Goal: Task Accomplishment & Management: Manage account settings

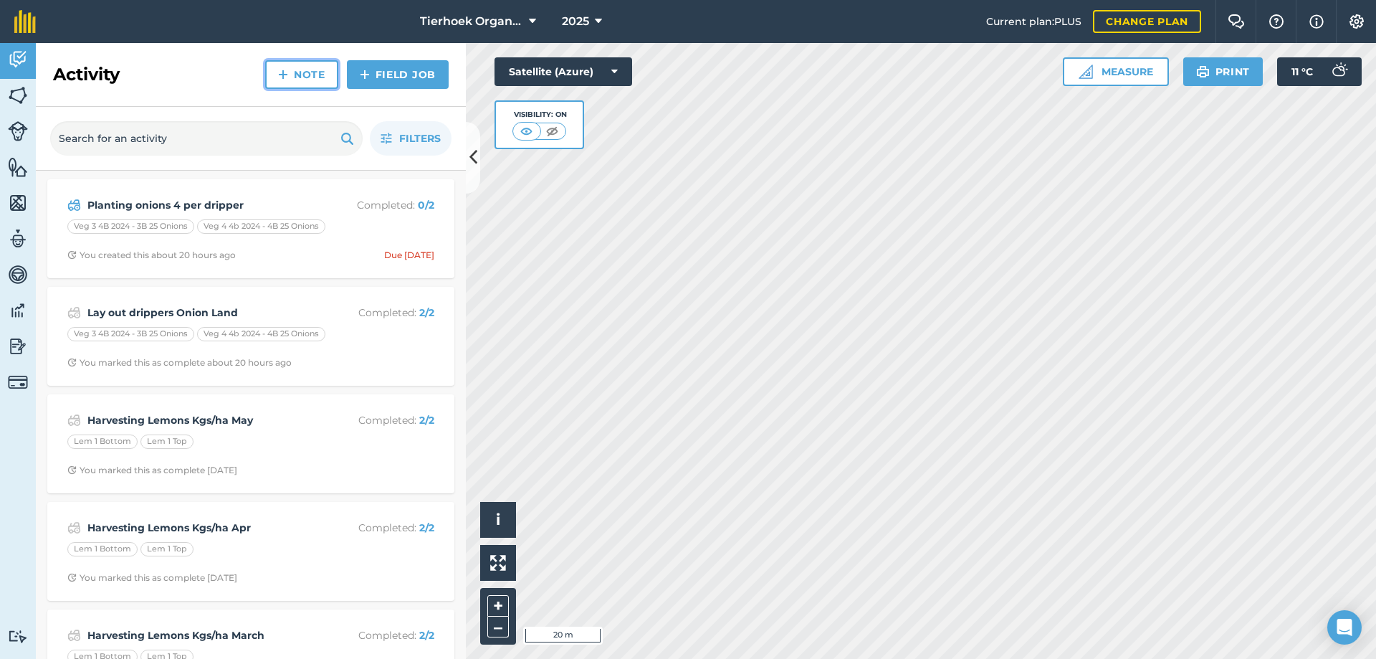
click at [318, 70] on link "Note" at bounding box center [301, 74] width 73 height 29
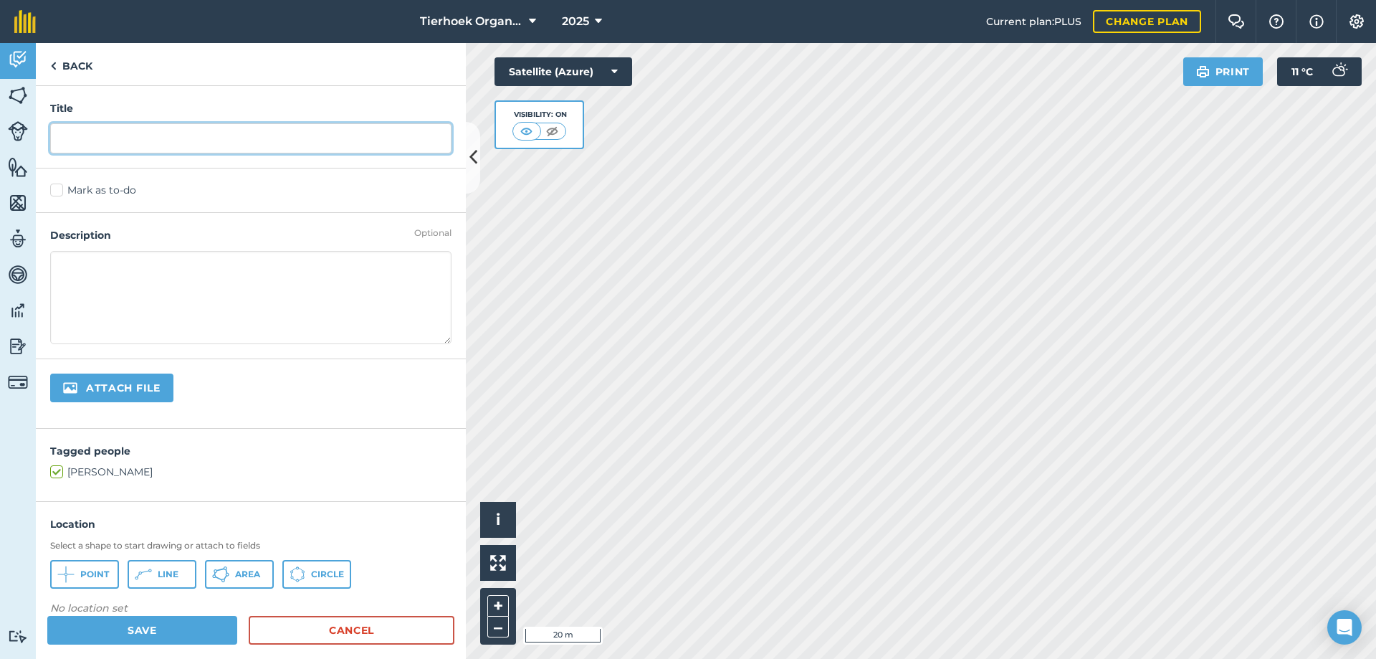
click at [122, 132] on input "text" at bounding box center [250, 138] width 401 height 30
click at [78, 137] on input "Masin line break" at bounding box center [250, 138] width 401 height 30
type input "Main line break"
click at [54, 191] on label "Mark as to-do" at bounding box center [250, 190] width 401 height 15
click at [54, 191] on input "Mark as to-do" at bounding box center [54, 187] width 9 height 9
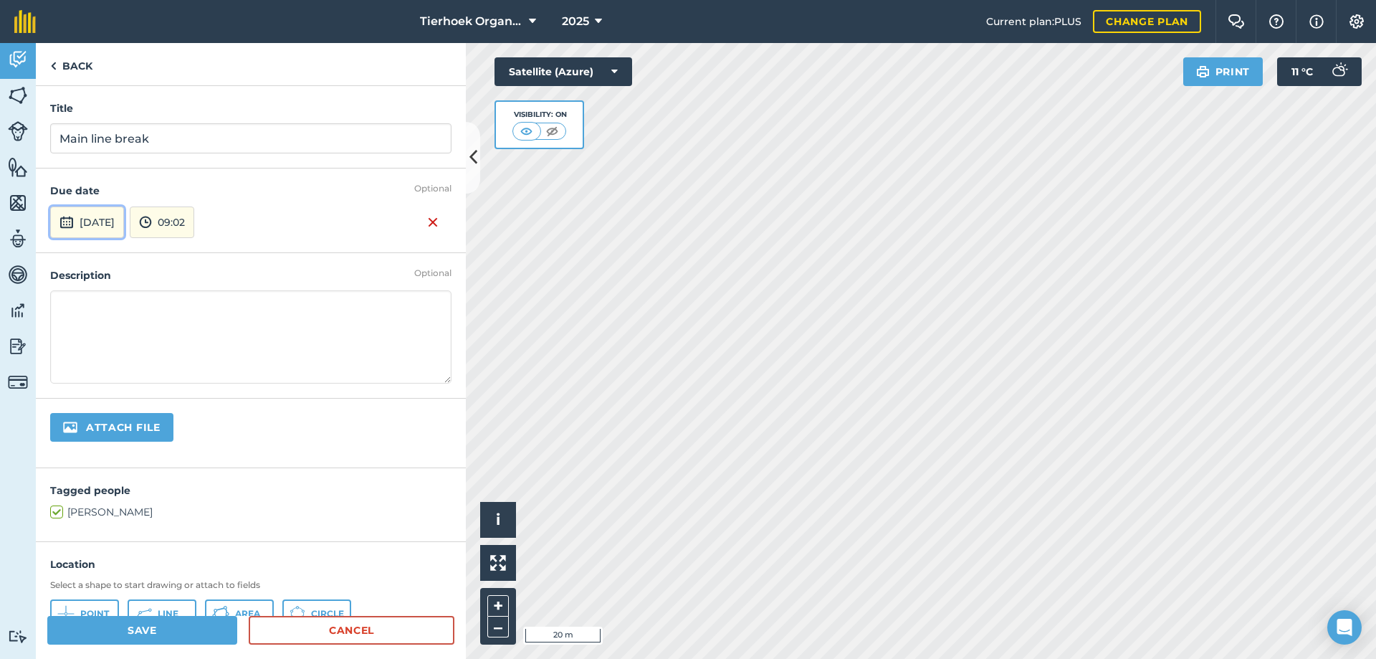
click at [124, 217] on button "[DATE]" at bounding box center [87, 222] width 74 height 32
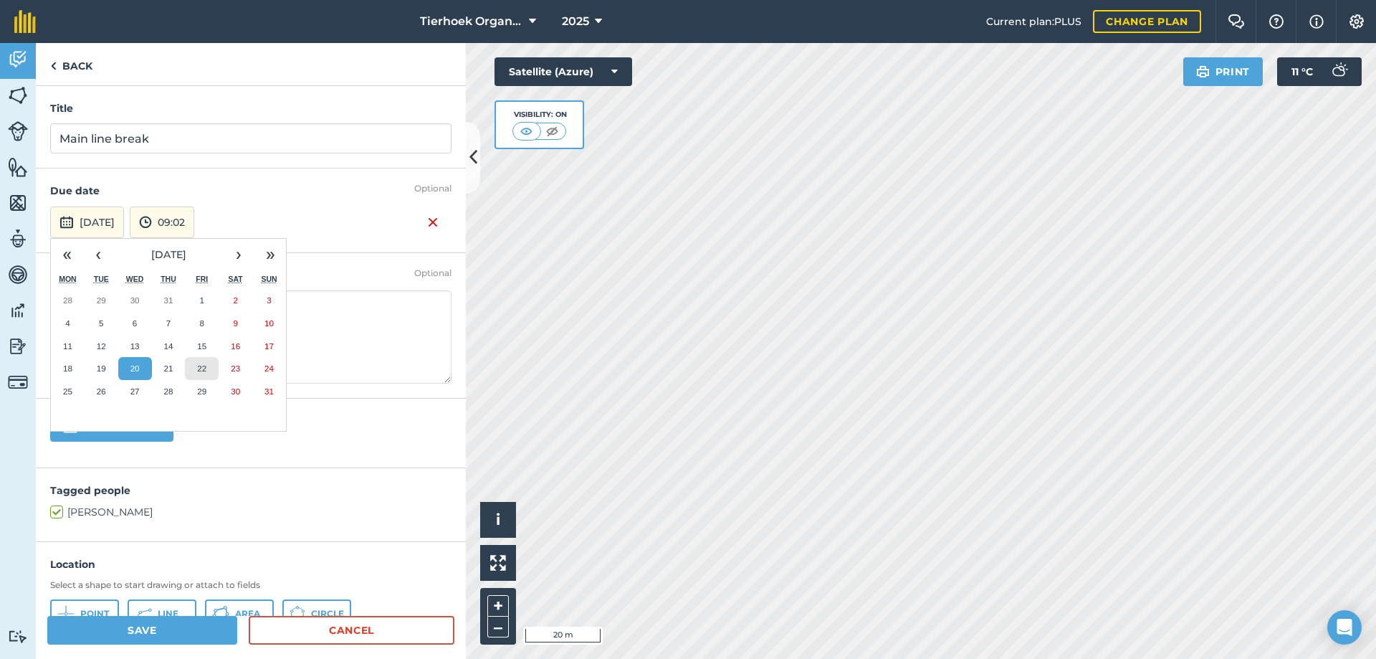
click at [201, 363] on abbr "22" at bounding box center [201, 367] width 9 height 9
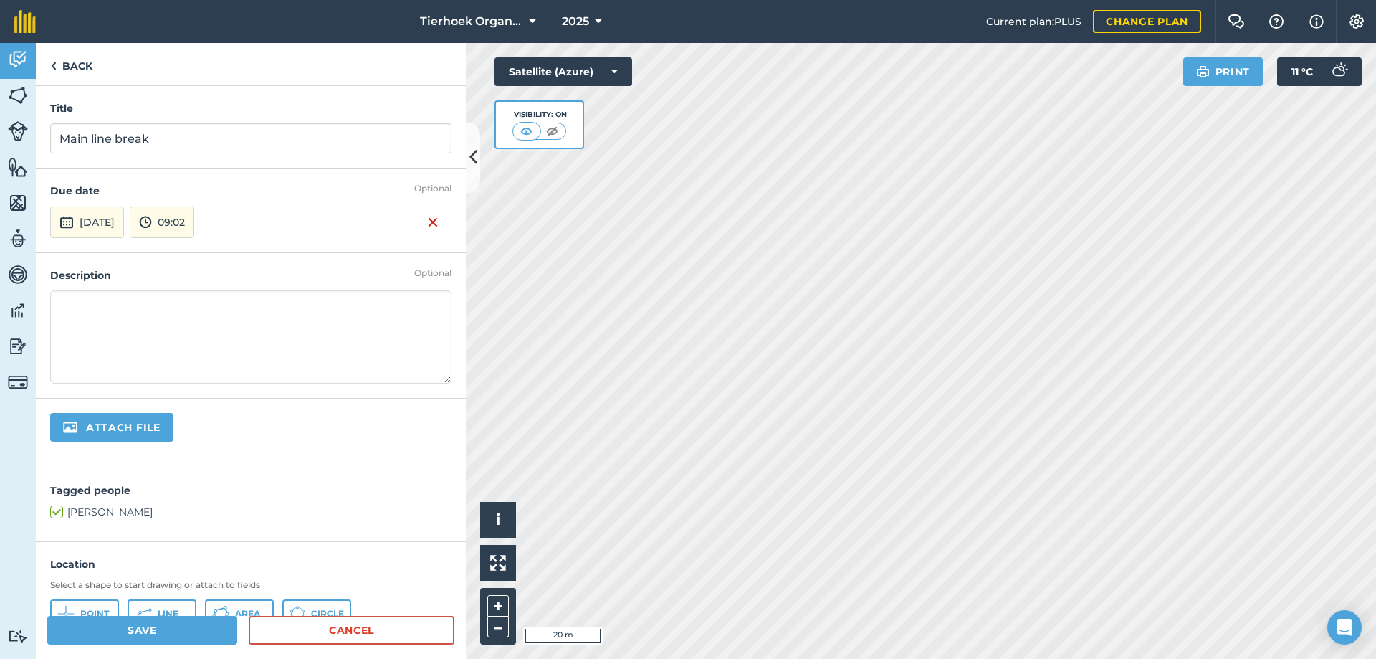
click at [80, 300] on textarea at bounding box center [250, 336] width 401 height 93
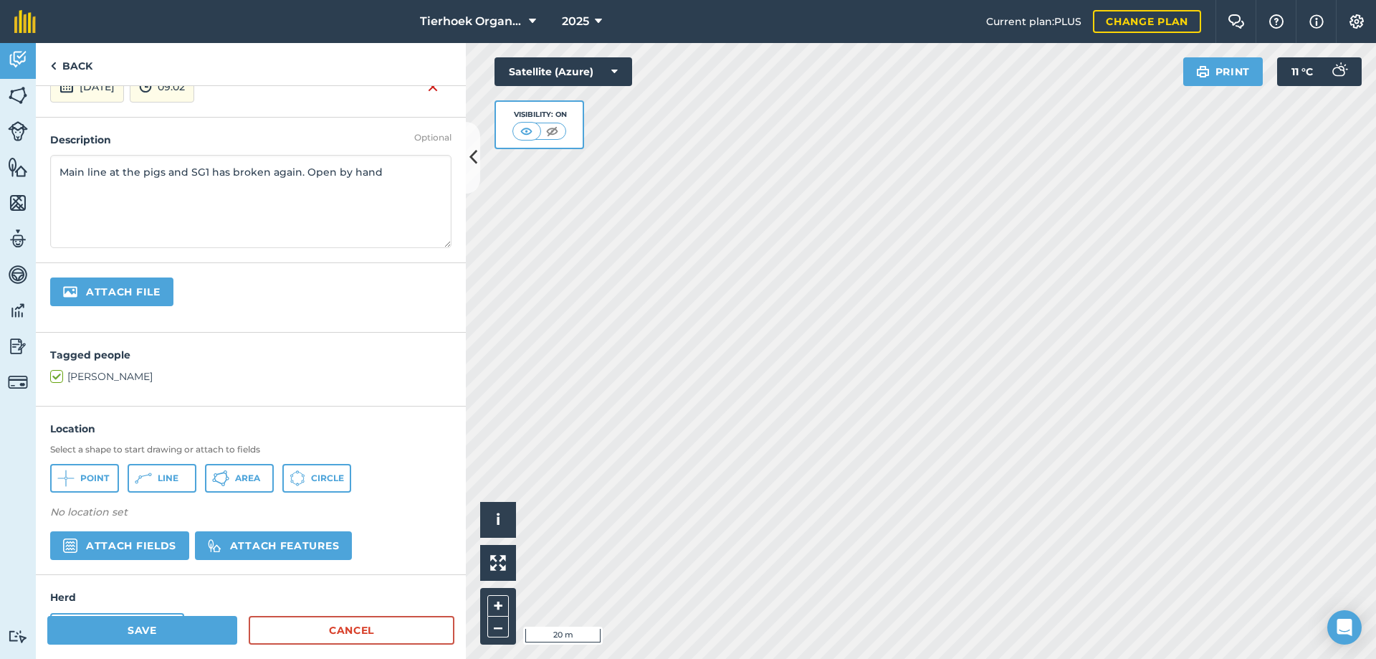
scroll to position [143, 0]
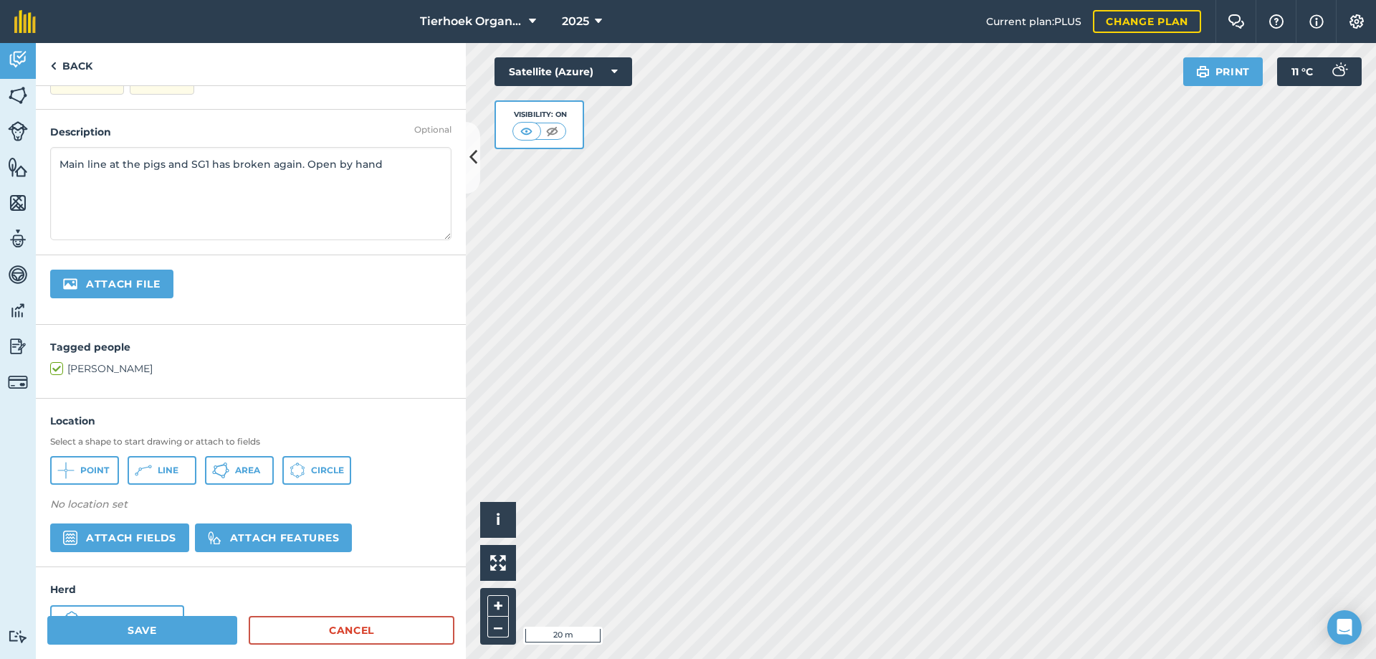
type textarea "Main line at the pigs and SG1 has broken again. Open by hand"
click at [158, 469] on span "Line" at bounding box center [168, 470] width 21 height 11
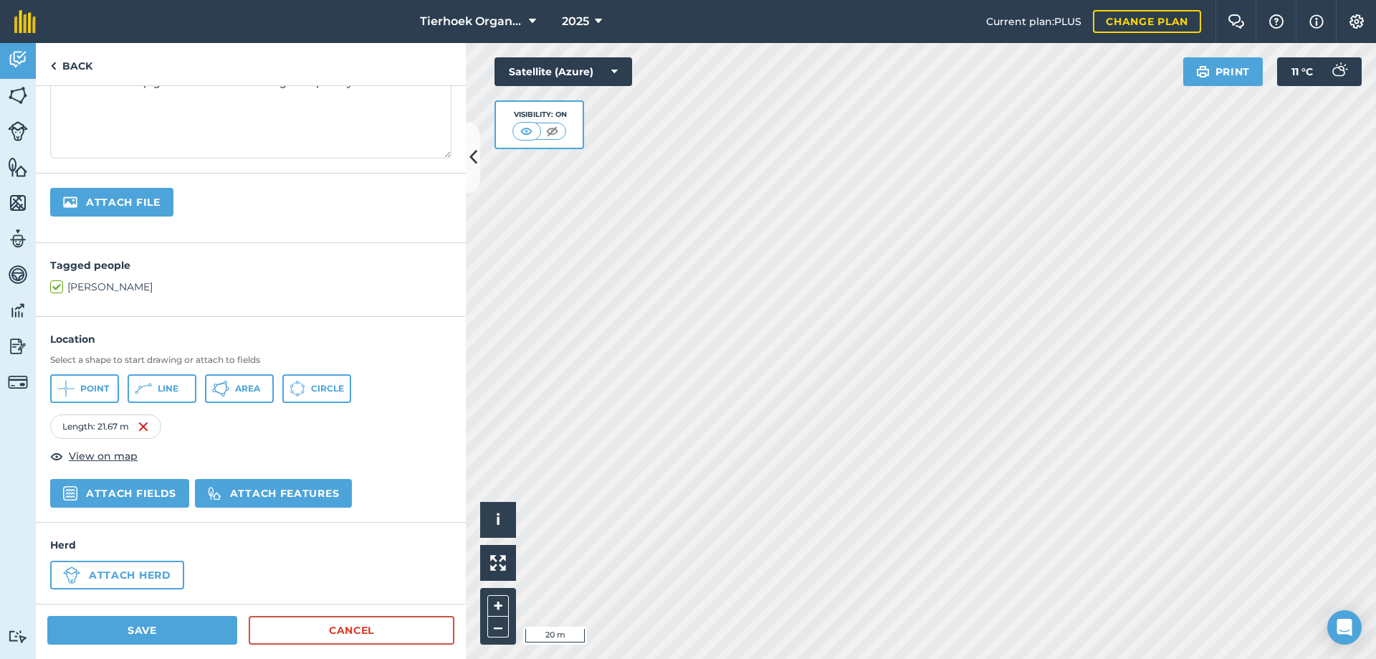
scroll to position [228, 0]
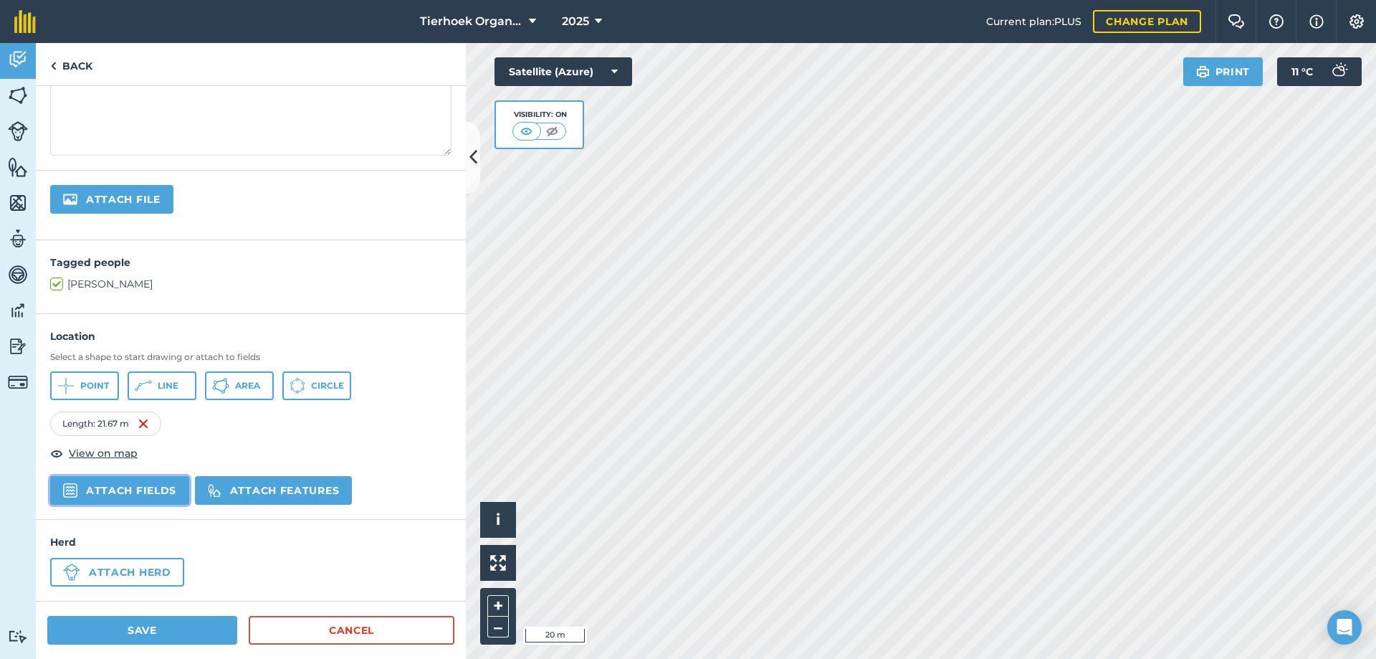
click at [114, 488] on button "Attach fields" at bounding box center [119, 490] width 139 height 29
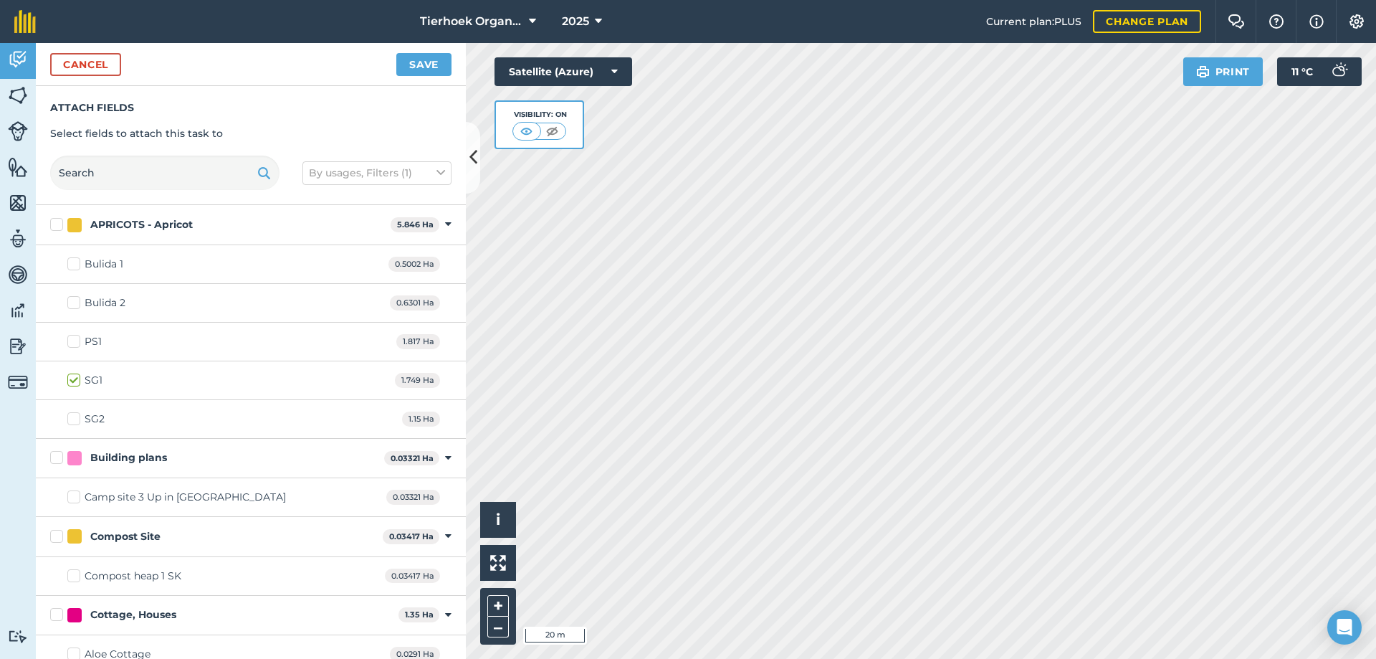
checkbox input "true"
click at [404, 64] on button "Save" at bounding box center [423, 64] width 55 height 23
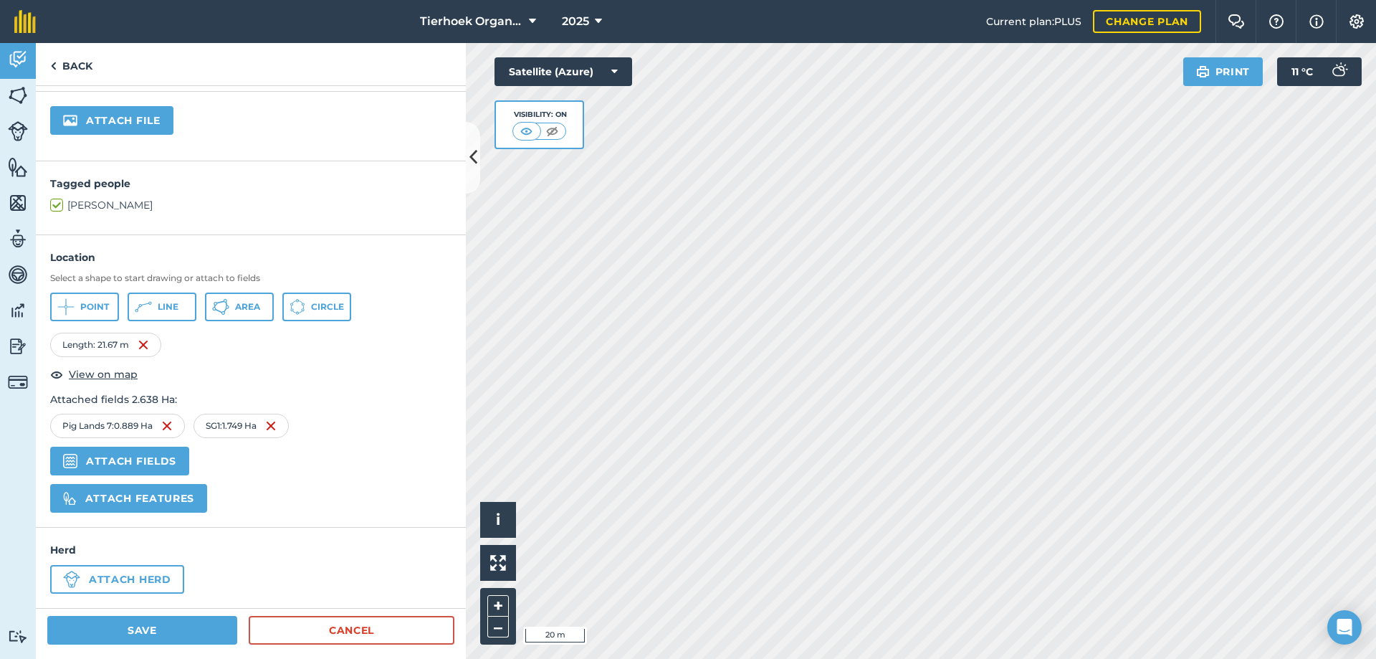
scroll to position [314, 0]
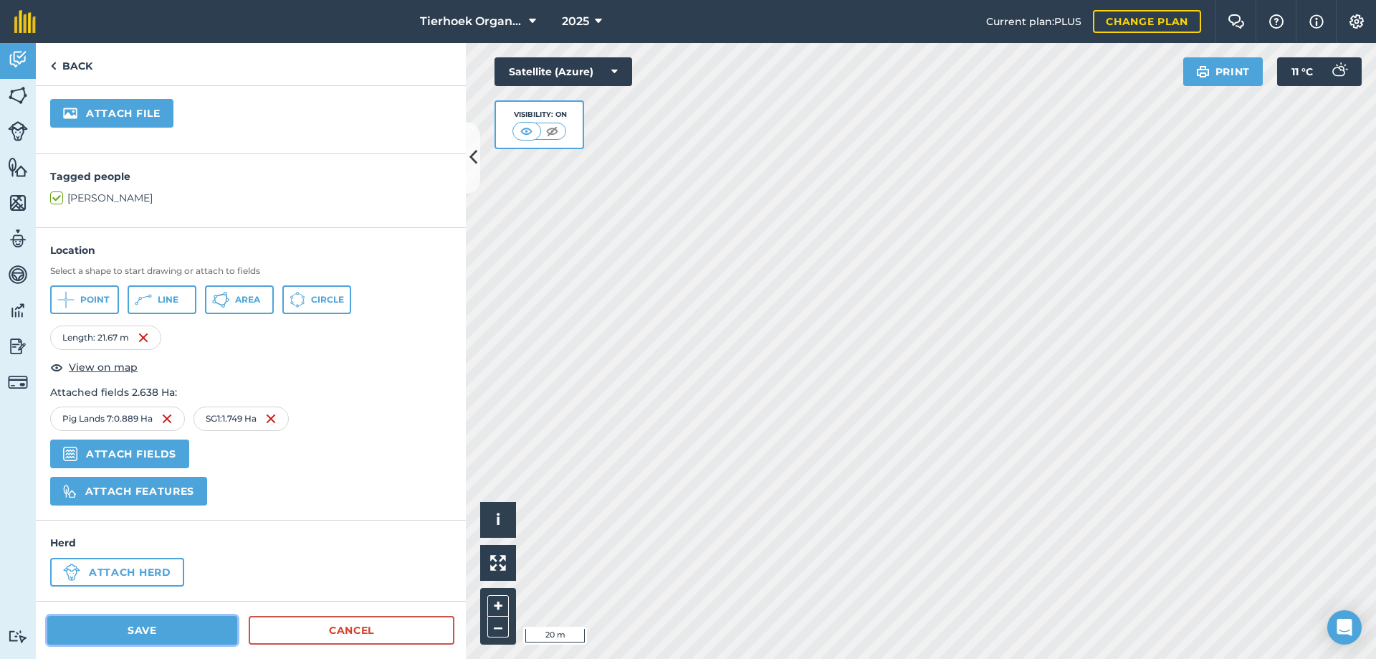
click at [152, 629] on button "Save" at bounding box center [142, 630] width 190 height 29
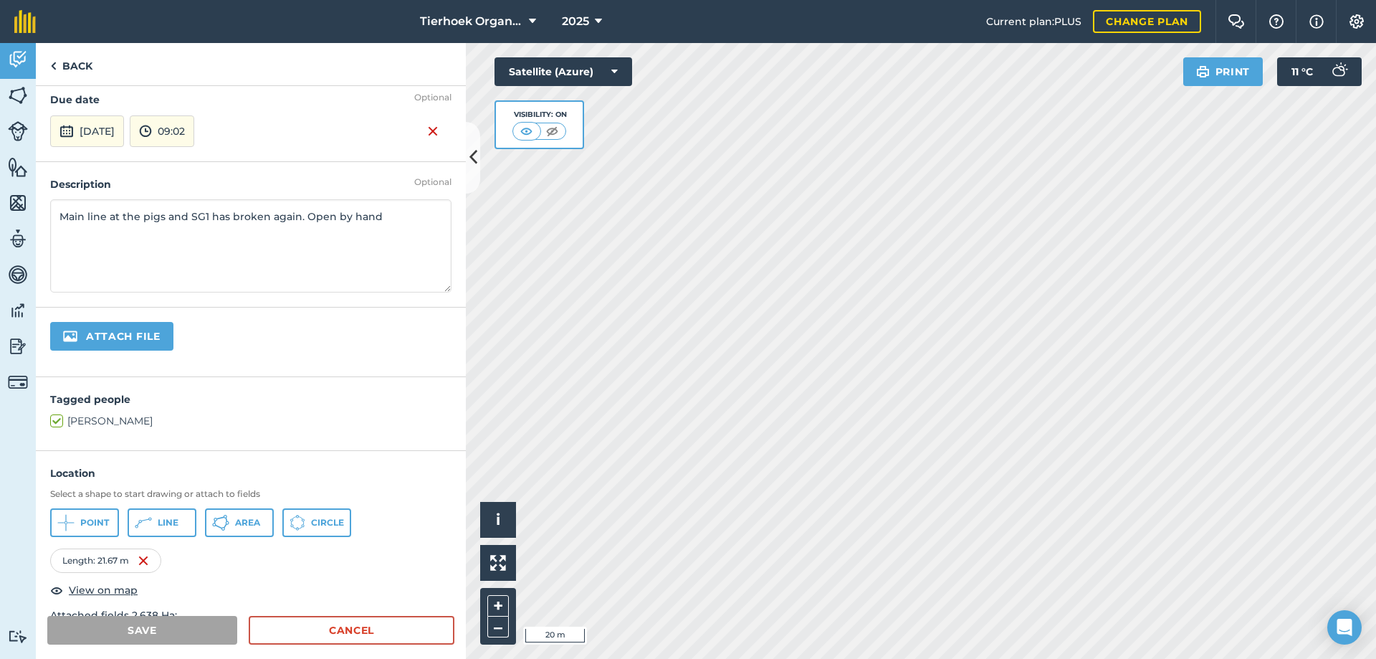
scroll to position [0, 0]
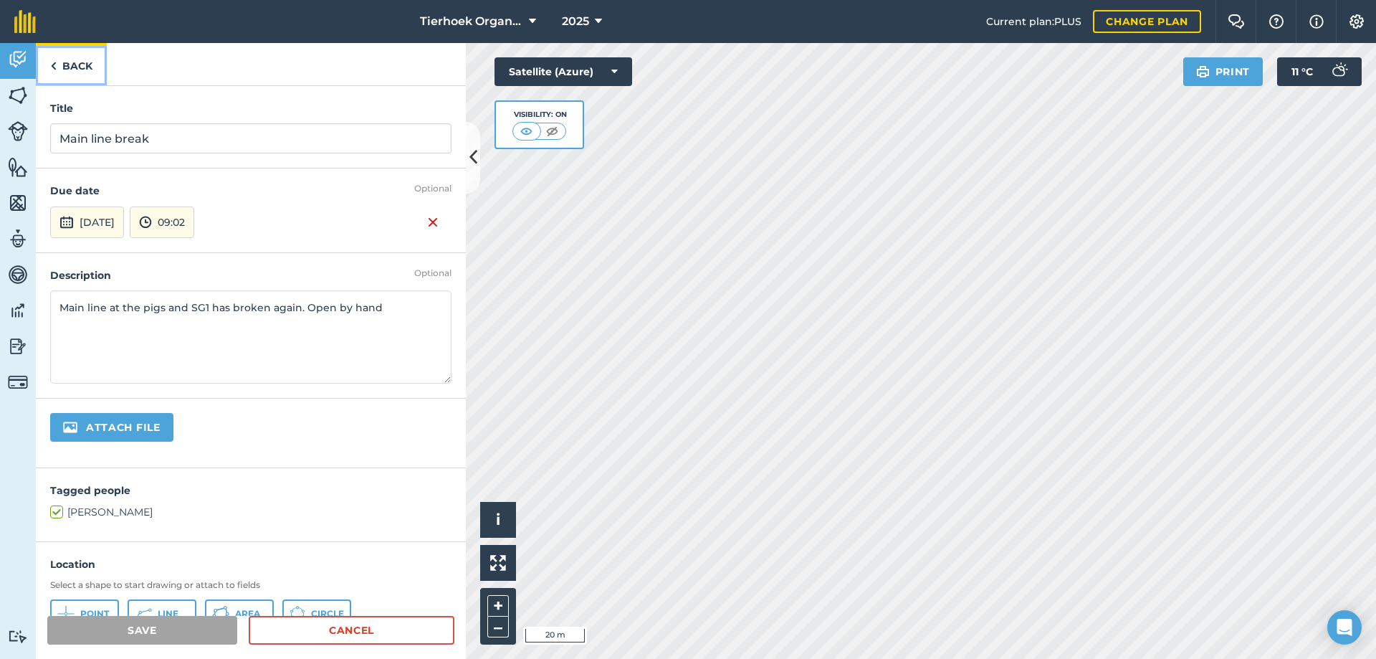
click at [70, 62] on link "Back" at bounding box center [71, 64] width 71 height 42
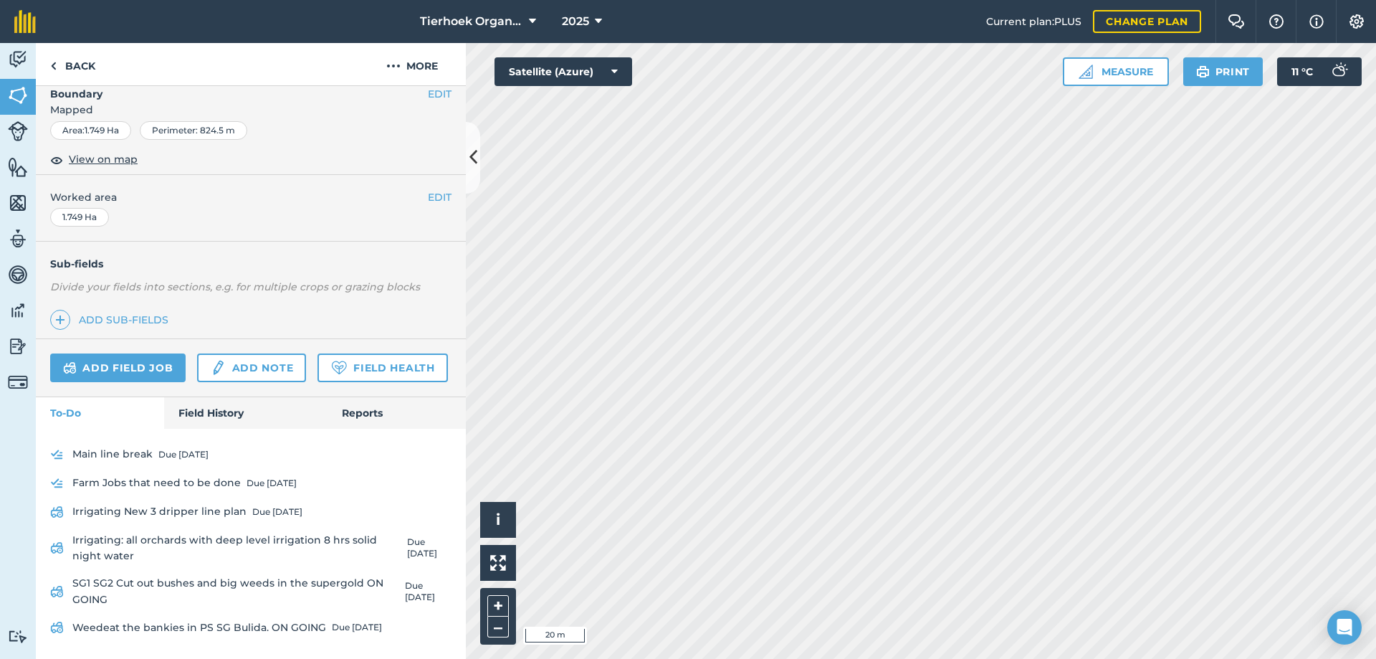
scroll to position [307, 0]
click at [197, 406] on link "Field History" at bounding box center [245, 413] width 163 height 32
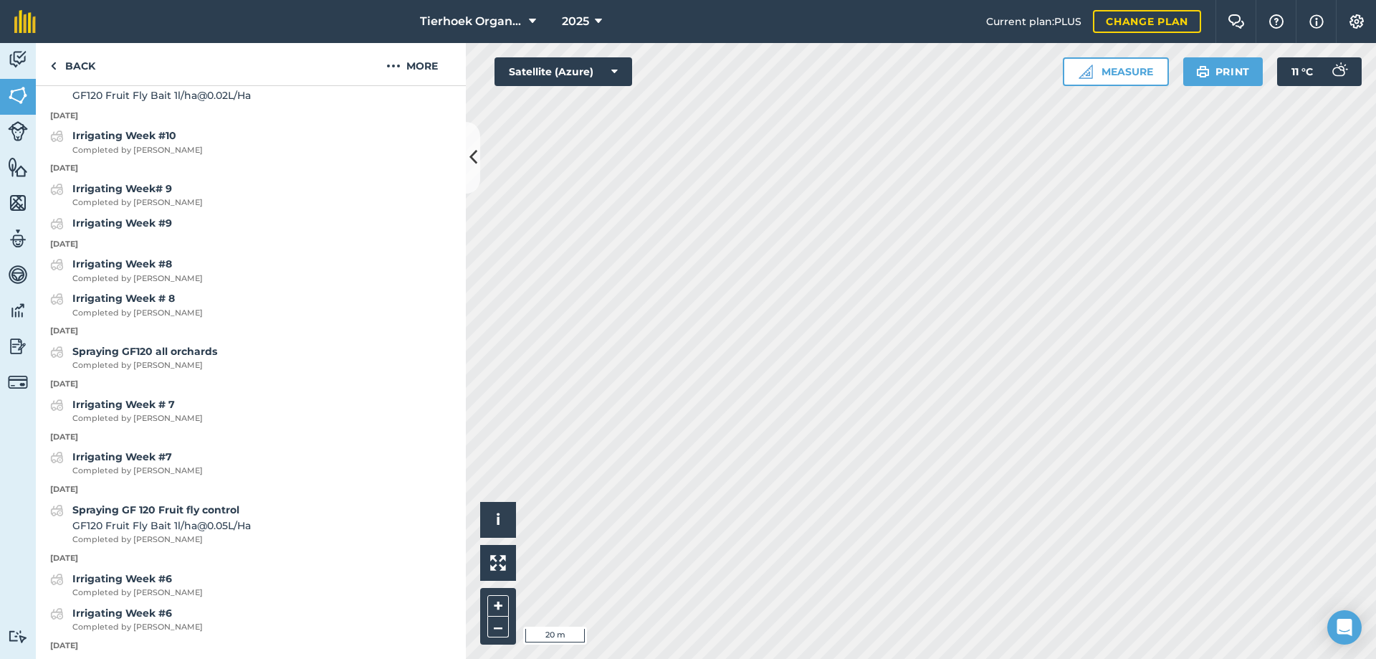
scroll to position [2744, 0]
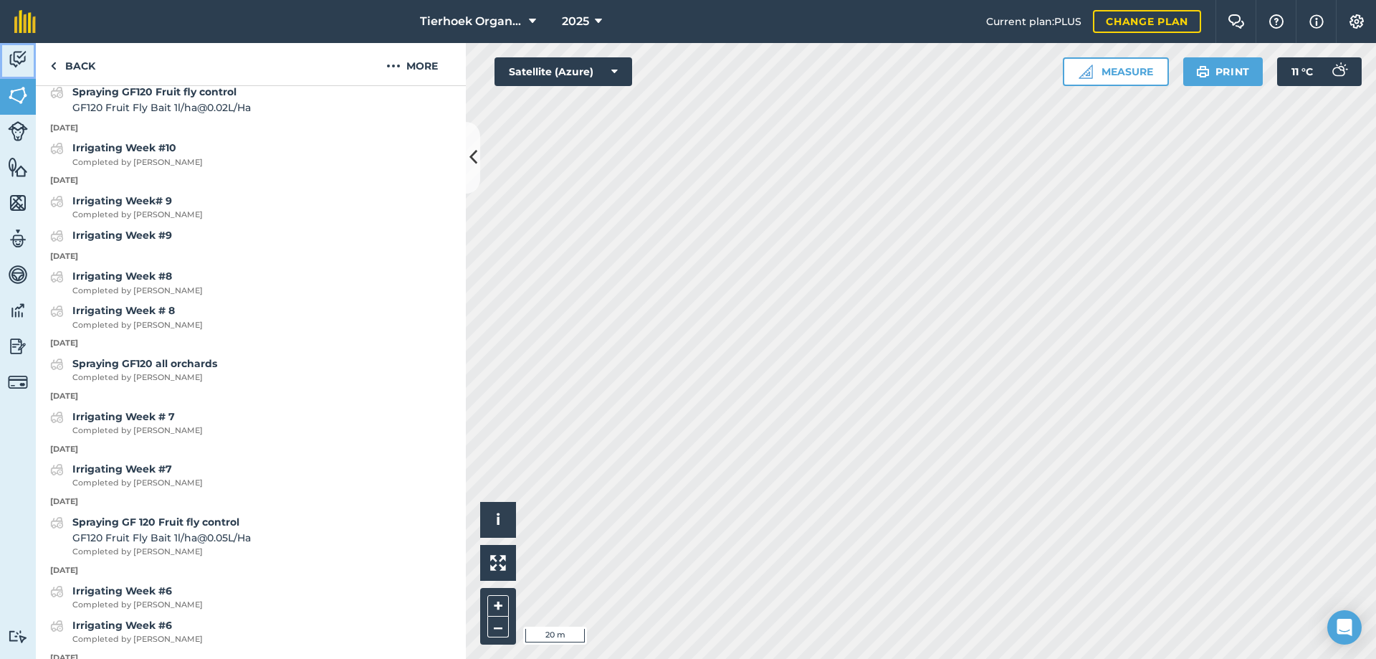
click at [7, 55] on link "Activity" at bounding box center [18, 61] width 36 height 36
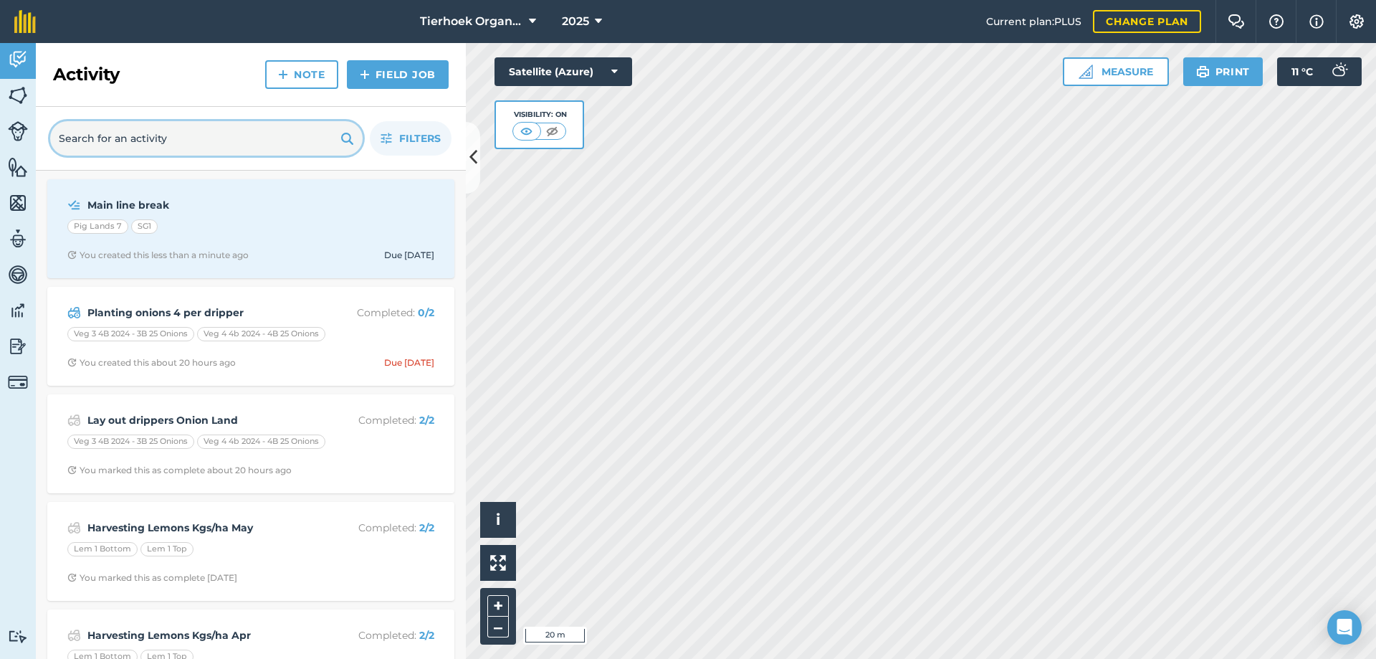
click at [110, 138] on input "text" at bounding box center [206, 138] width 313 height 34
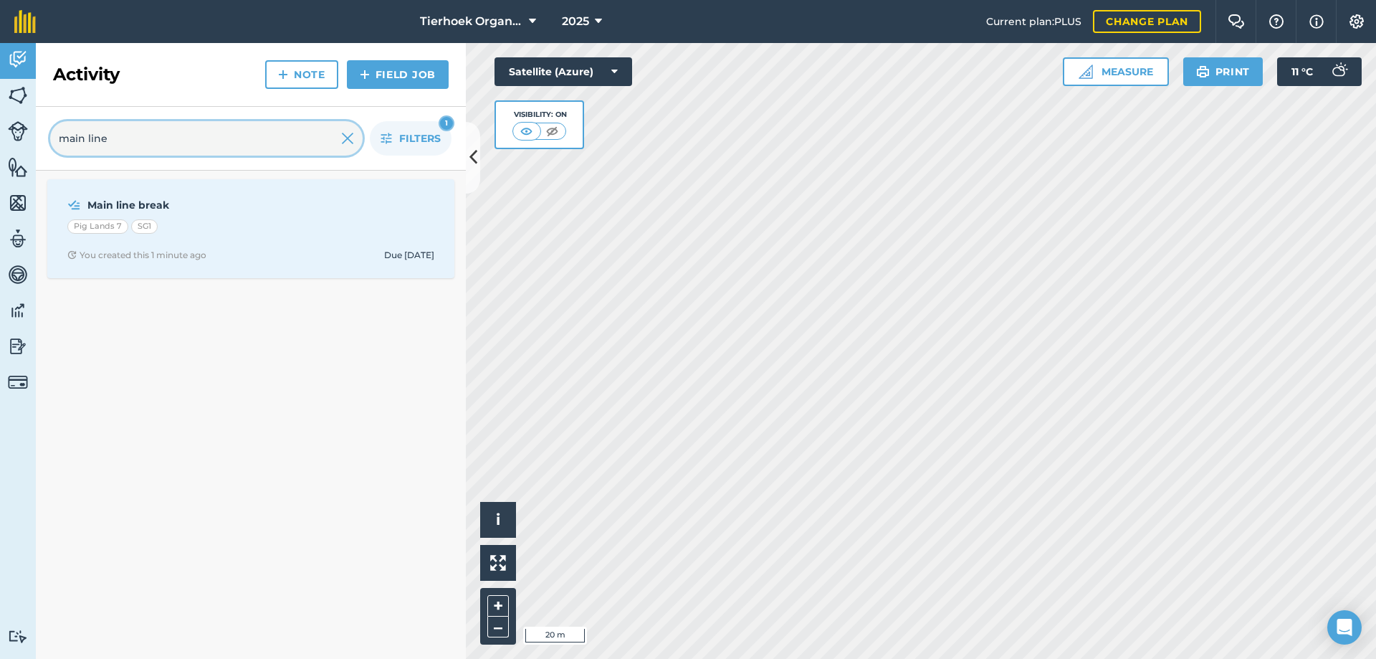
type input "main line"
click at [391, 138] on icon "button" at bounding box center [386, 138] width 11 height 11
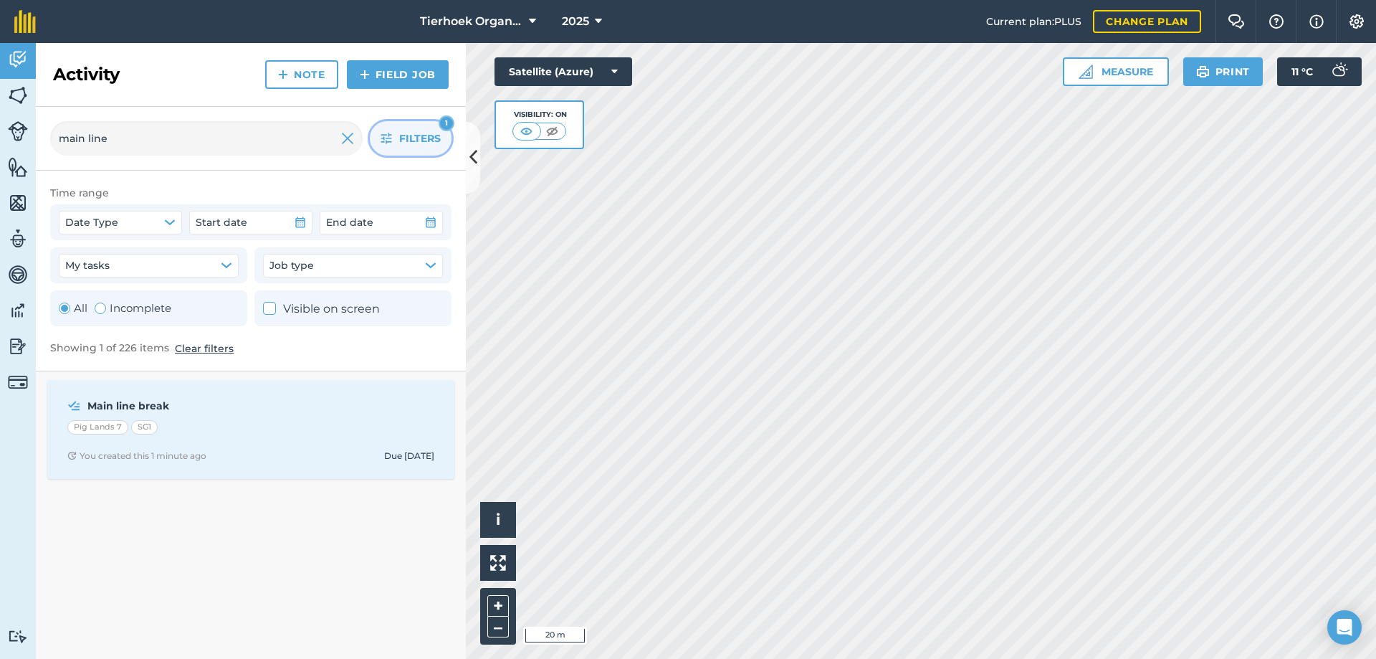
click at [101, 307] on div "Toggle Activity" at bounding box center [100, 308] width 11 height 11
radio input "false"
radio input "true"
click at [64, 308] on div "Toggle Activity" at bounding box center [64, 308] width 11 height 11
radio input "true"
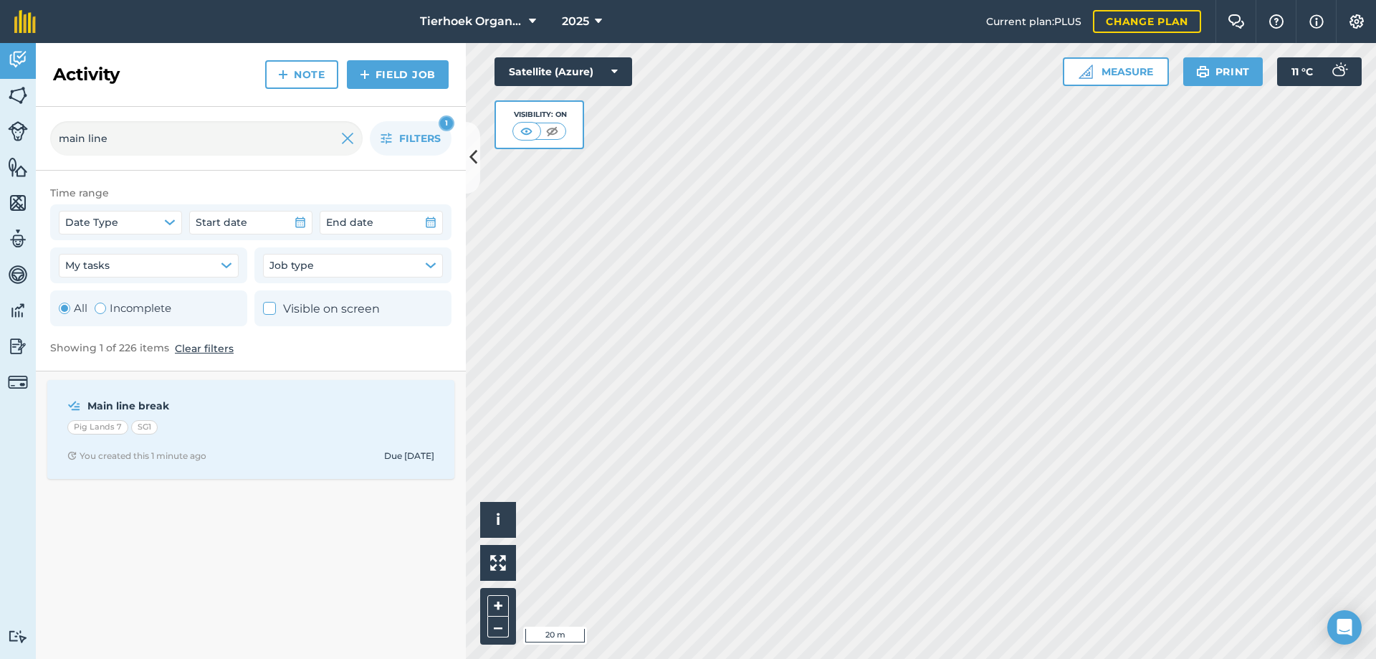
click at [208, 348] on button "Clear filters" at bounding box center [204, 349] width 59 height 16
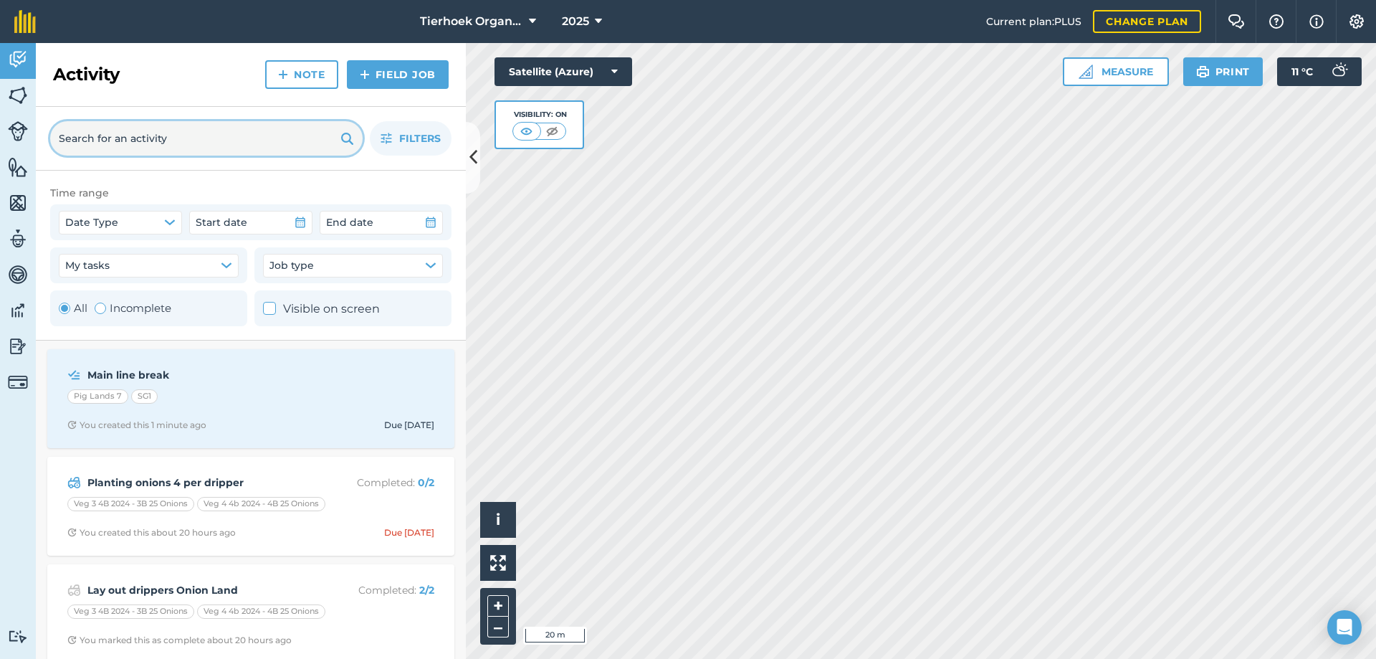
click at [108, 138] on input "text" at bounding box center [206, 138] width 313 height 34
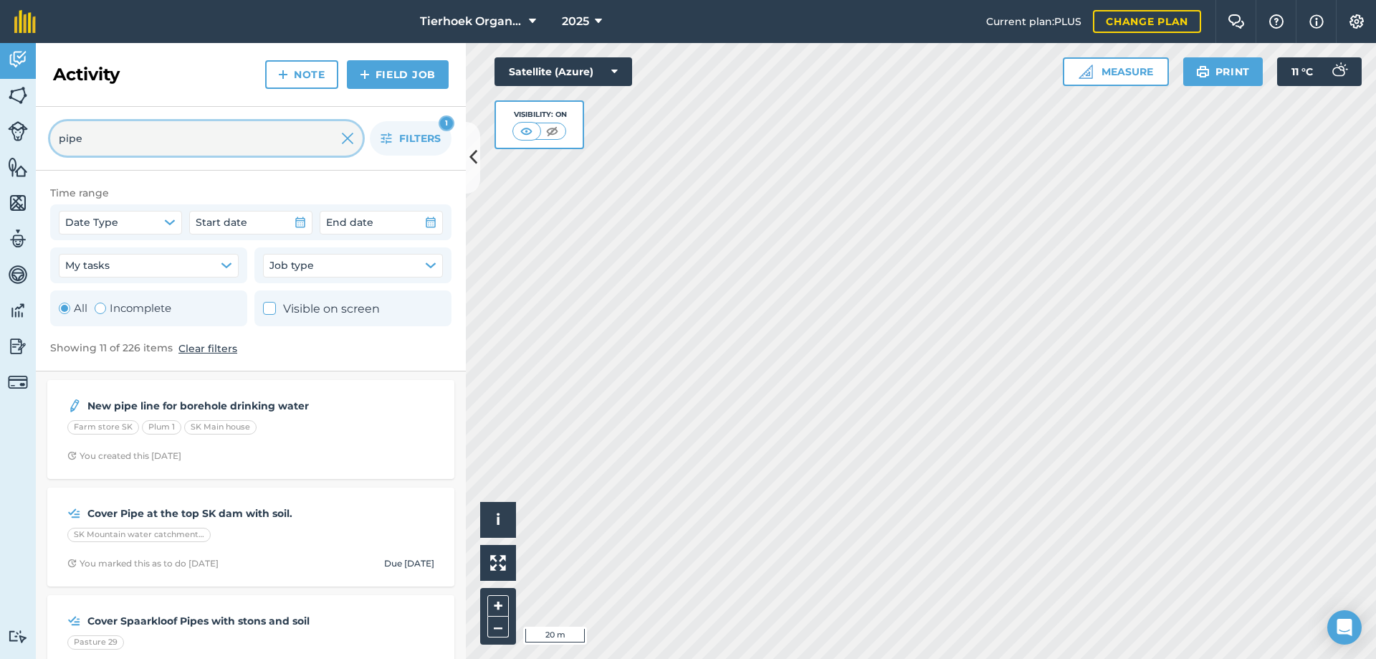
type input "pipe"
click at [348, 134] on img at bounding box center [347, 138] width 13 height 17
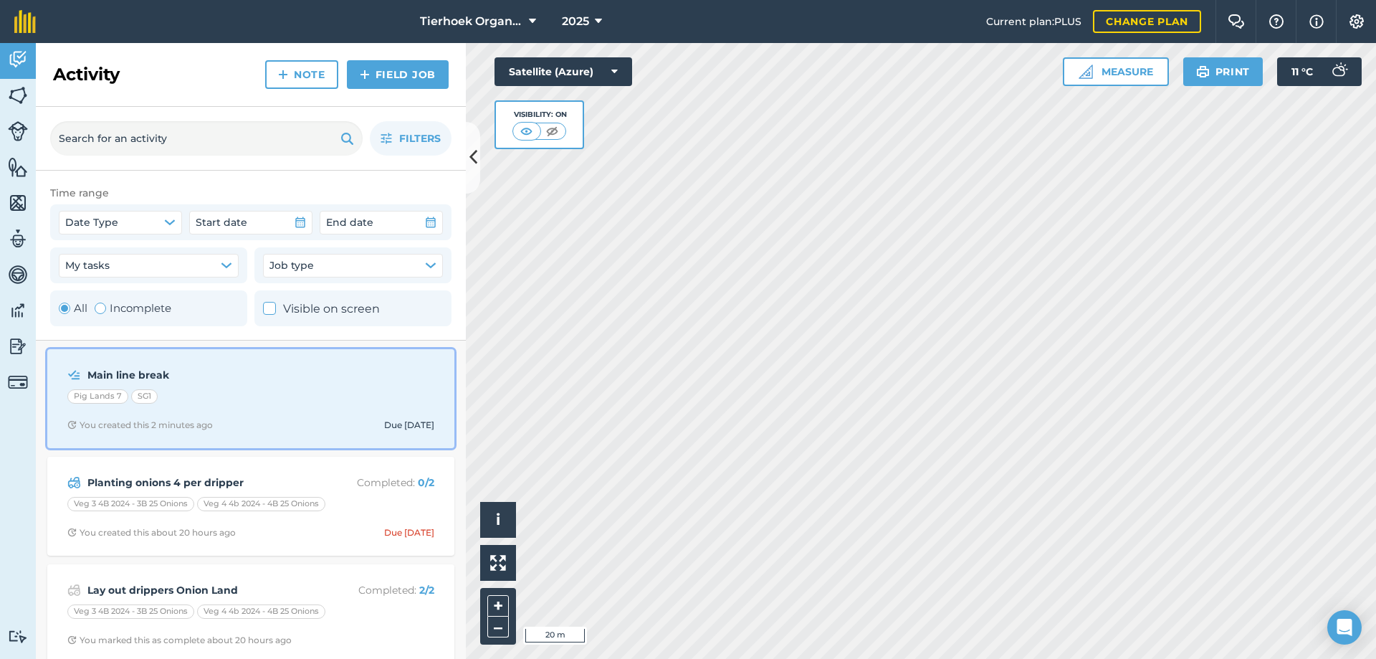
click at [230, 384] on div "Main line break Pig Lands 7 SG1 You created this 2 minutes ago Due [DATE]" at bounding box center [251, 399] width 390 height 82
click at [243, 384] on div "Main line break Pig Lands 7 SG1 You created this 2 minutes ago Due [DATE]" at bounding box center [251, 399] width 390 height 82
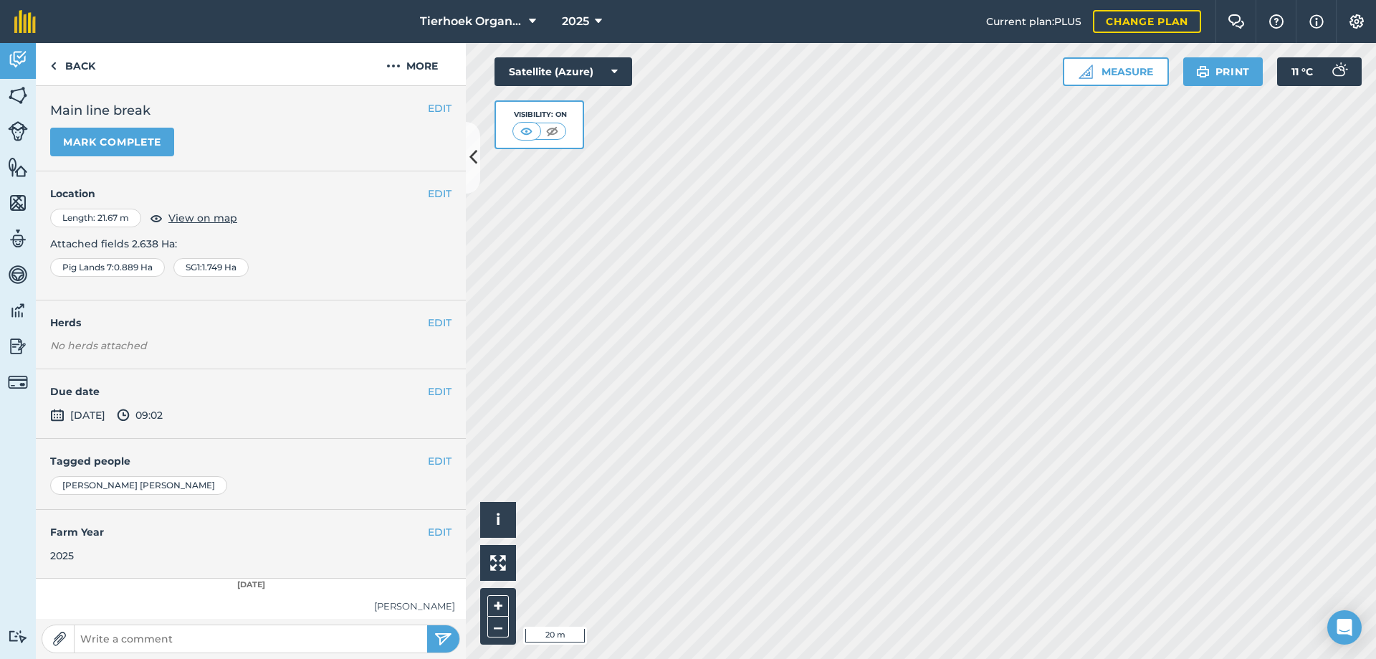
click at [243, 384] on h4 "Due date" at bounding box center [250, 392] width 401 height 16
click at [429, 108] on button "EDIT" at bounding box center [440, 108] width 24 height 16
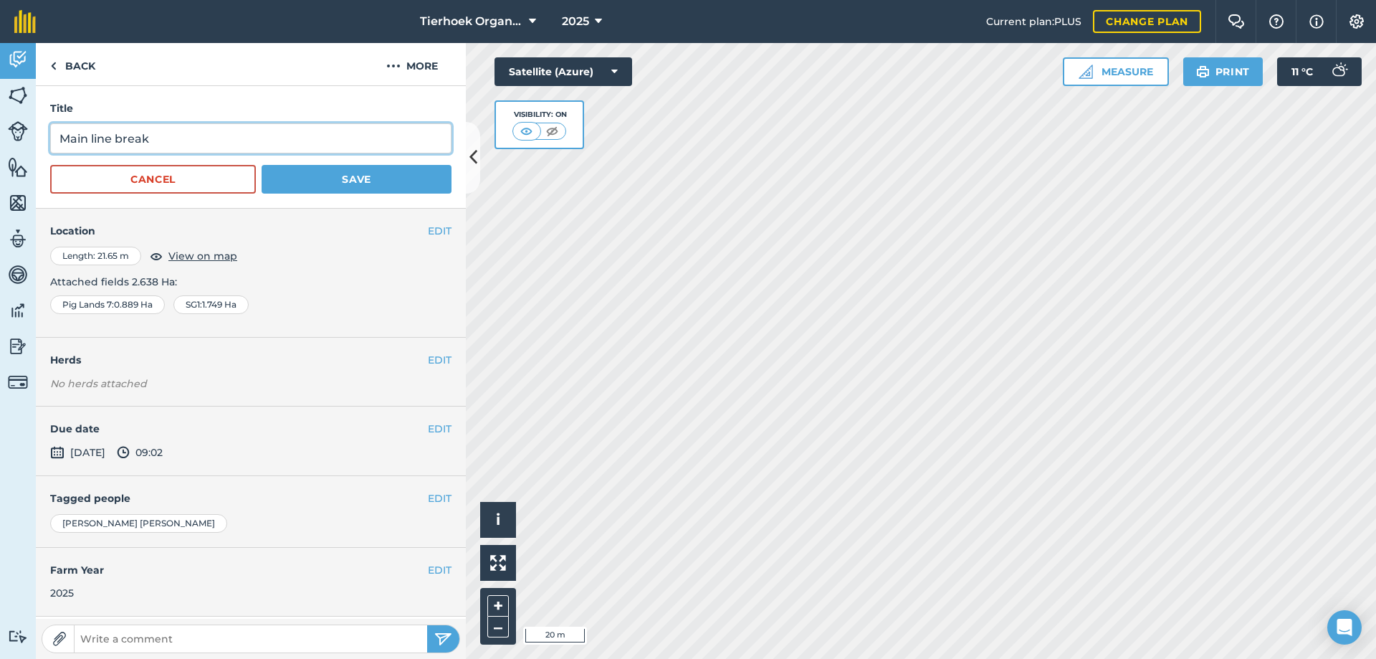
click at [165, 138] on input "Main line break" at bounding box center [250, 138] width 401 height 30
type input "Main line break Water pipe"
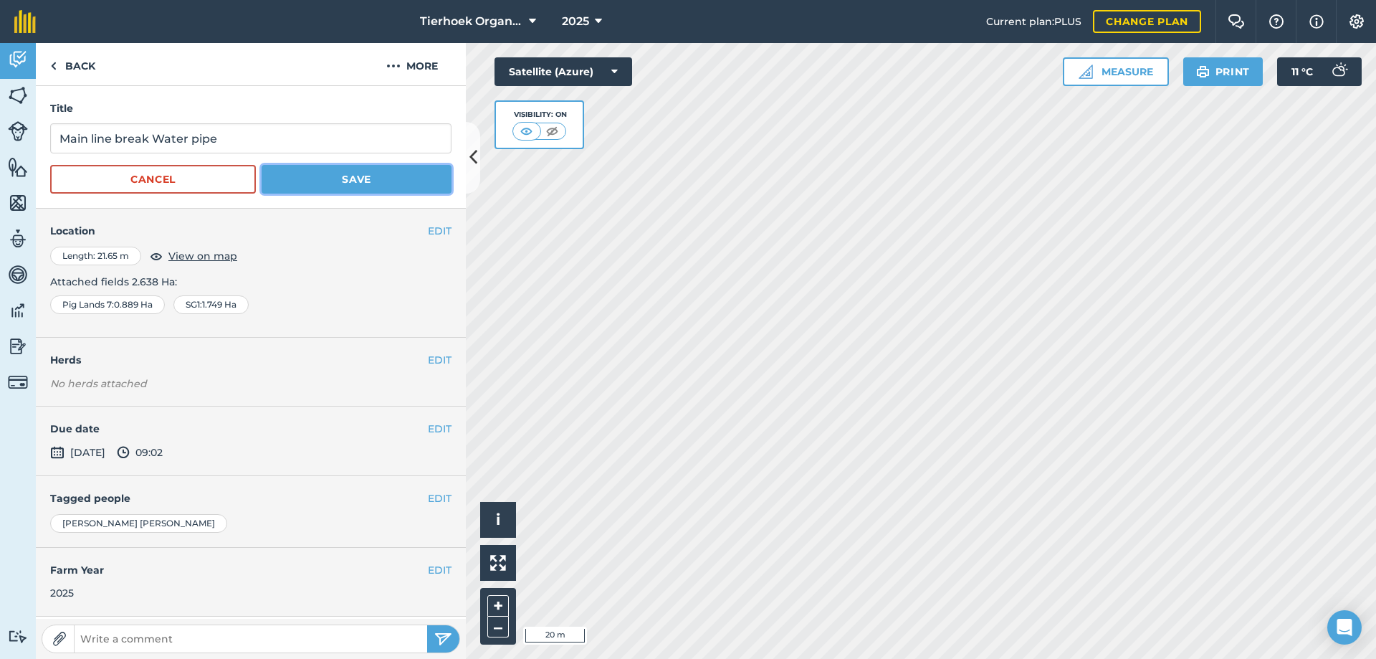
click at [337, 174] on button "Save" at bounding box center [357, 179] width 190 height 29
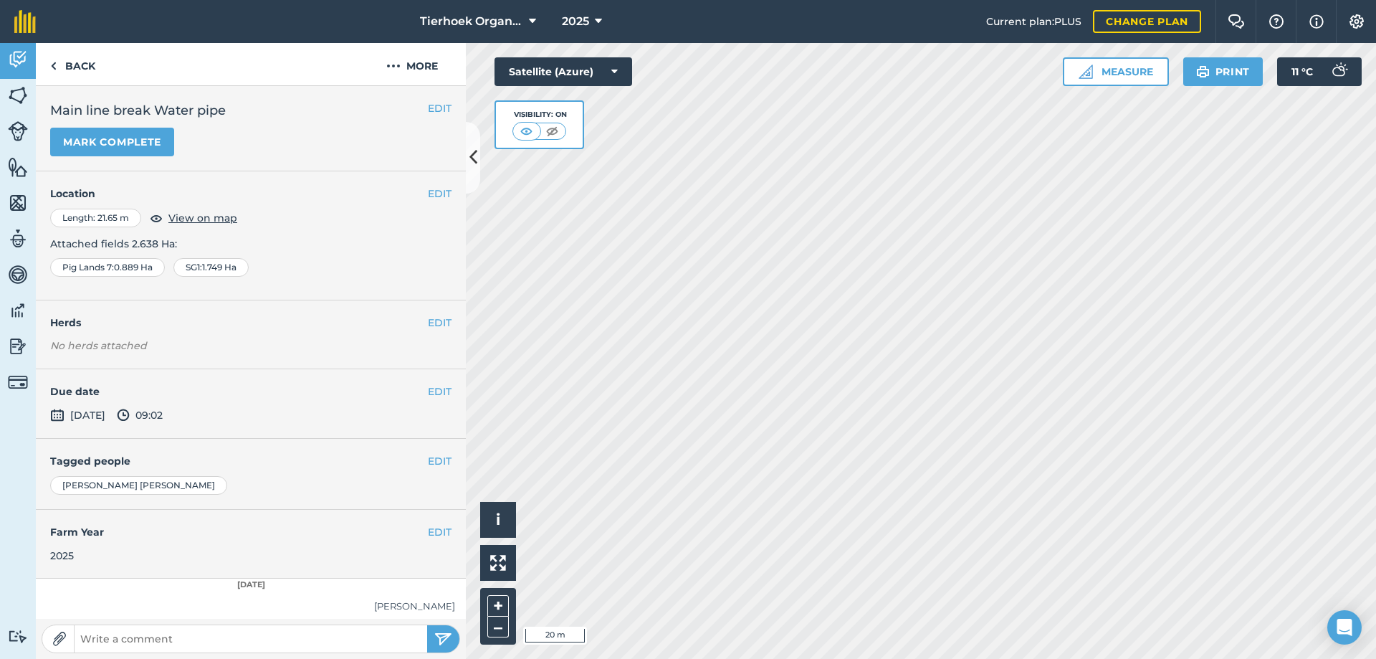
click at [158, 107] on h2 "Main line break Water pipe" at bounding box center [250, 110] width 401 height 20
click at [431, 112] on button "EDIT" at bounding box center [440, 108] width 24 height 16
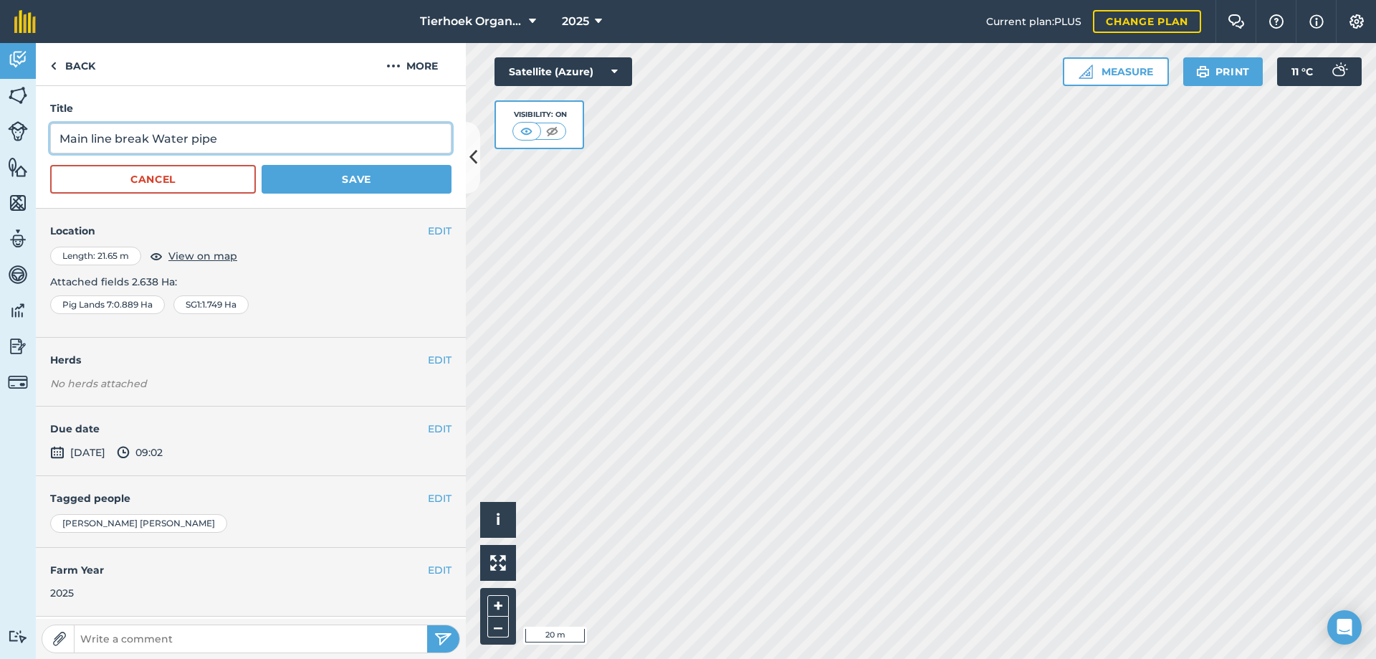
click at [154, 137] on input "Main line break Water pipe" at bounding box center [250, 138] width 401 height 30
drag, startPoint x: 198, startPoint y: 140, endPoint x: 184, endPoint y: 143, distance: 14.8
click at [184, 143] on input "Main line break IrruigationWater pipe" at bounding box center [250, 138] width 401 height 30
click at [214, 139] on input "Main line break IrruigationWater pipe" at bounding box center [250, 138] width 401 height 30
type input "Main line break Irrigation Water pipe"
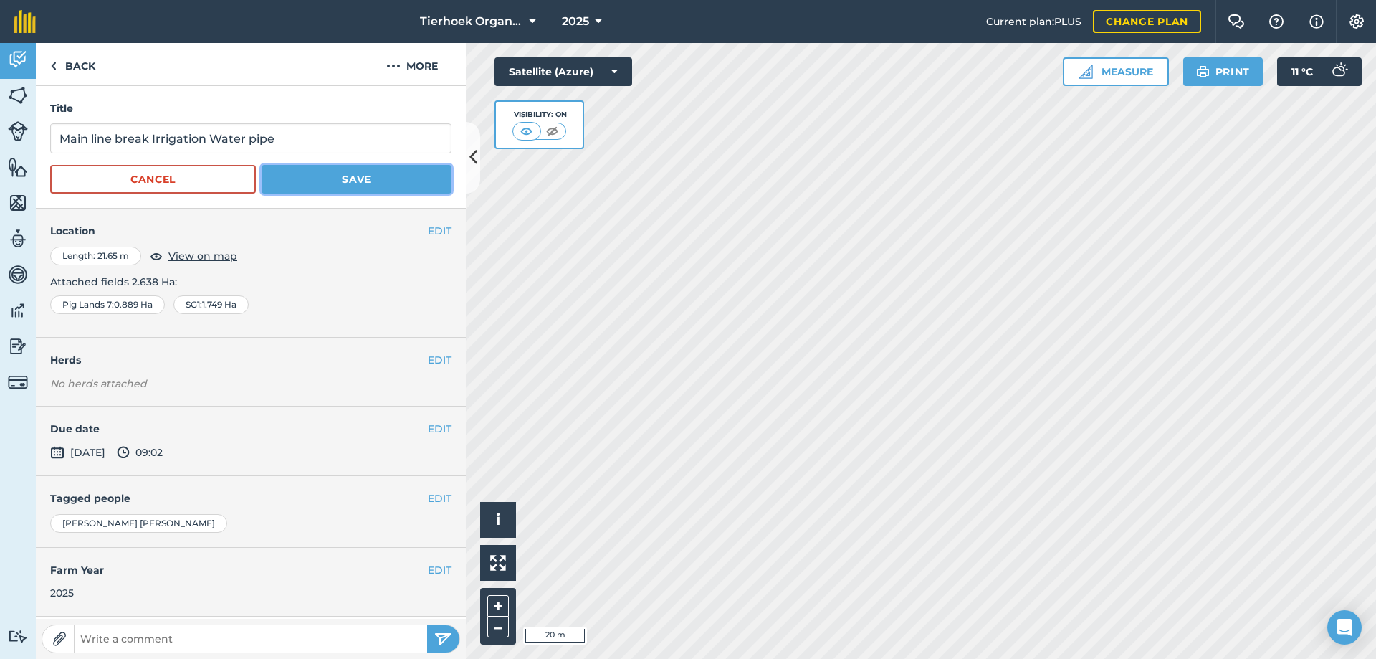
click at [351, 171] on button "Save" at bounding box center [357, 179] width 190 height 29
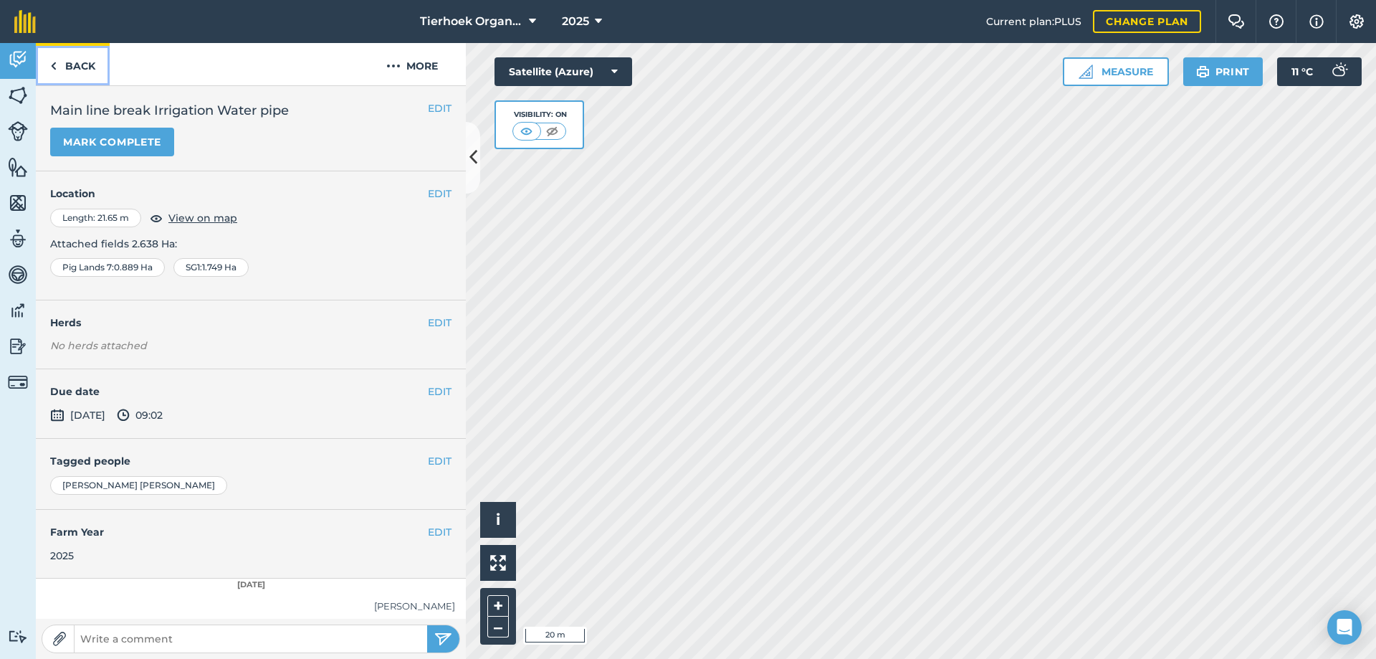
click at [72, 62] on link "Back" at bounding box center [73, 64] width 74 height 42
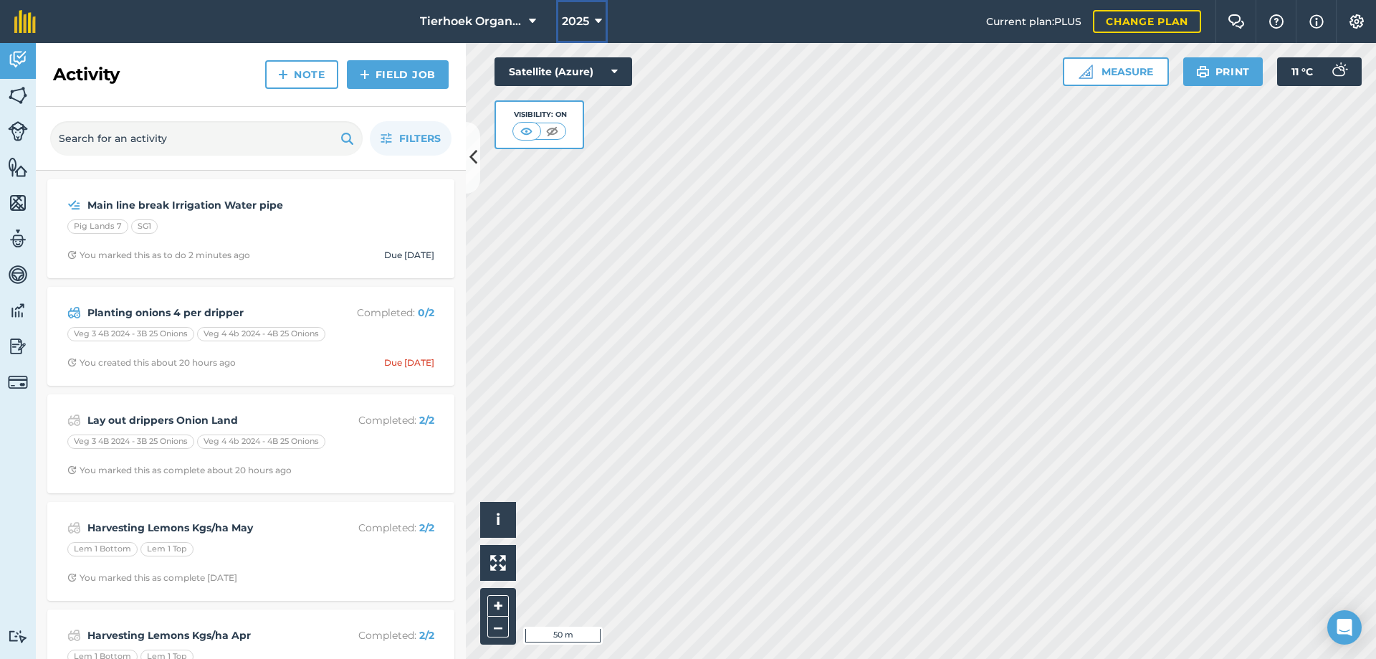
click at [601, 20] on icon at bounding box center [598, 21] width 7 height 17
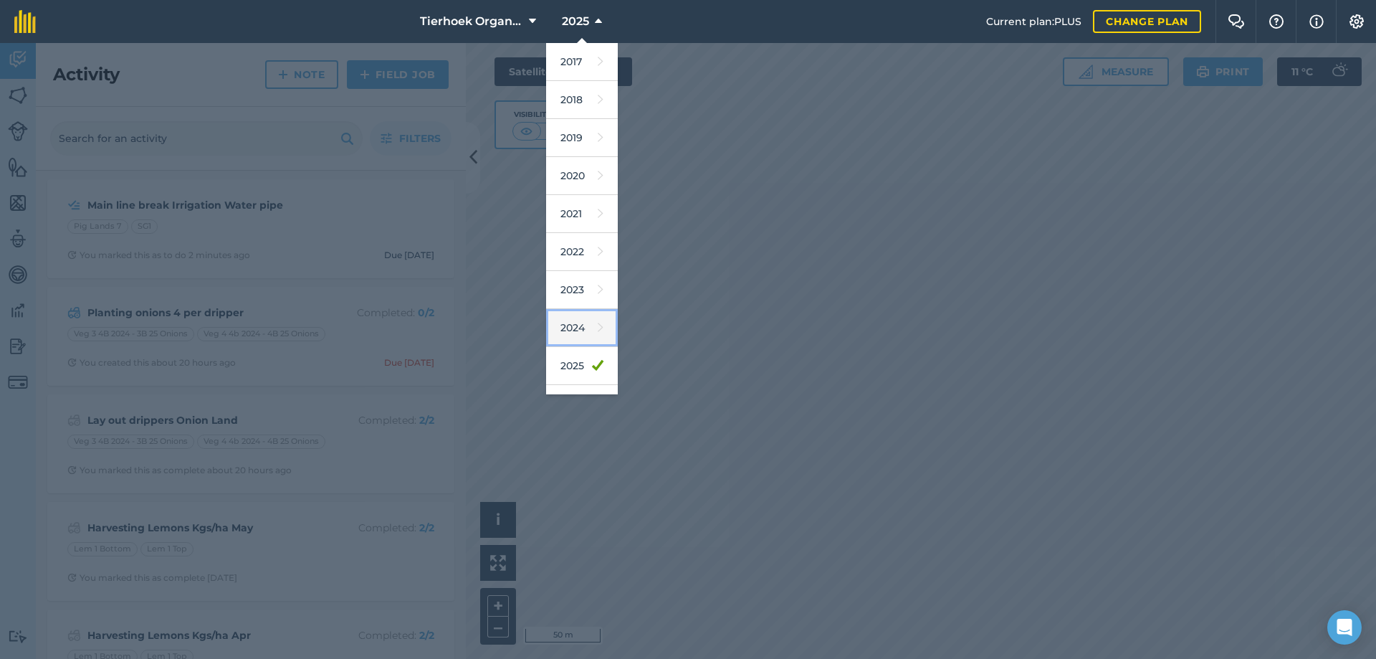
click at [568, 325] on link "2024" at bounding box center [582, 328] width 72 height 38
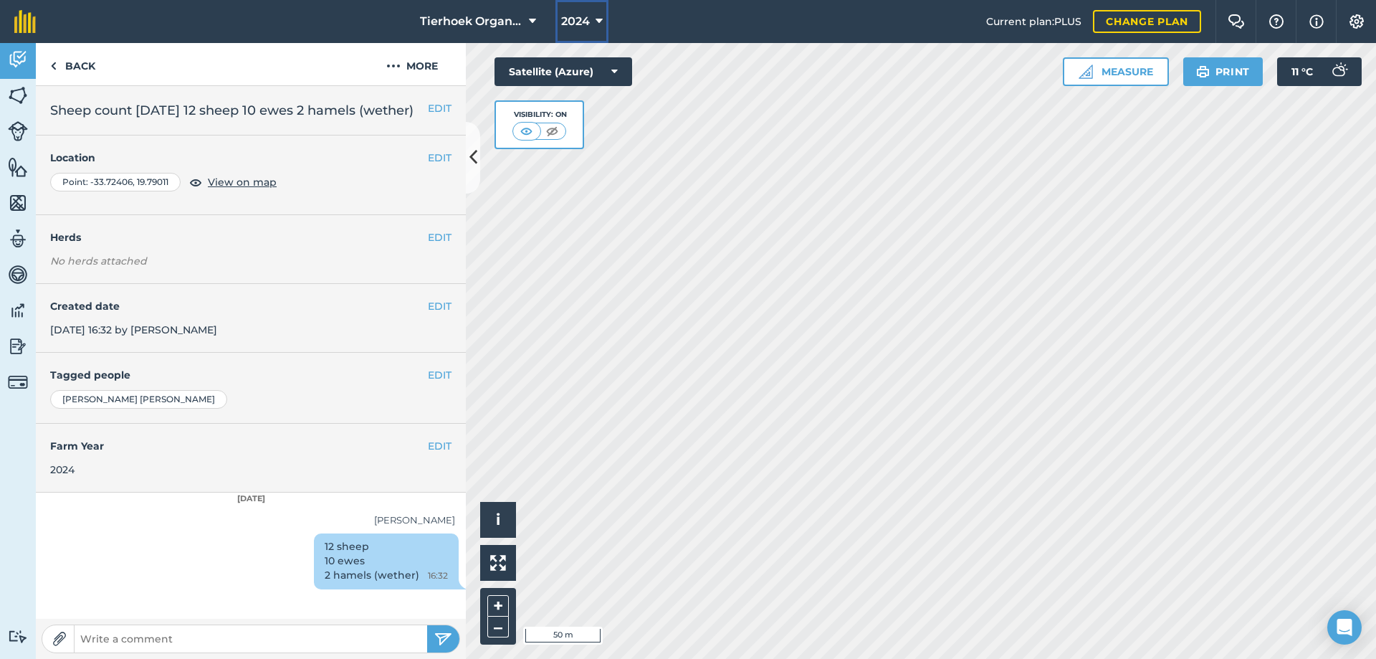
click at [593, 21] on button "2024" at bounding box center [582, 21] width 53 height 43
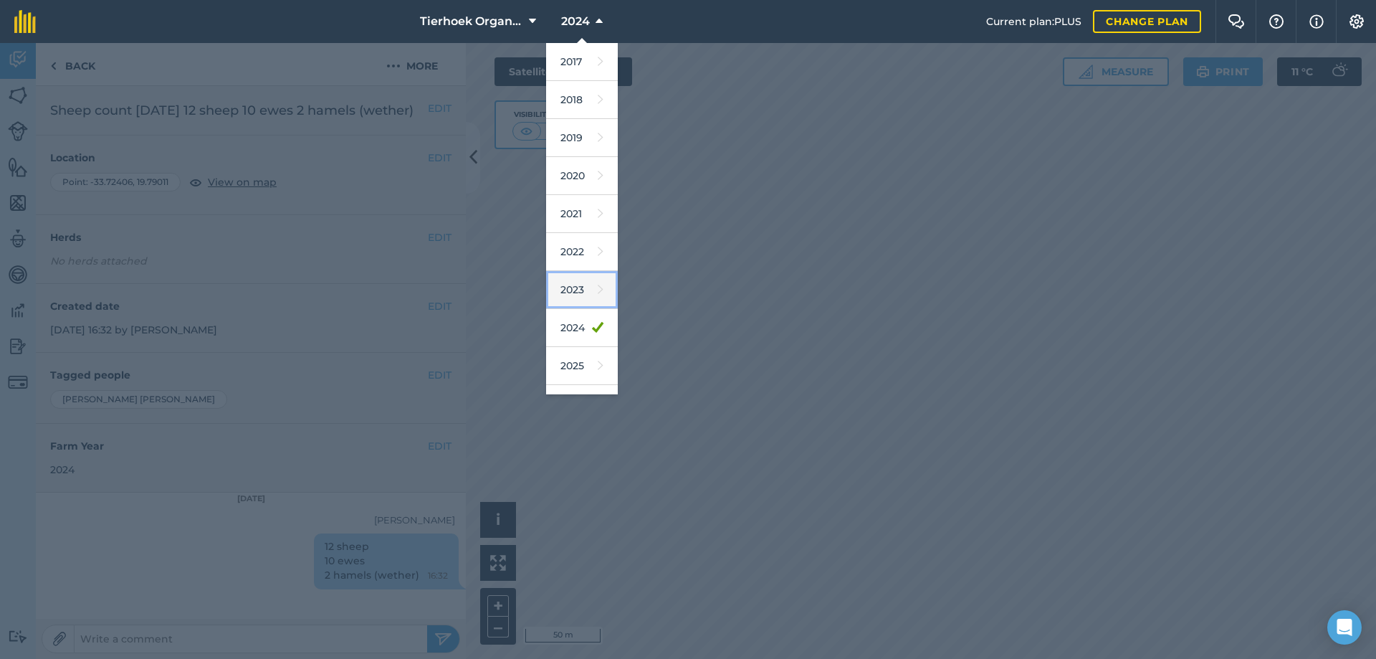
click at [571, 282] on link "2023" at bounding box center [582, 290] width 72 height 38
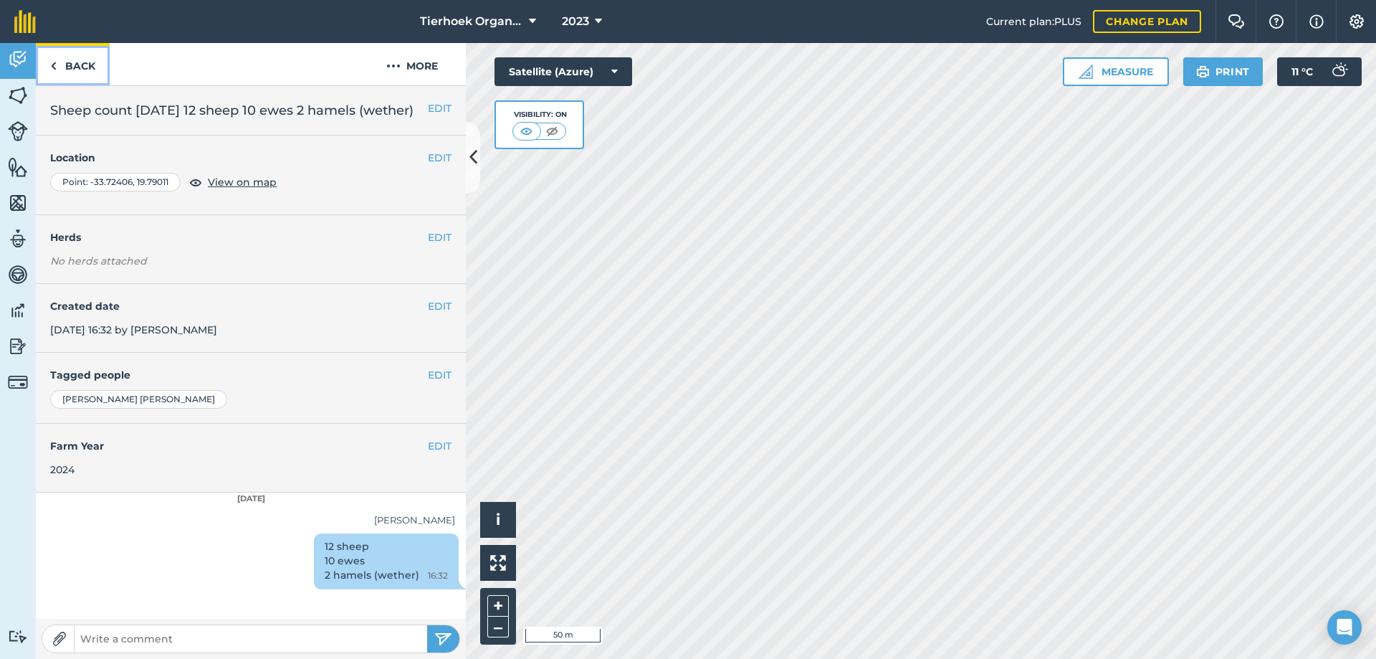
click at [69, 67] on link "Back" at bounding box center [73, 64] width 74 height 42
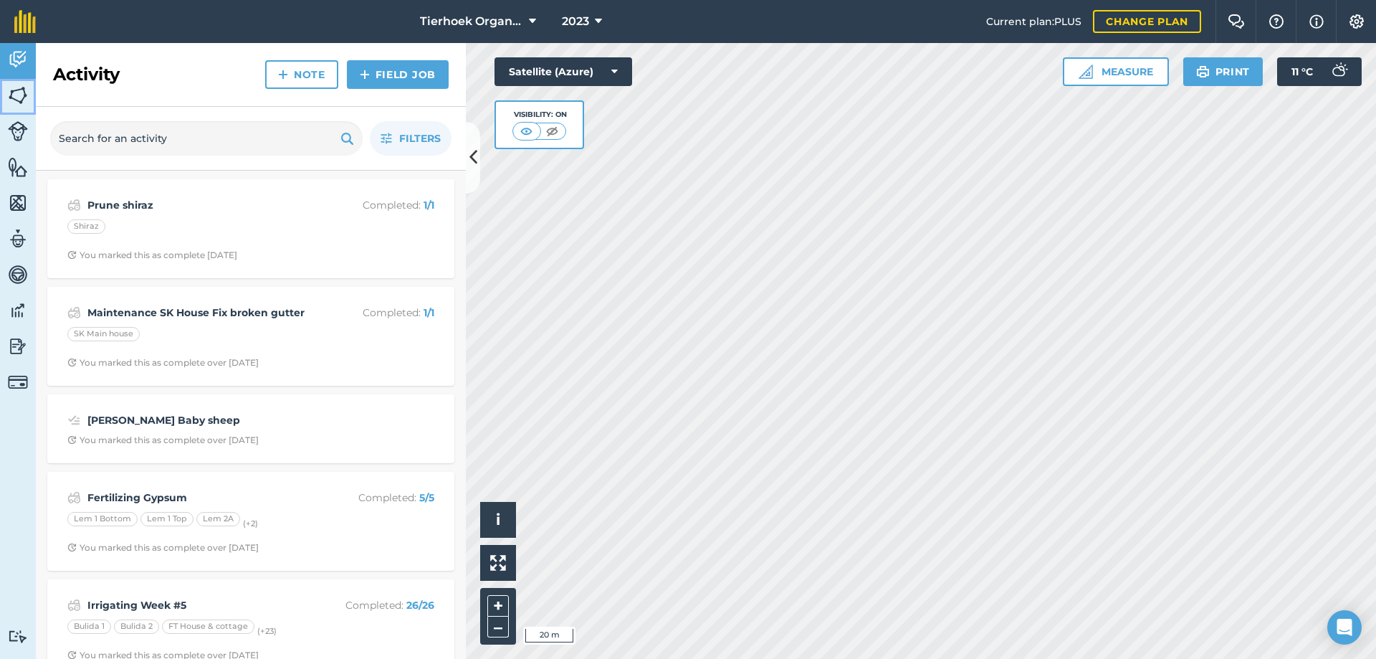
click at [18, 89] on img at bounding box center [18, 96] width 20 height 22
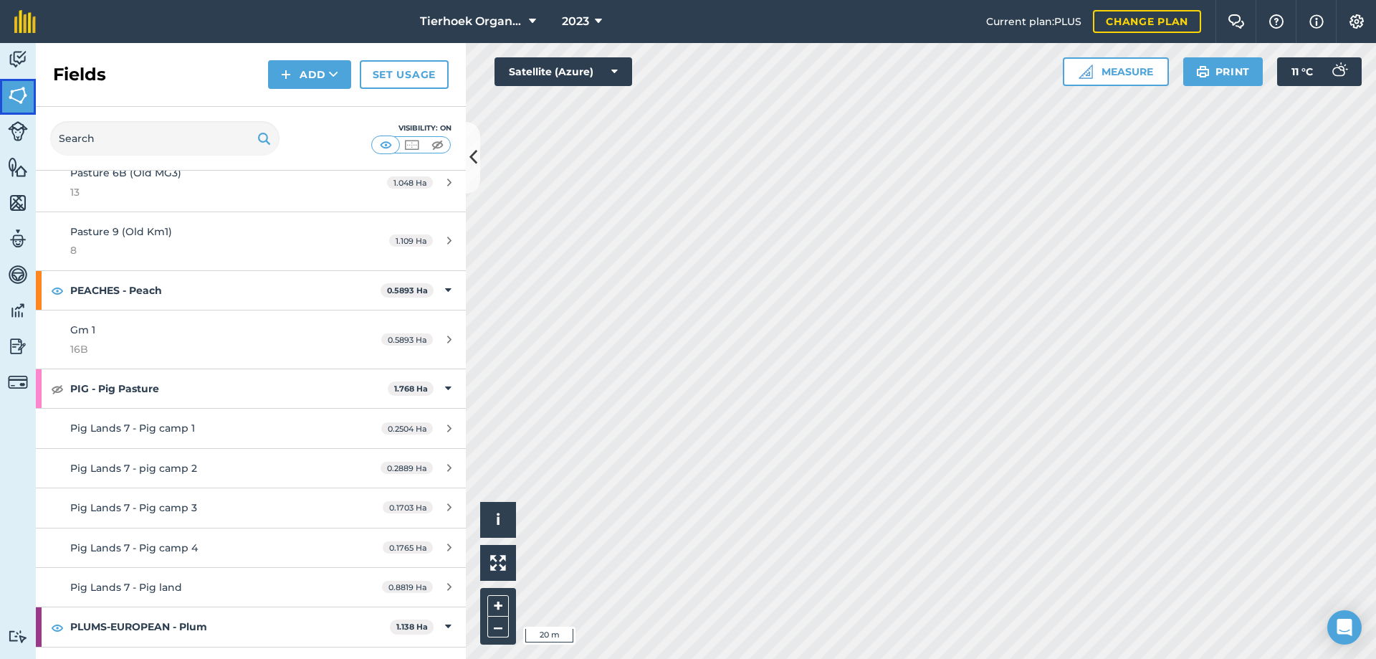
scroll to position [4158, 0]
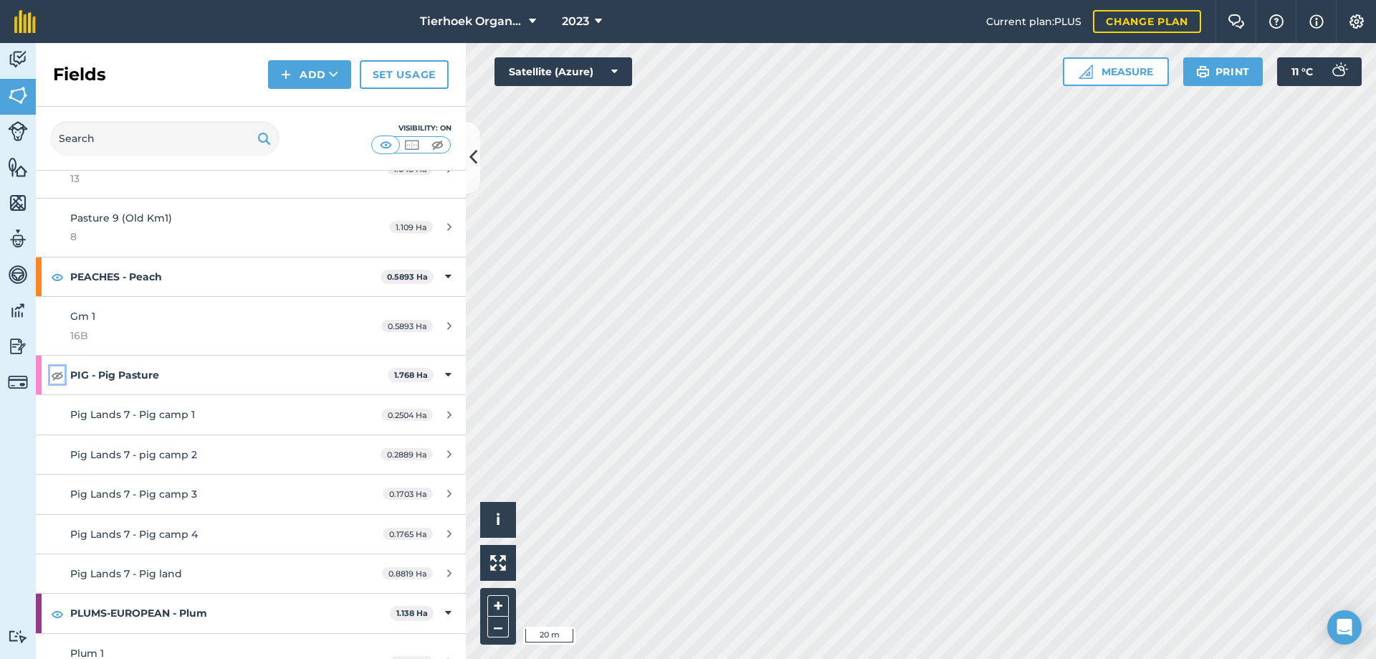
click at [60, 374] on img at bounding box center [57, 374] width 13 height 17
click at [15, 57] on img at bounding box center [18, 60] width 20 height 22
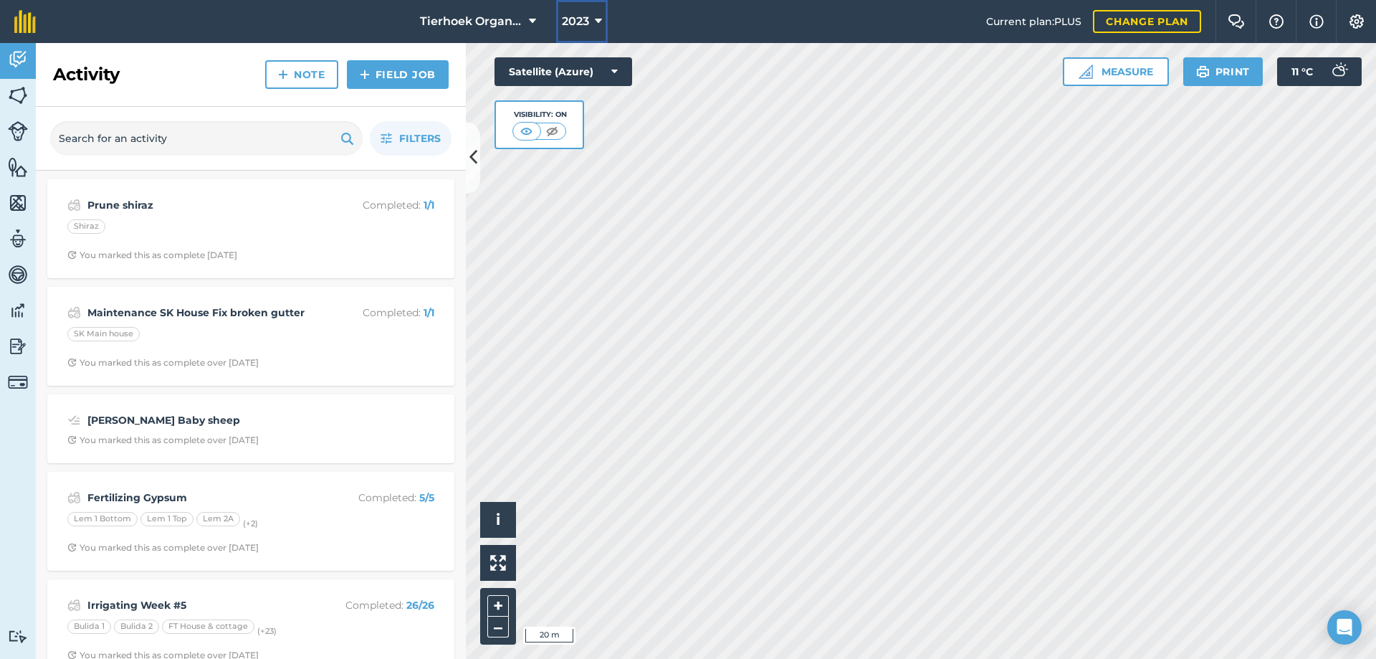
click at [597, 19] on icon at bounding box center [598, 21] width 7 height 17
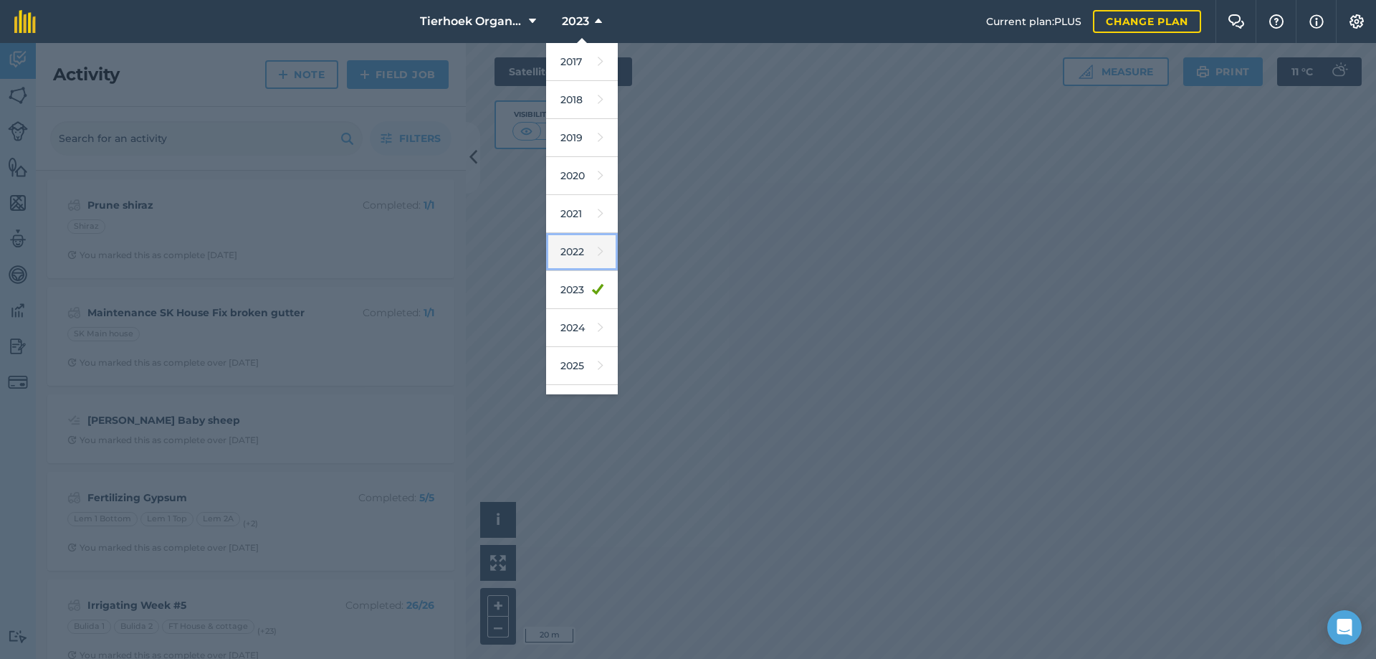
click at [569, 257] on link "2022" at bounding box center [582, 252] width 72 height 38
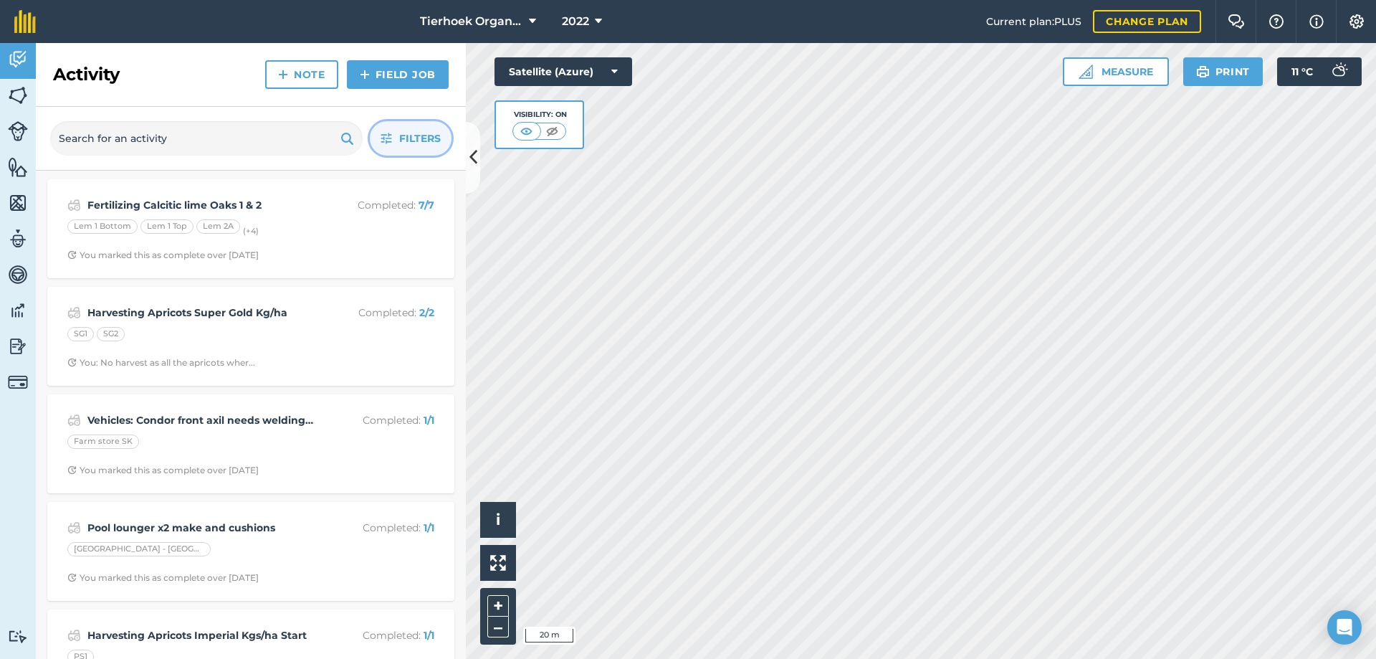
click at [393, 138] on button "Filters" at bounding box center [411, 138] width 82 height 34
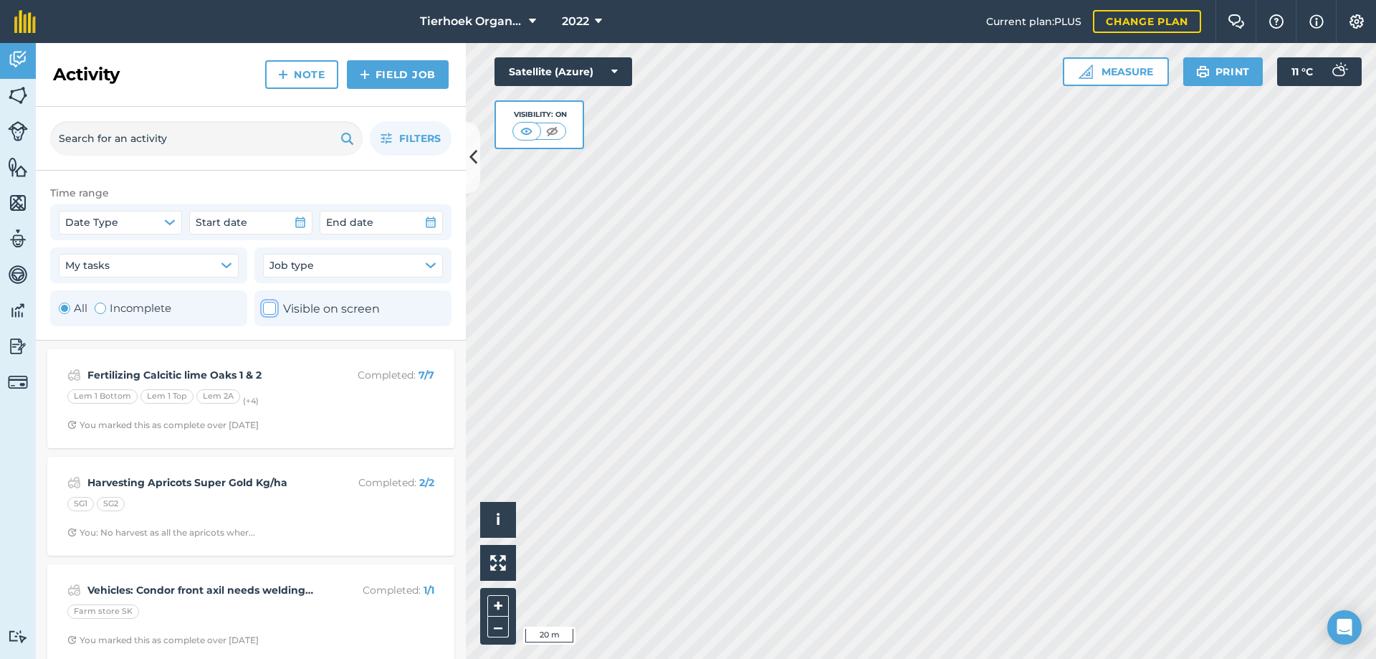
click at [267, 309] on icon at bounding box center [269, 308] width 9 height 9
checkbox input "true"
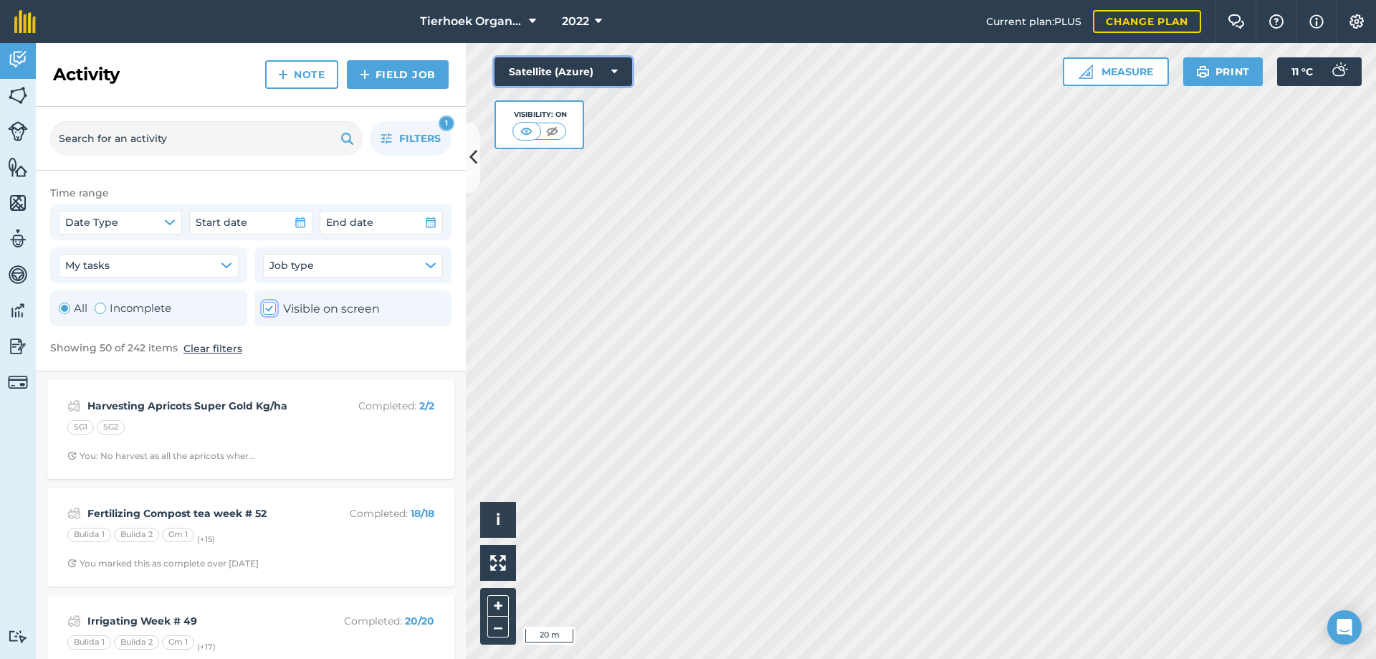
click at [611, 68] on button "Satellite (Azure)" at bounding box center [564, 71] width 138 height 29
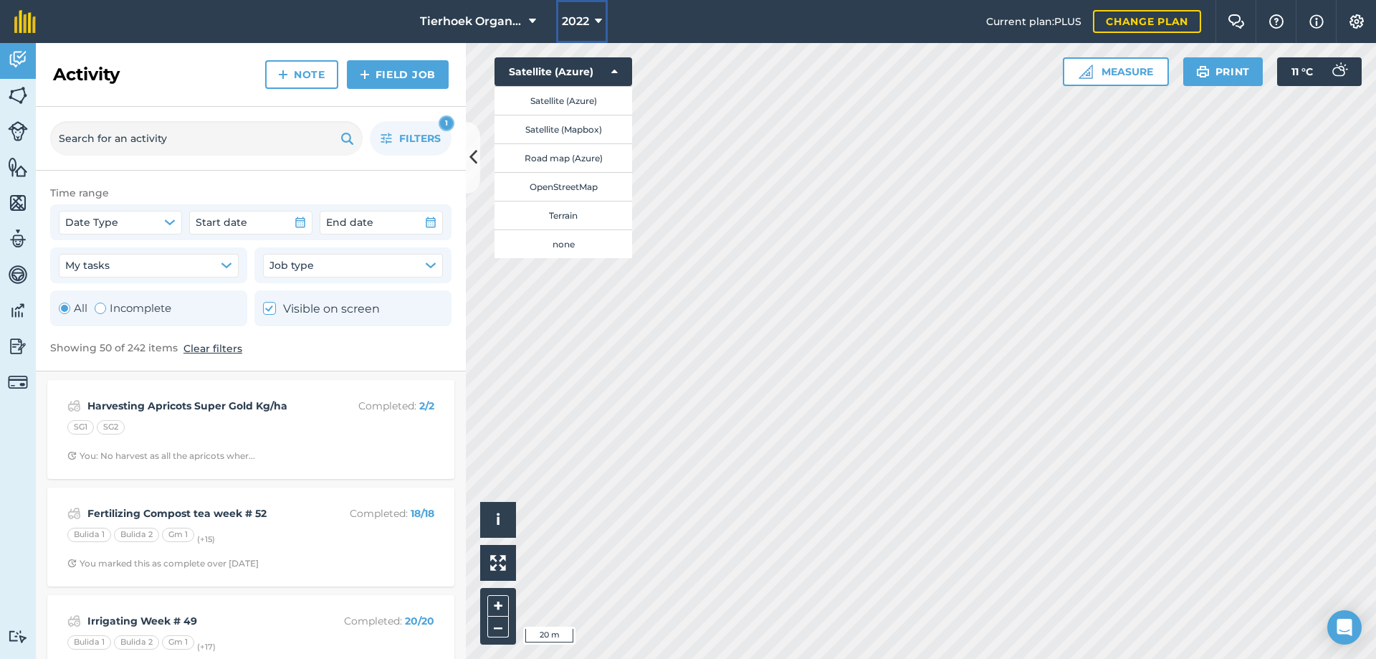
click at [598, 22] on icon at bounding box center [598, 21] width 7 height 17
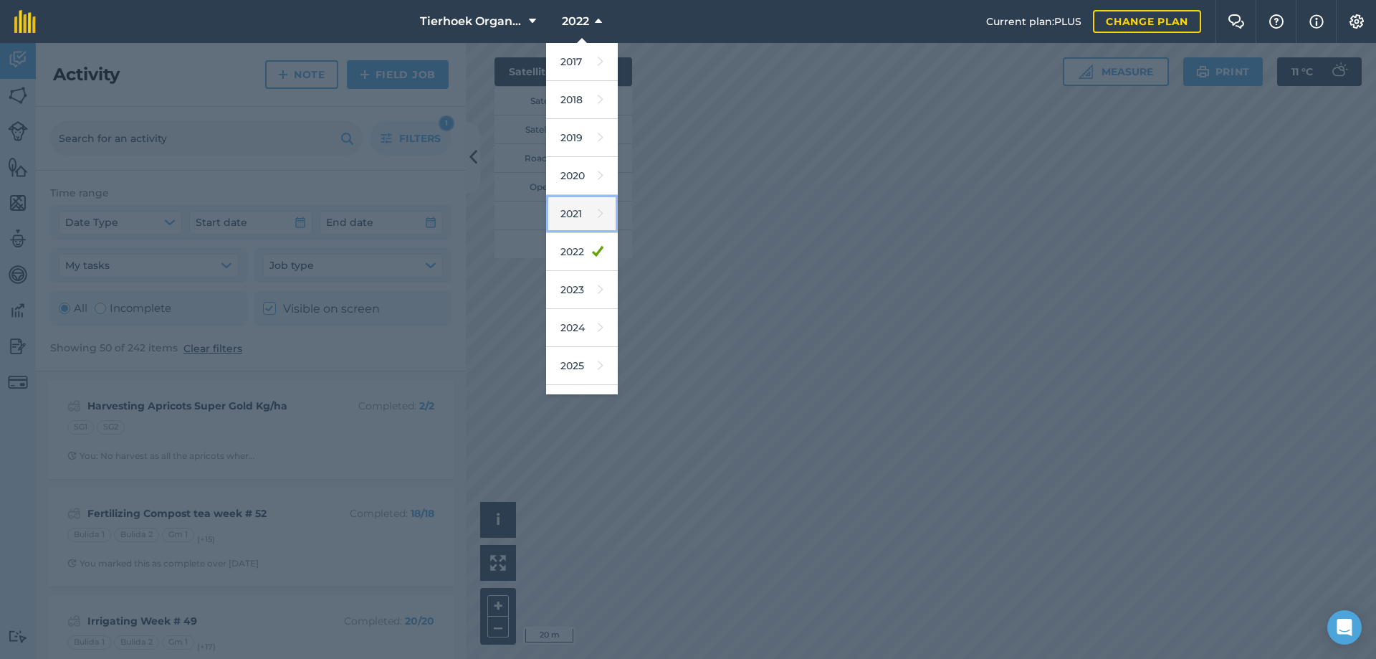
click at [576, 216] on link "2021" at bounding box center [582, 214] width 72 height 38
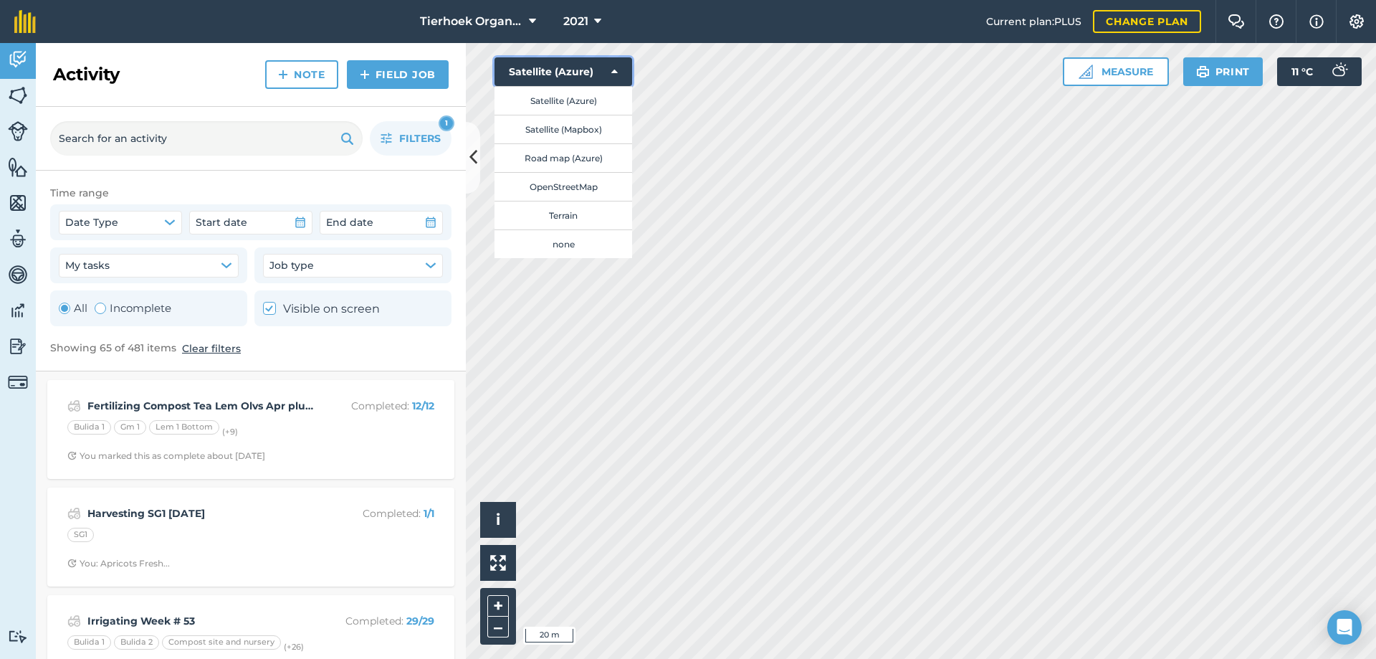
click at [596, 71] on button "Satellite (Azure)" at bounding box center [564, 71] width 138 height 29
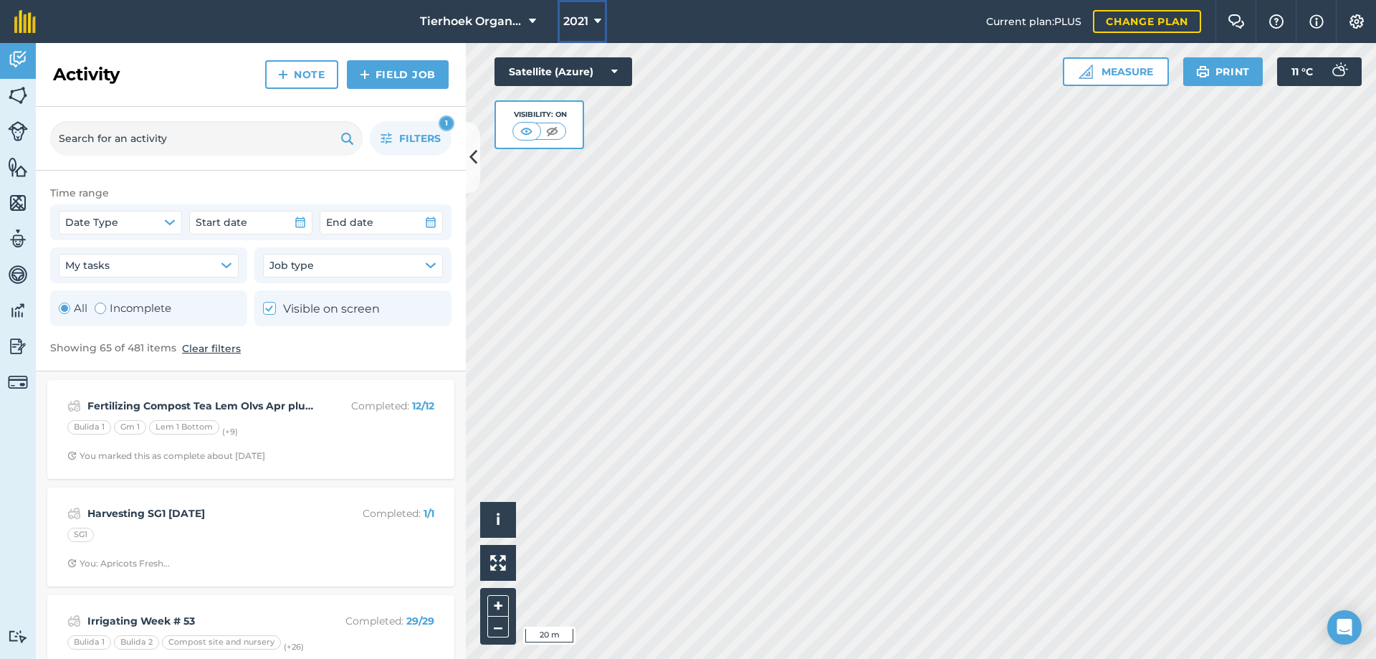
click at [600, 20] on icon at bounding box center [597, 21] width 7 height 17
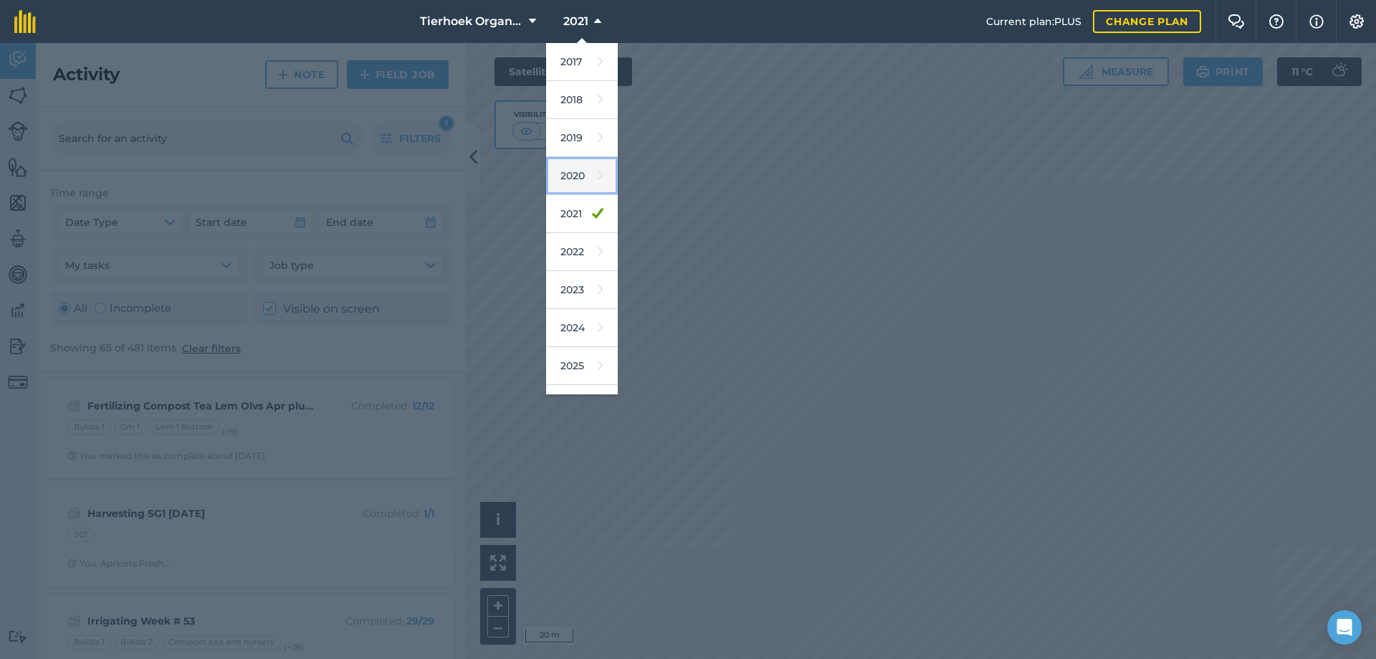
click at [579, 168] on link "2020" at bounding box center [582, 176] width 72 height 38
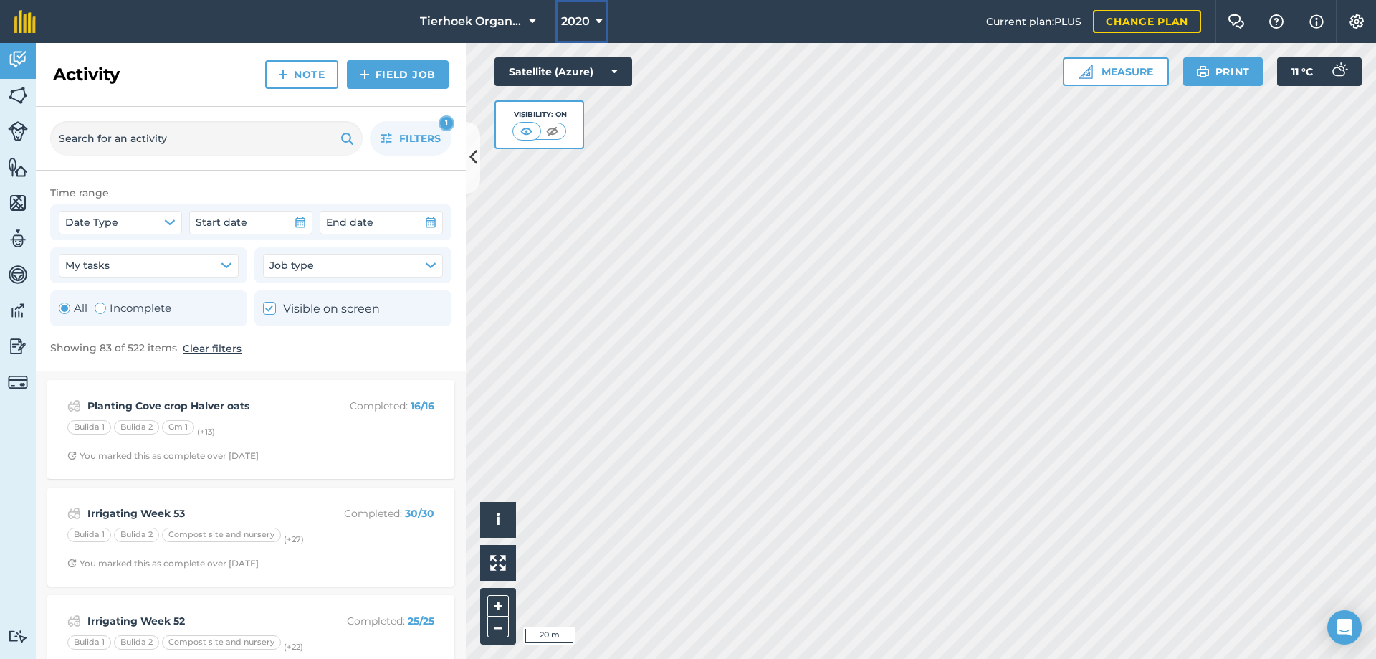
click at [600, 19] on icon at bounding box center [599, 21] width 7 height 17
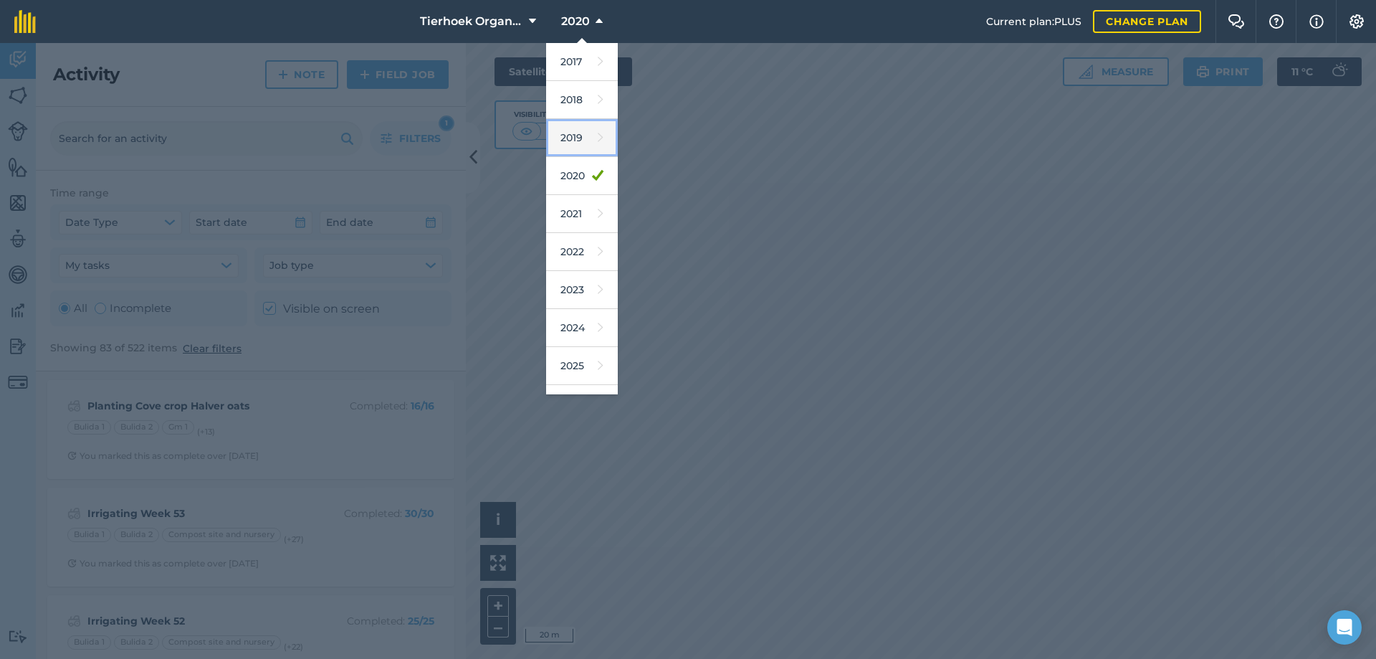
click at [569, 132] on link "2019" at bounding box center [582, 138] width 72 height 38
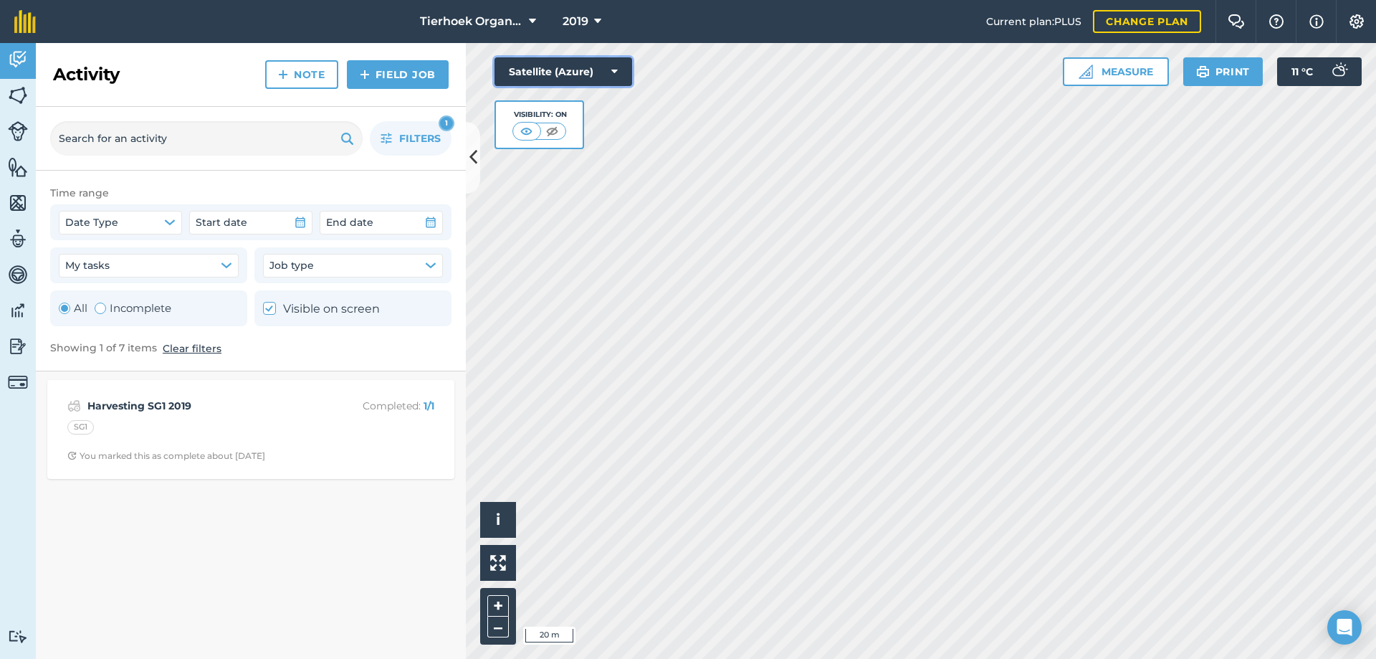
click at [614, 72] on icon at bounding box center [615, 72] width 6 height 14
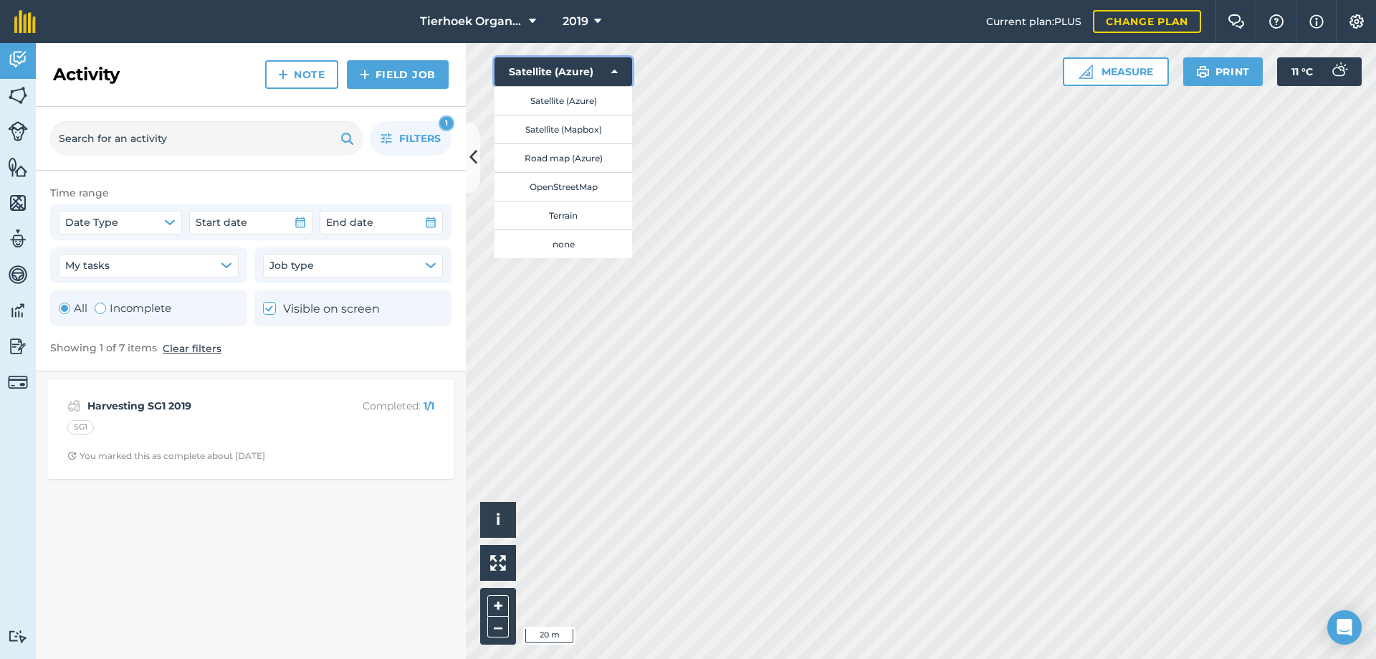
click at [610, 73] on button "Satellite (Azure)" at bounding box center [564, 71] width 138 height 29
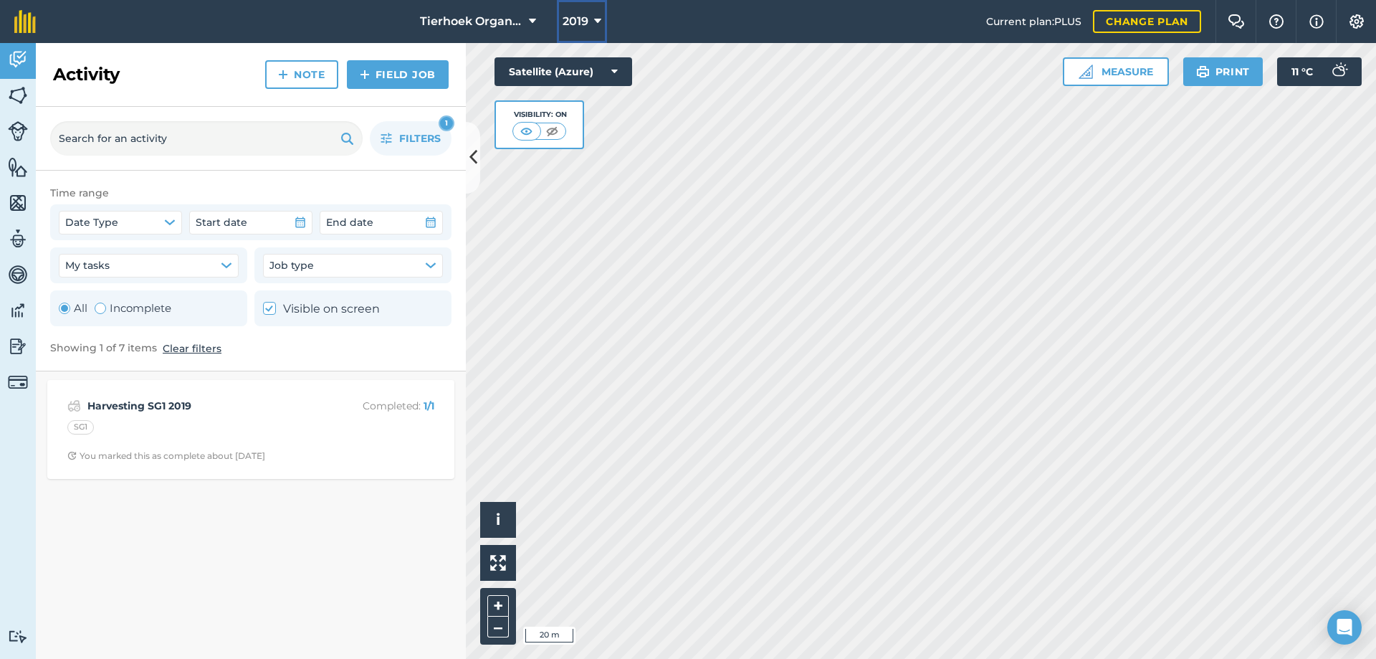
click at [596, 23] on icon at bounding box center [597, 21] width 7 height 17
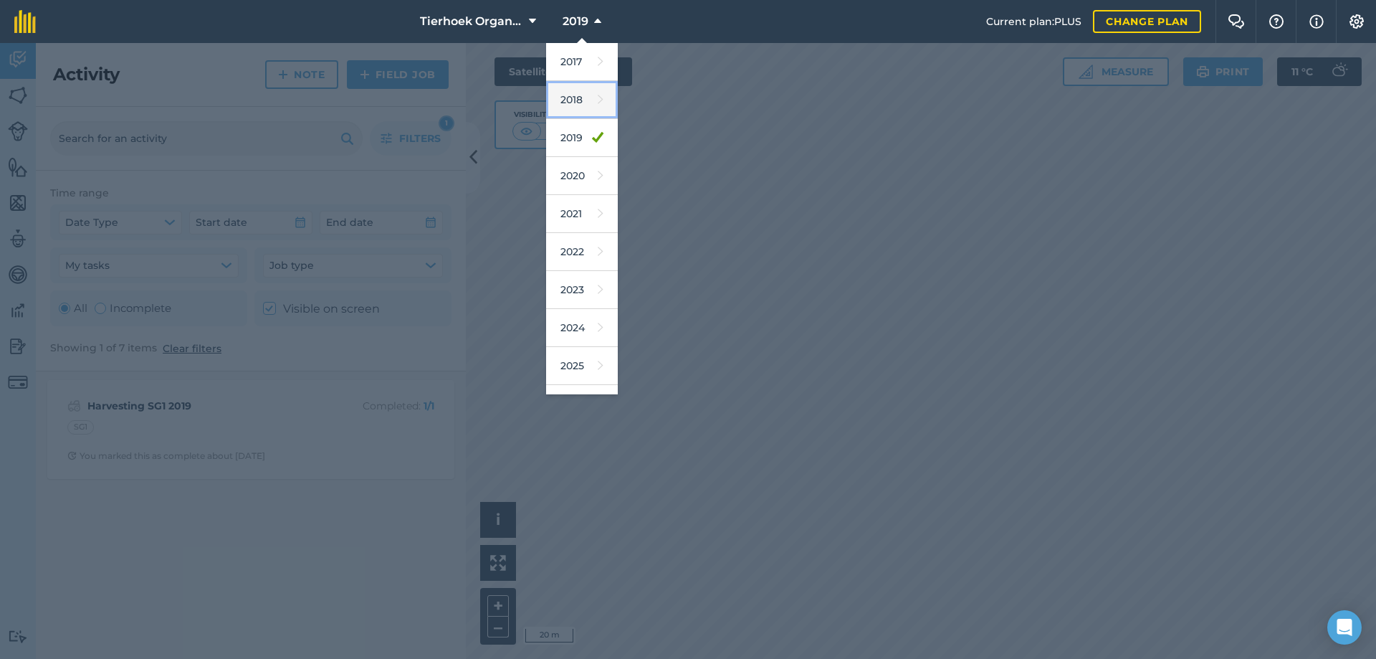
click at [579, 99] on link "2018" at bounding box center [582, 100] width 72 height 38
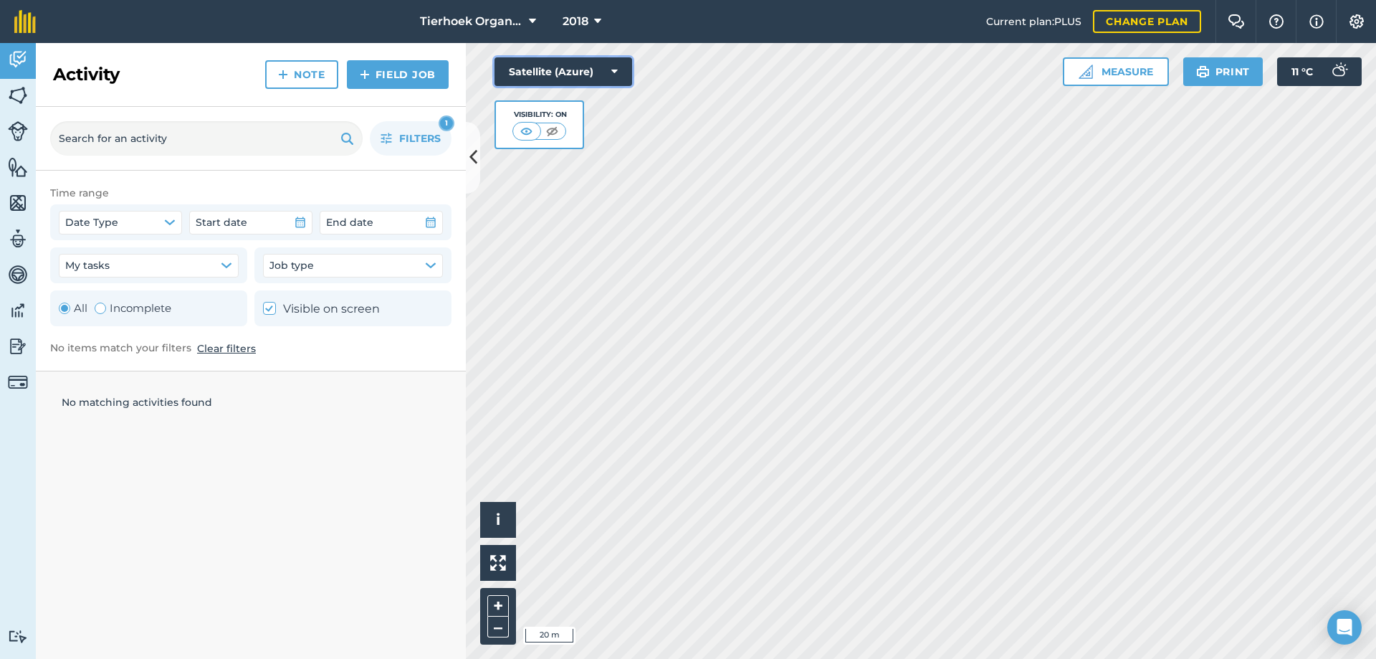
click at [619, 71] on button "Satellite (Azure)" at bounding box center [564, 71] width 138 height 29
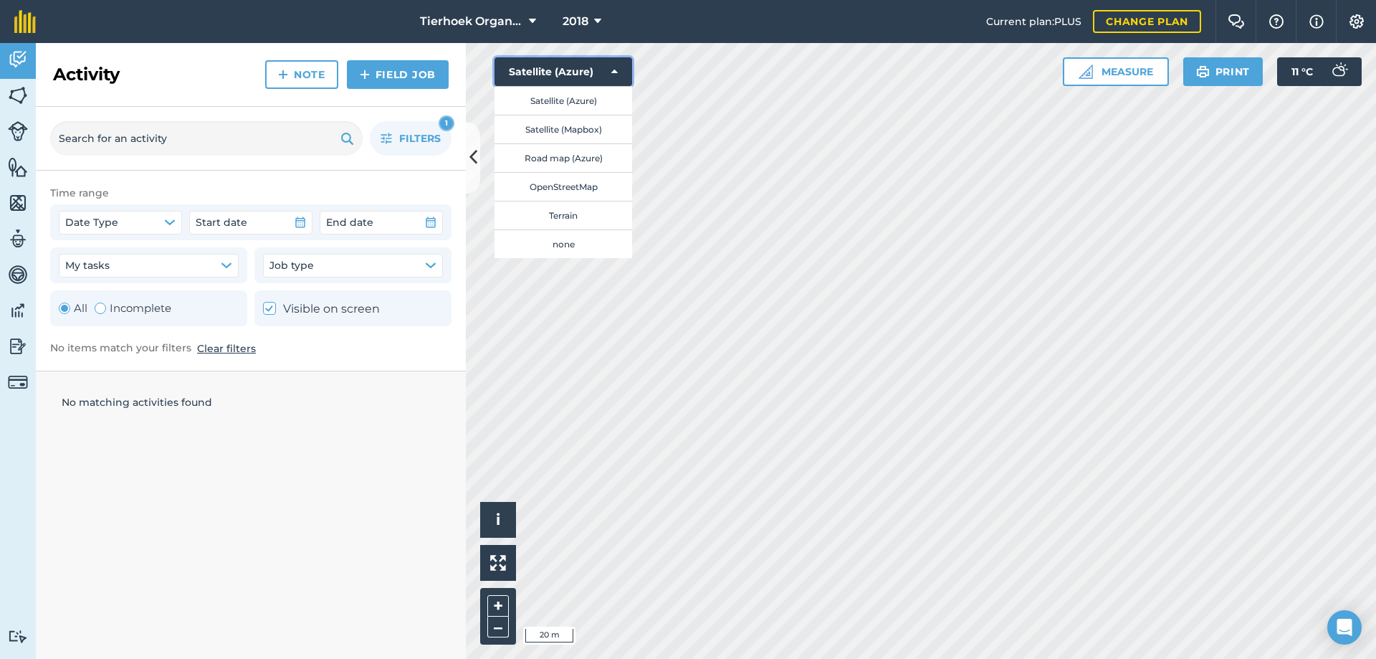
click at [611, 67] on button "Satellite (Azure)" at bounding box center [564, 71] width 138 height 29
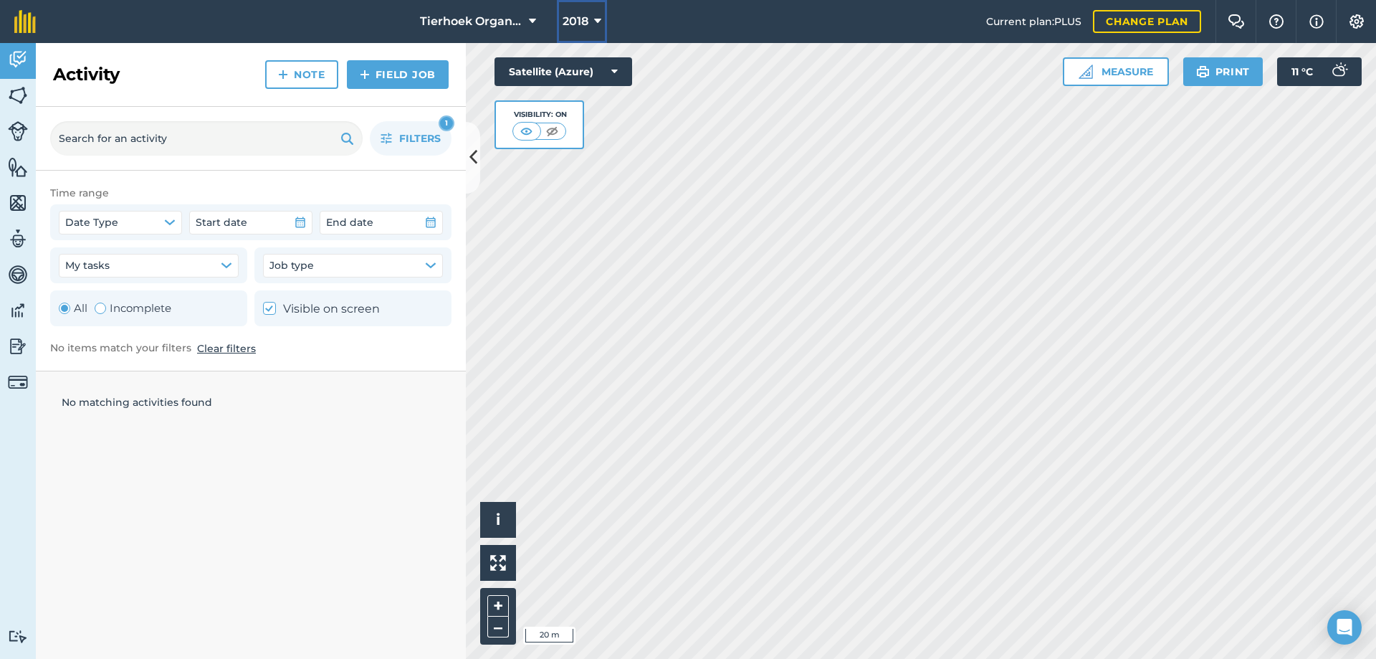
click at [597, 16] on icon at bounding box center [597, 21] width 7 height 17
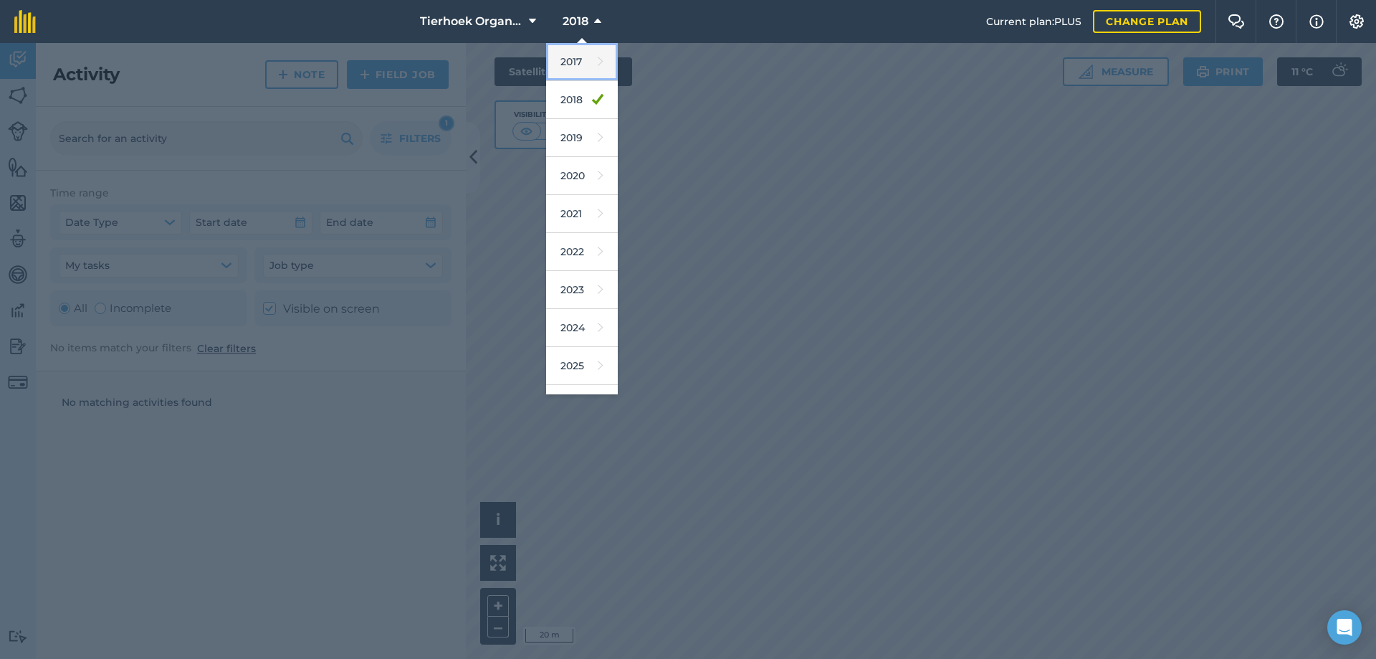
click at [572, 62] on link "2017" at bounding box center [582, 62] width 72 height 38
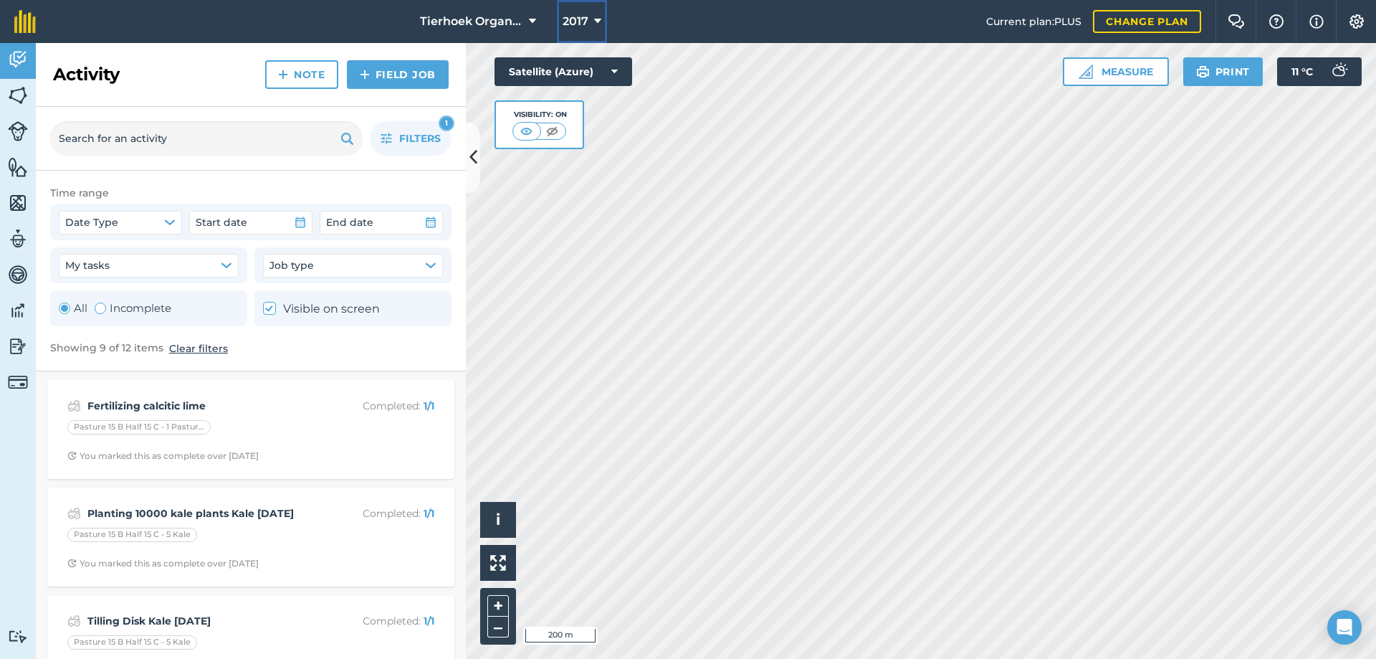
click at [595, 19] on icon at bounding box center [597, 21] width 7 height 17
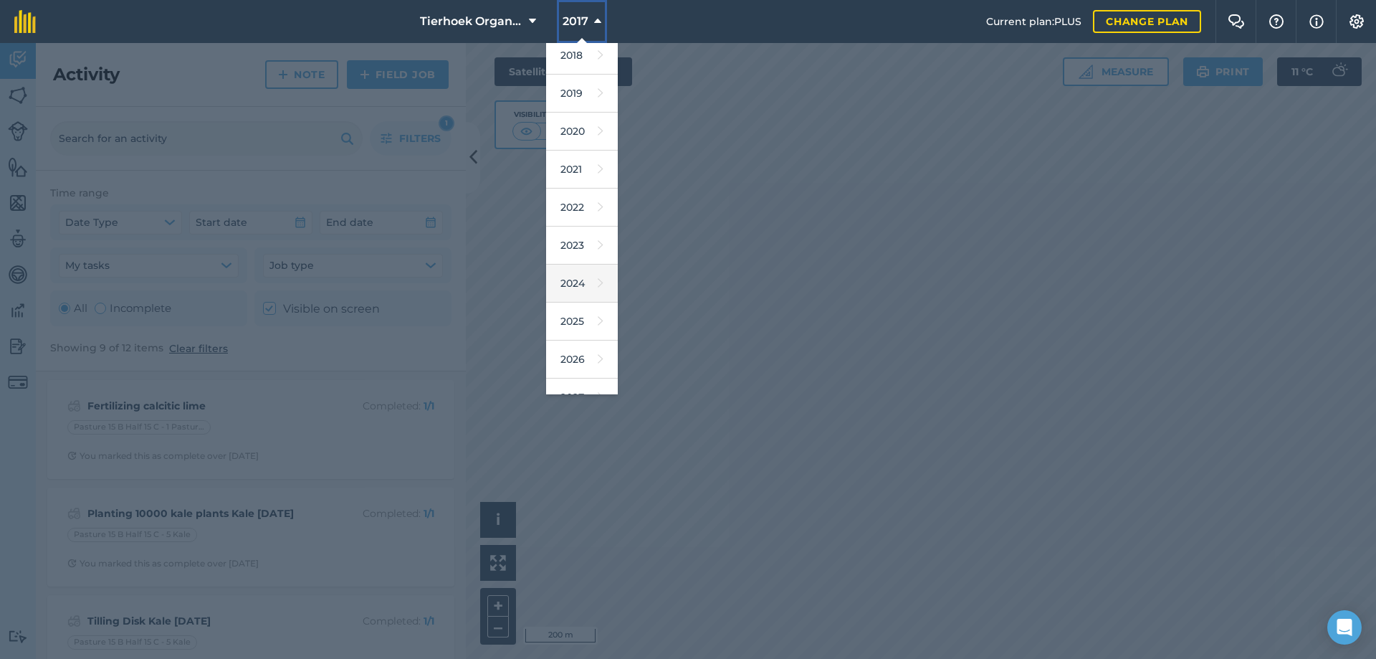
scroll to position [67, 0]
click at [569, 301] on link "2025" at bounding box center [582, 299] width 72 height 38
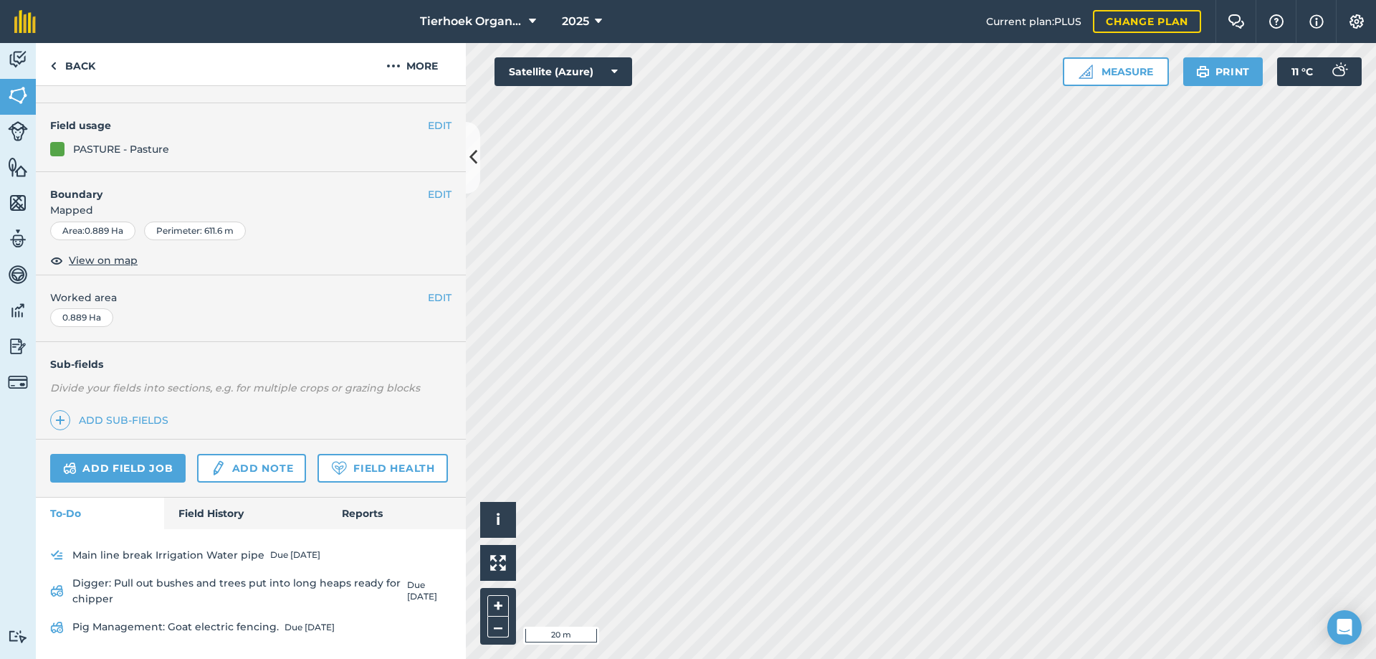
scroll to position [174, 0]
click at [205, 515] on link "Field History" at bounding box center [245, 514] width 163 height 32
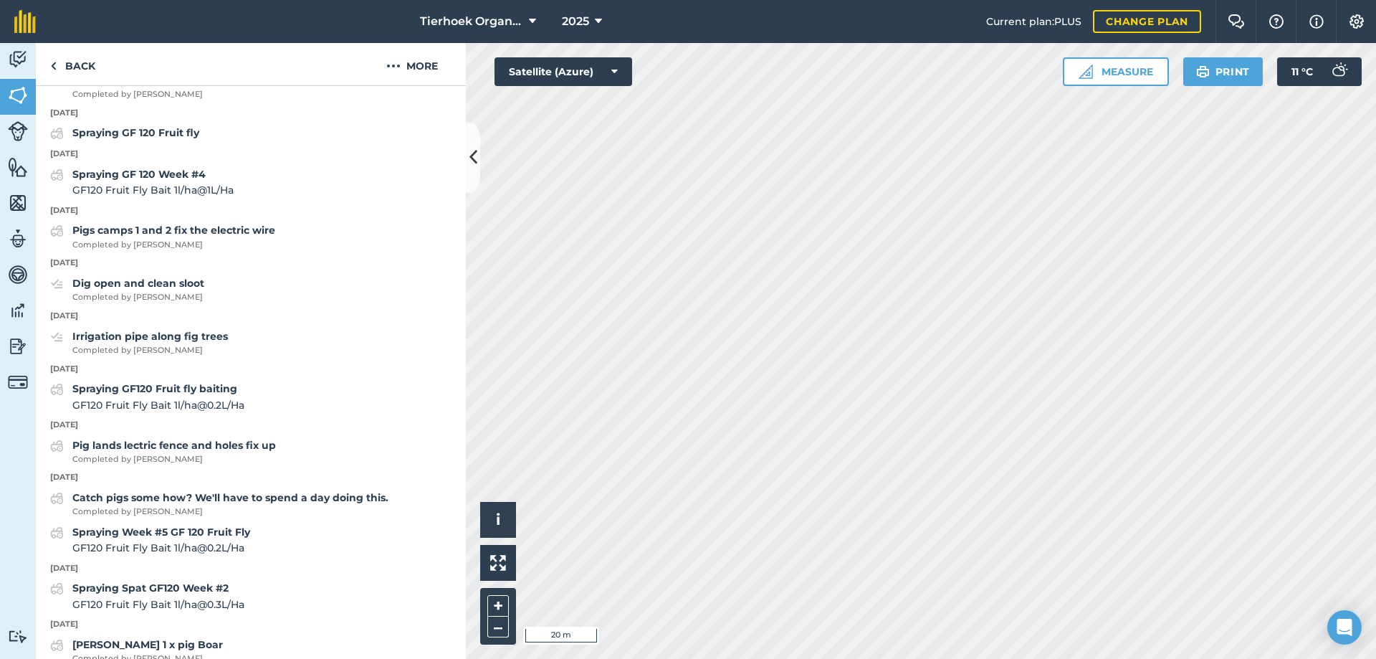
scroll to position [1382, 0]
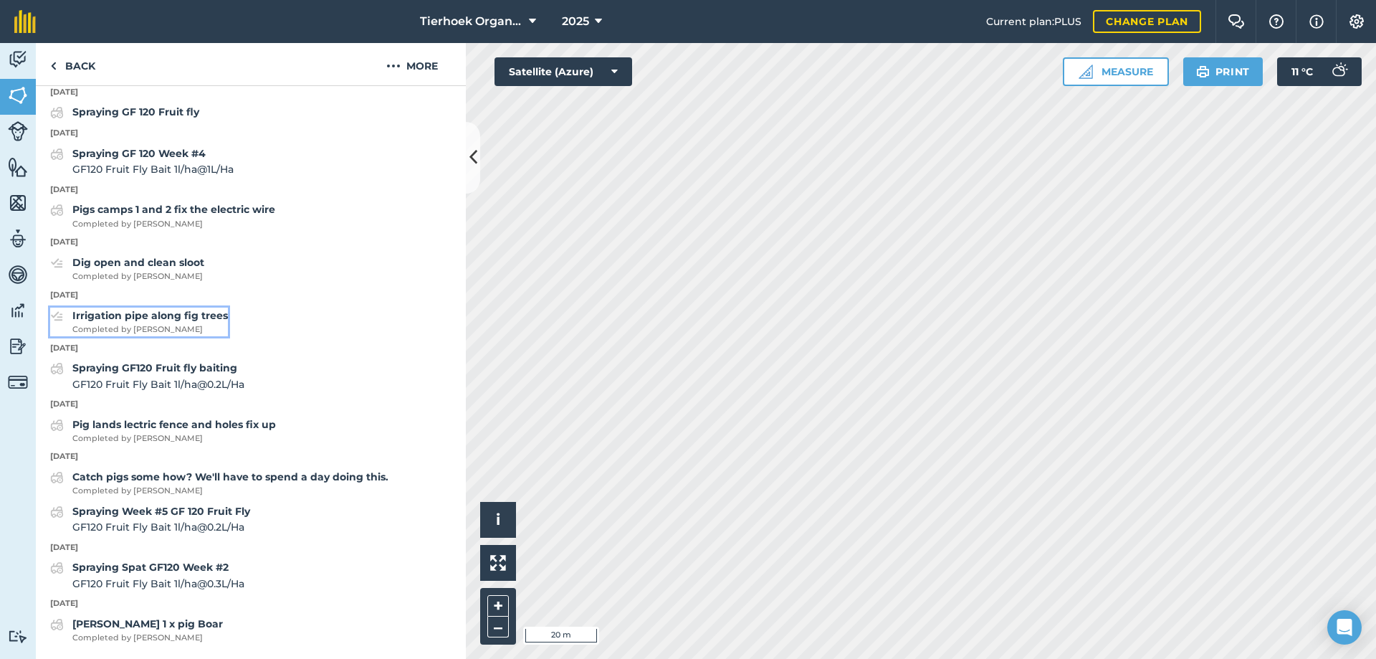
click at [111, 318] on strong "Irrigation pipe along fig trees" at bounding box center [150, 315] width 156 height 13
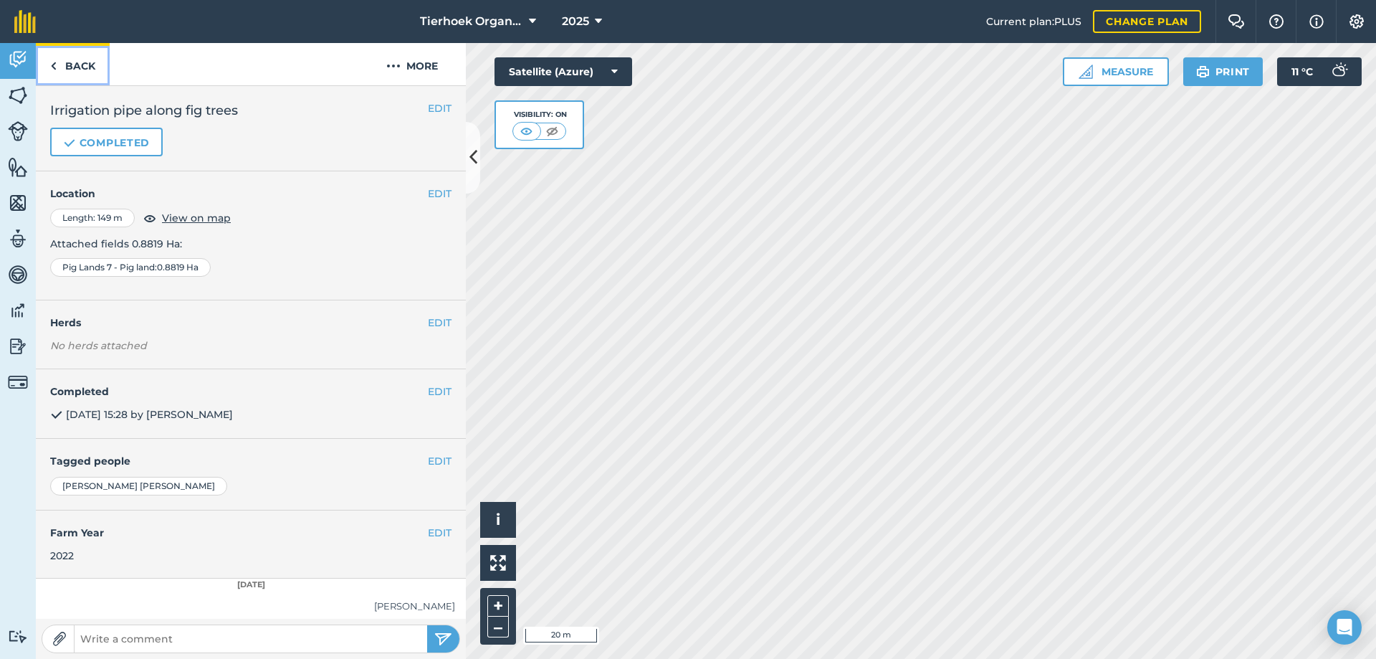
click at [75, 68] on link "Back" at bounding box center [73, 64] width 74 height 42
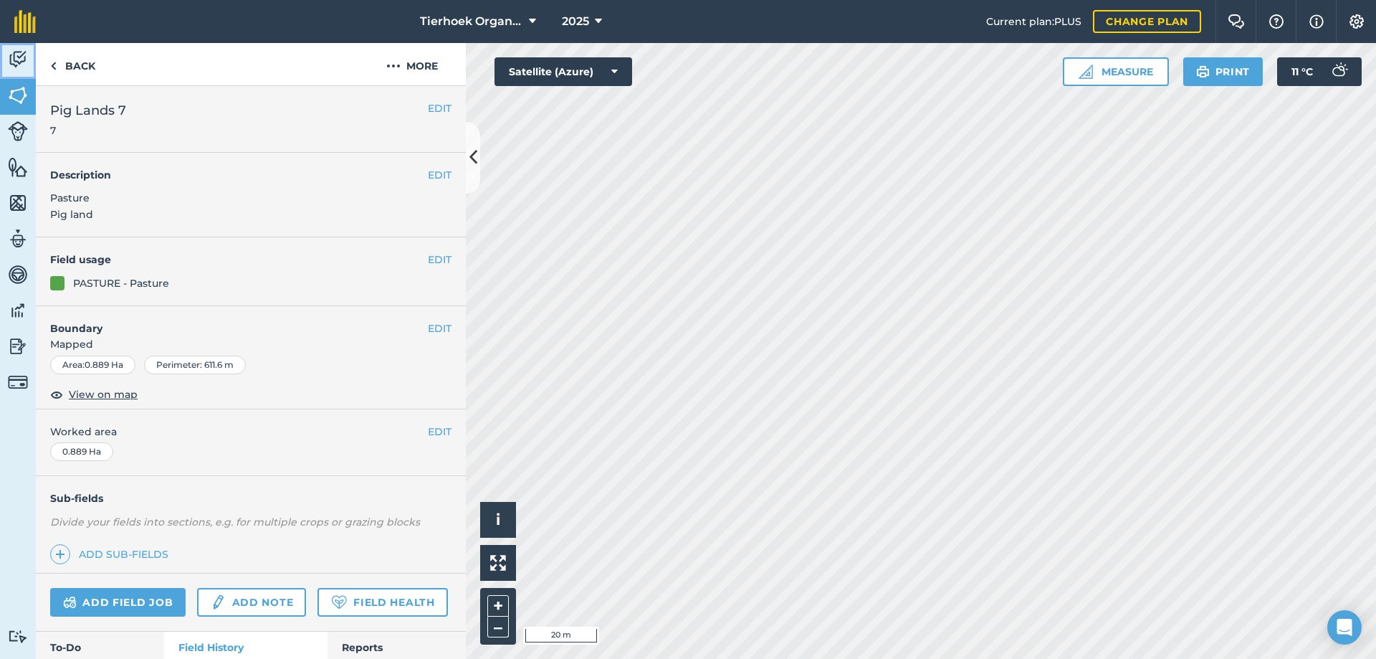
click at [18, 60] on img at bounding box center [18, 60] width 20 height 22
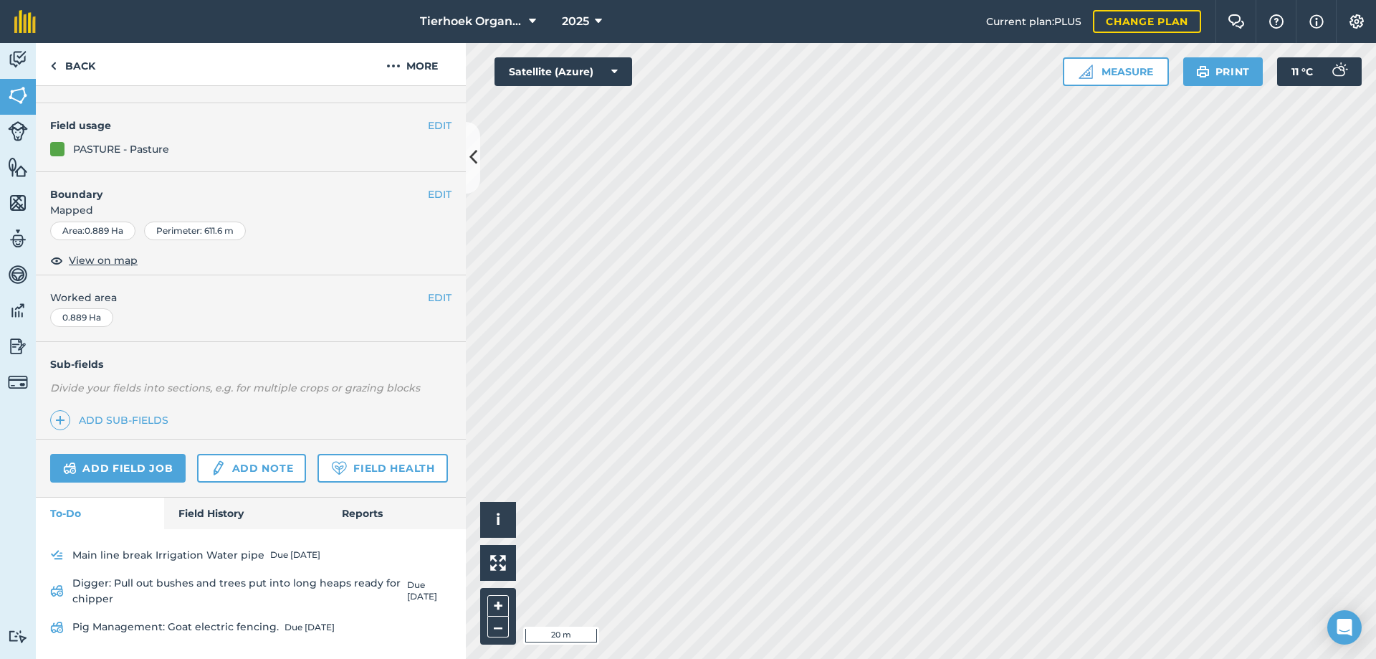
scroll to position [174, 0]
click at [213, 510] on link "Field History" at bounding box center [245, 514] width 163 height 32
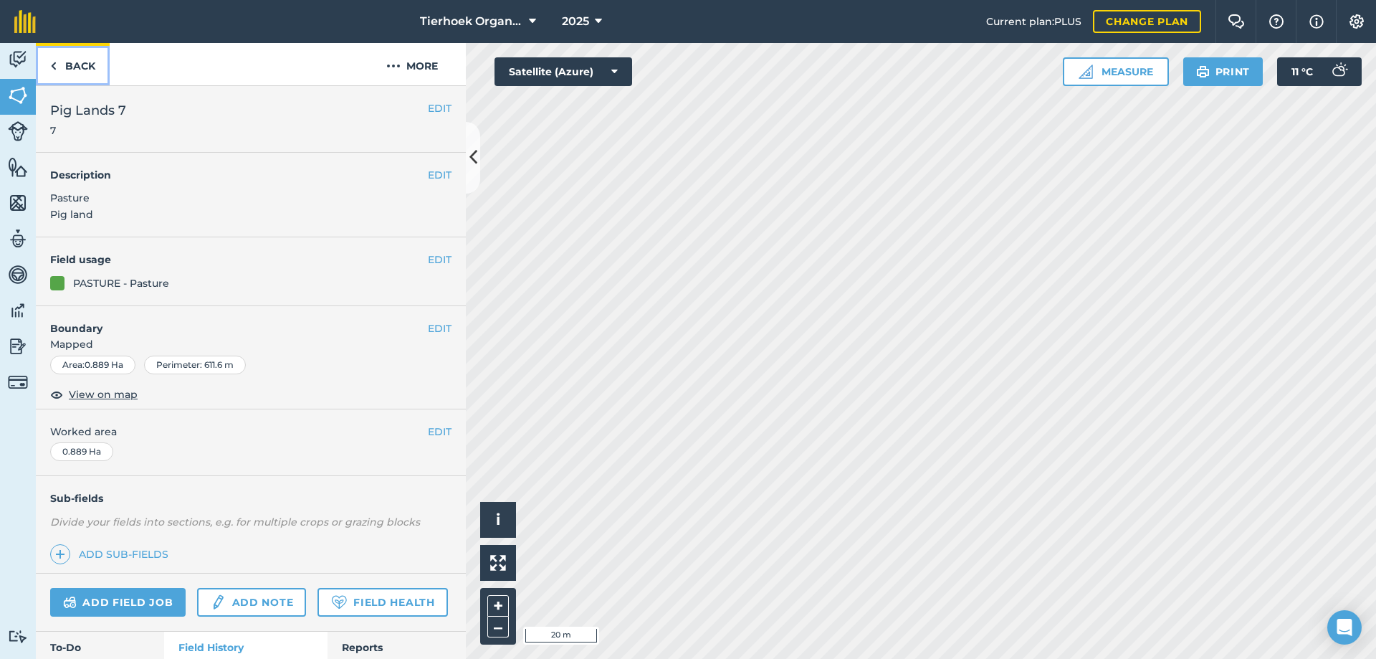
click at [72, 57] on link "Back" at bounding box center [73, 64] width 74 height 42
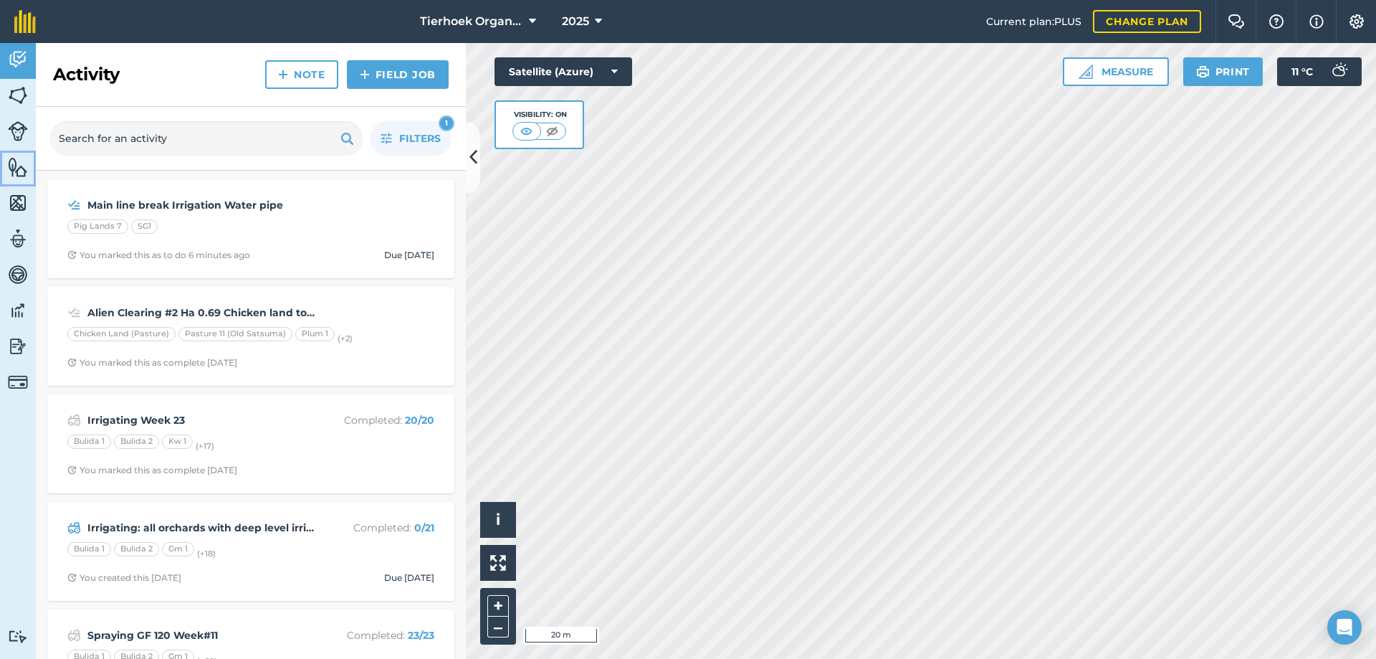
click at [14, 169] on img at bounding box center [18, 167] width 20 height 22
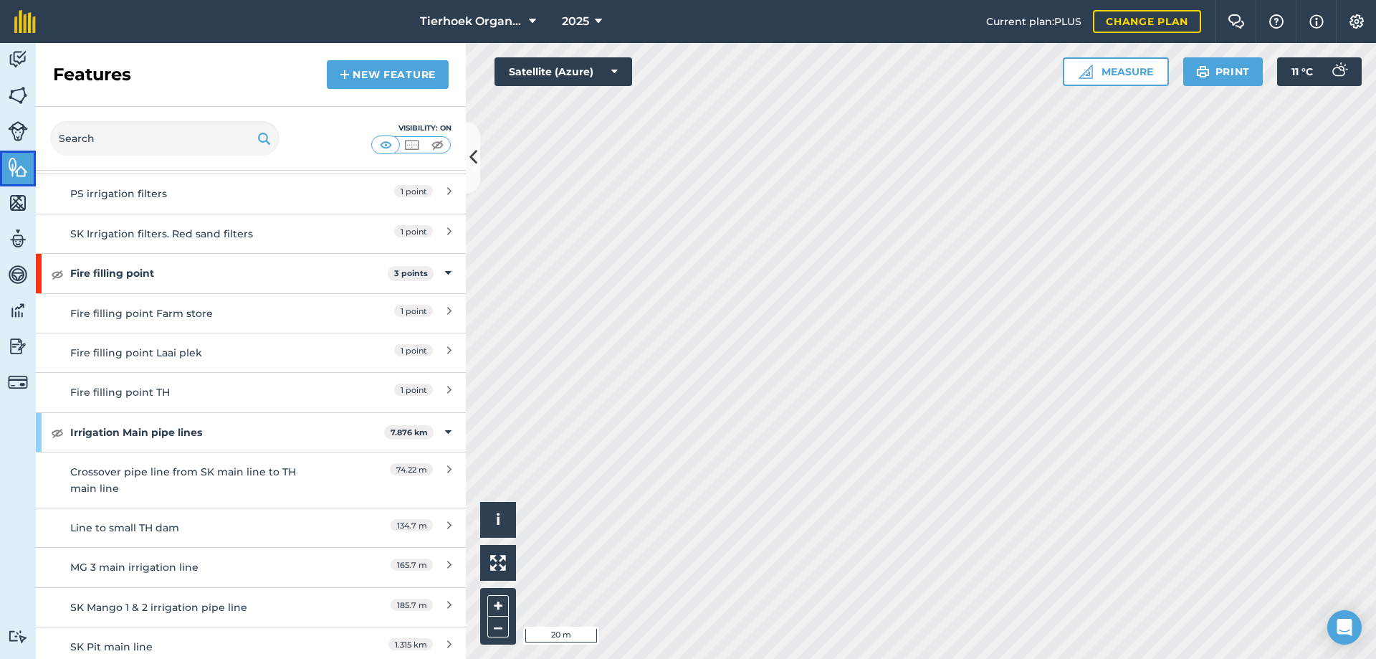
scroll to position [4517, 0]
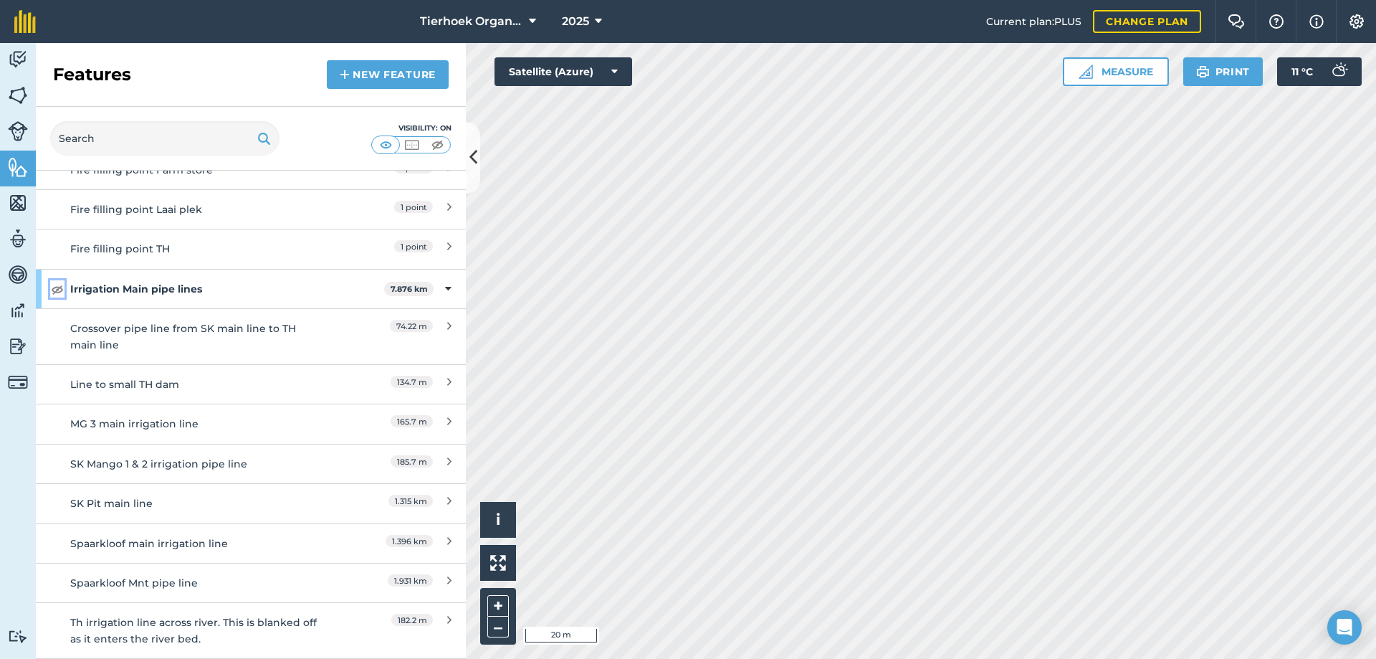
click at [60, 289] on img at bounding box center [57, 288] width 13 height 17
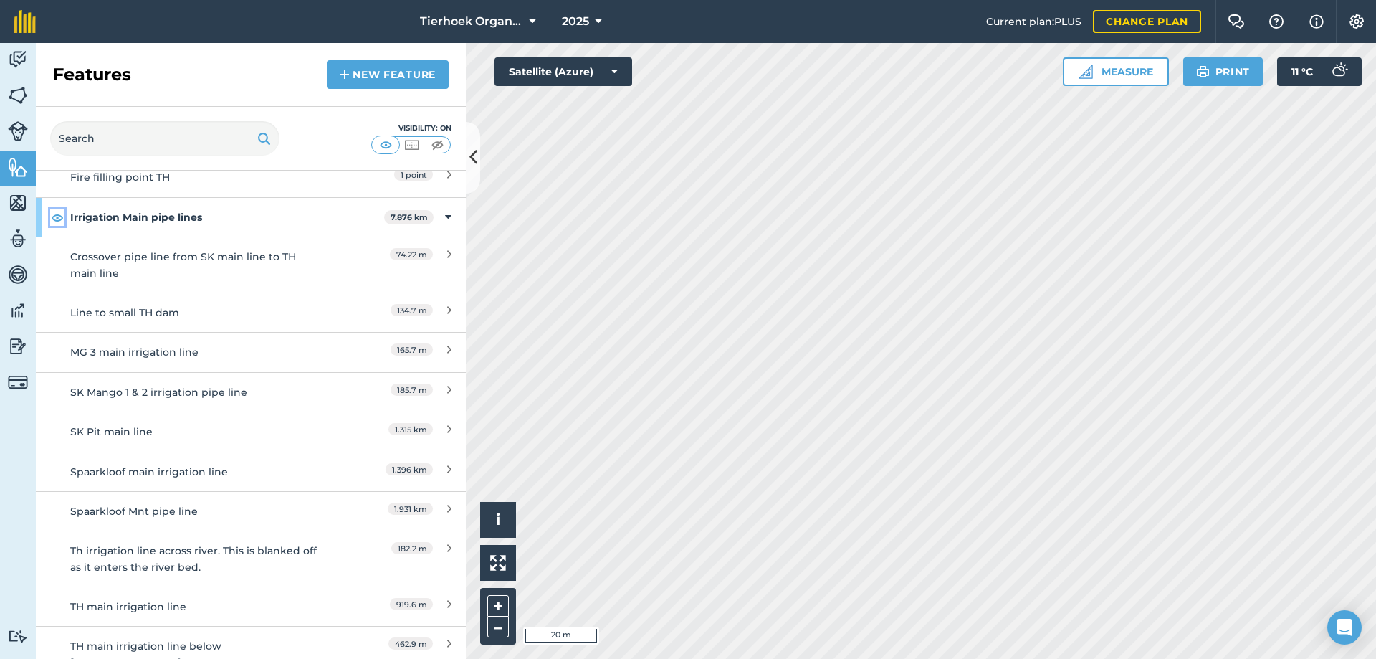
scroll to position [4660, 0]
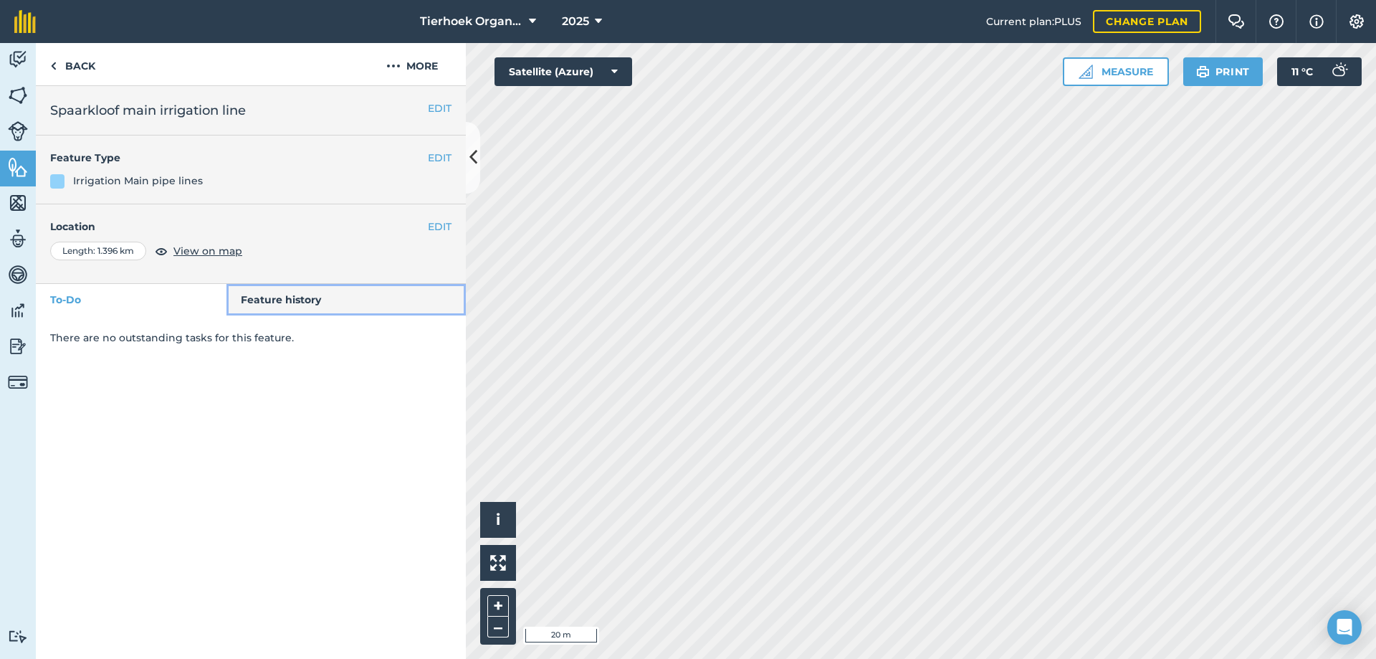
click at [277, 295] on link "Feature history" at bounding box center [347, 300] width 240 height 32
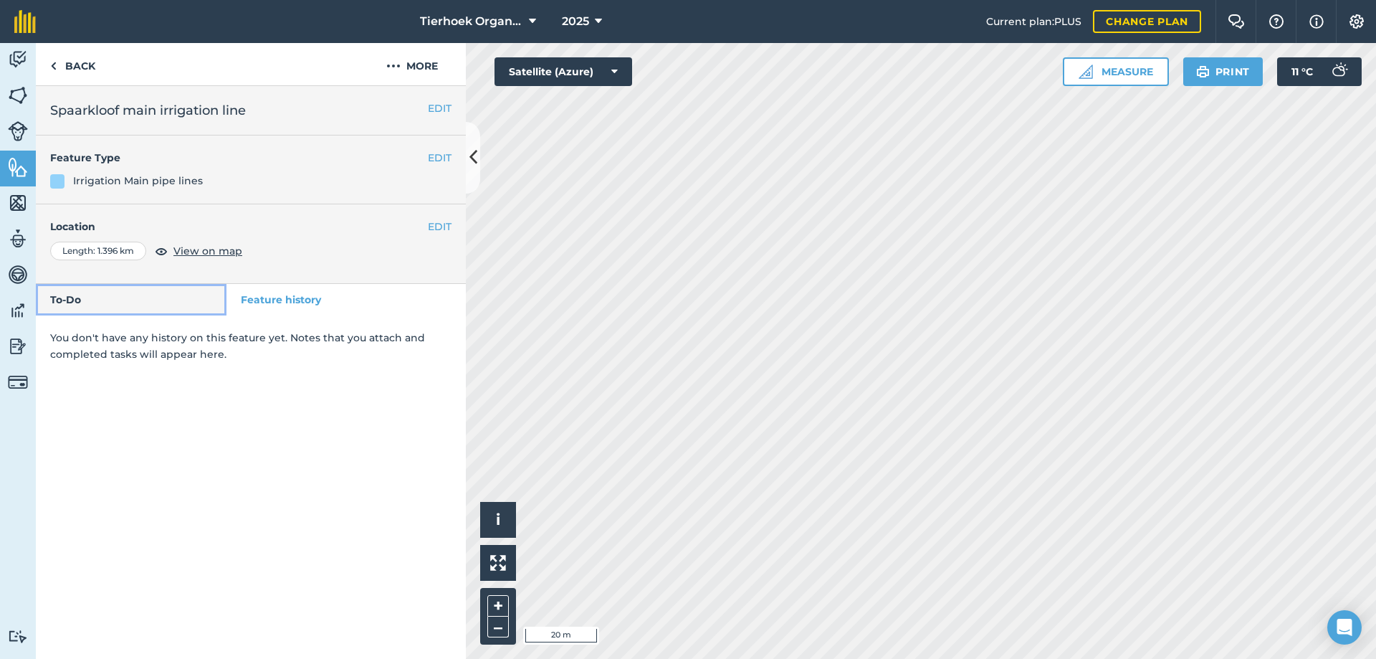
click at [105, 297] on link "To-Do" at bounding box center [131, 300] width 191 height 32
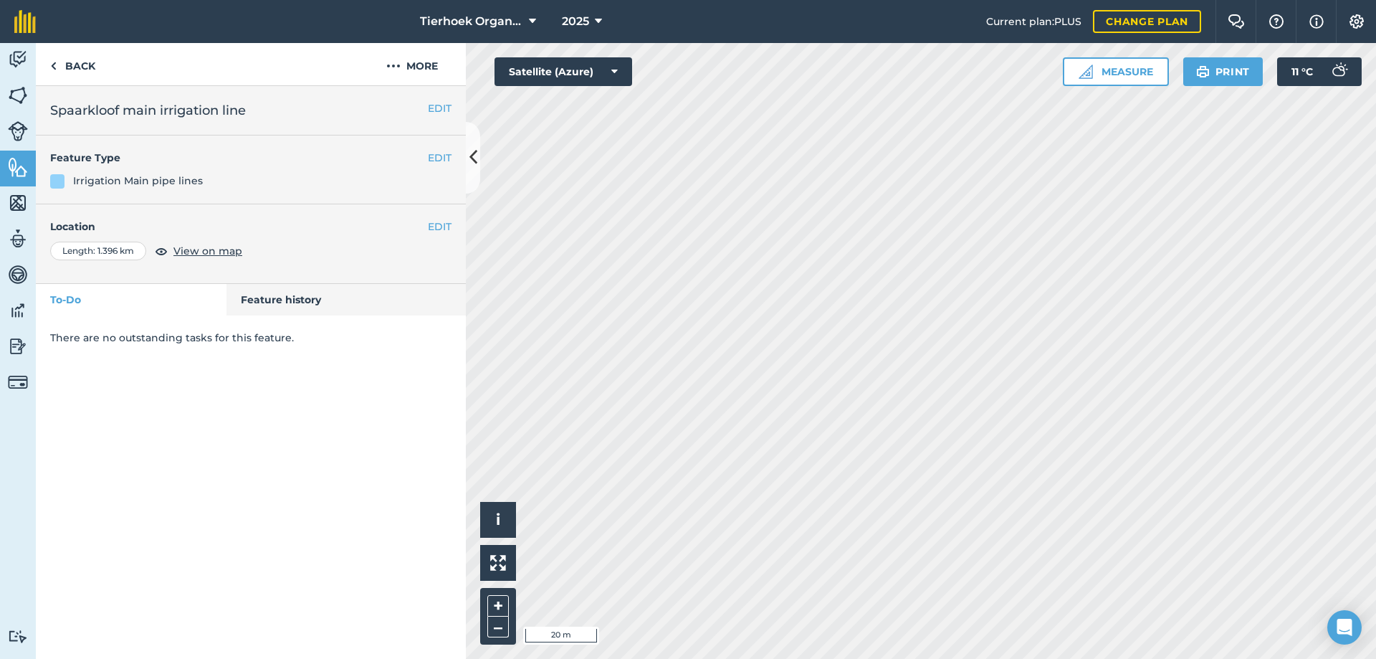
click at [96, 339] on p "There are no outstanding tasks for this feature." at bounding box center [250, 338] width 401 height 16
click at [102, 303] on link "To-Do" at bounding box center [131, 300] width 191 height 32
click at [396, 65] on img at bounding box center [393, 65] width 14 height 17
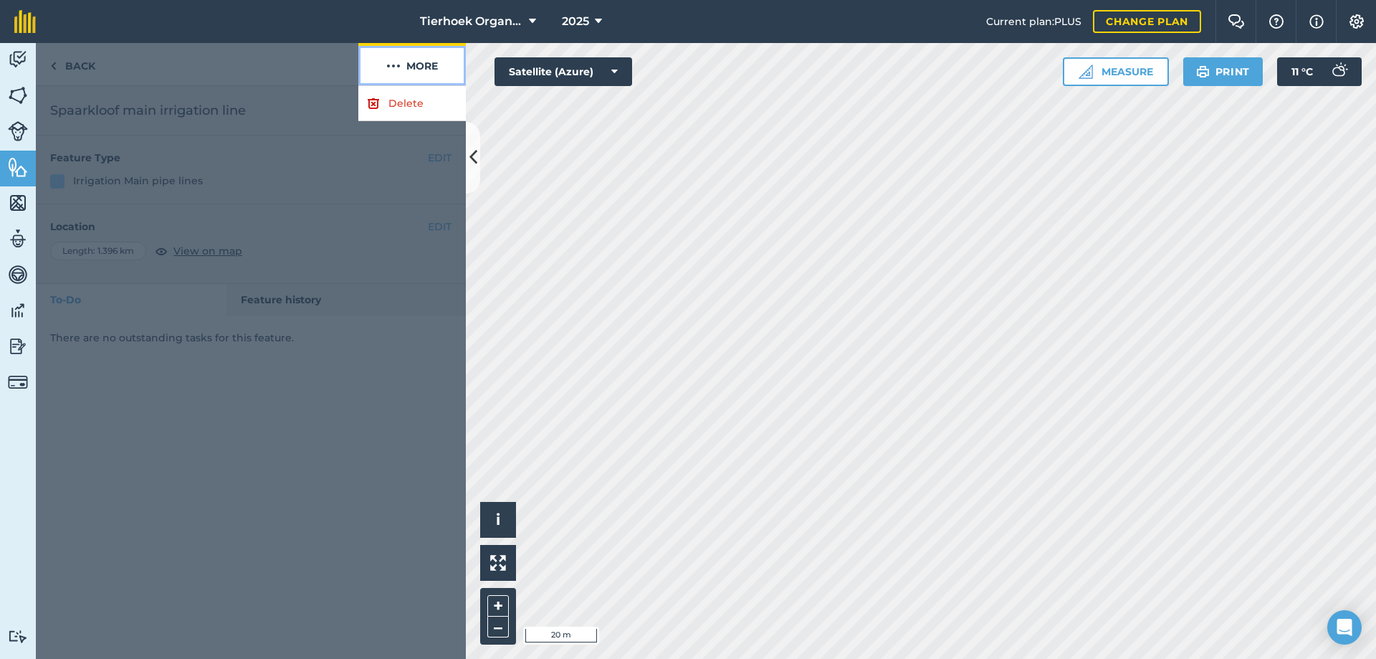
click at [396, 65] on img at bounding box center [393, 65] width 14 height 17
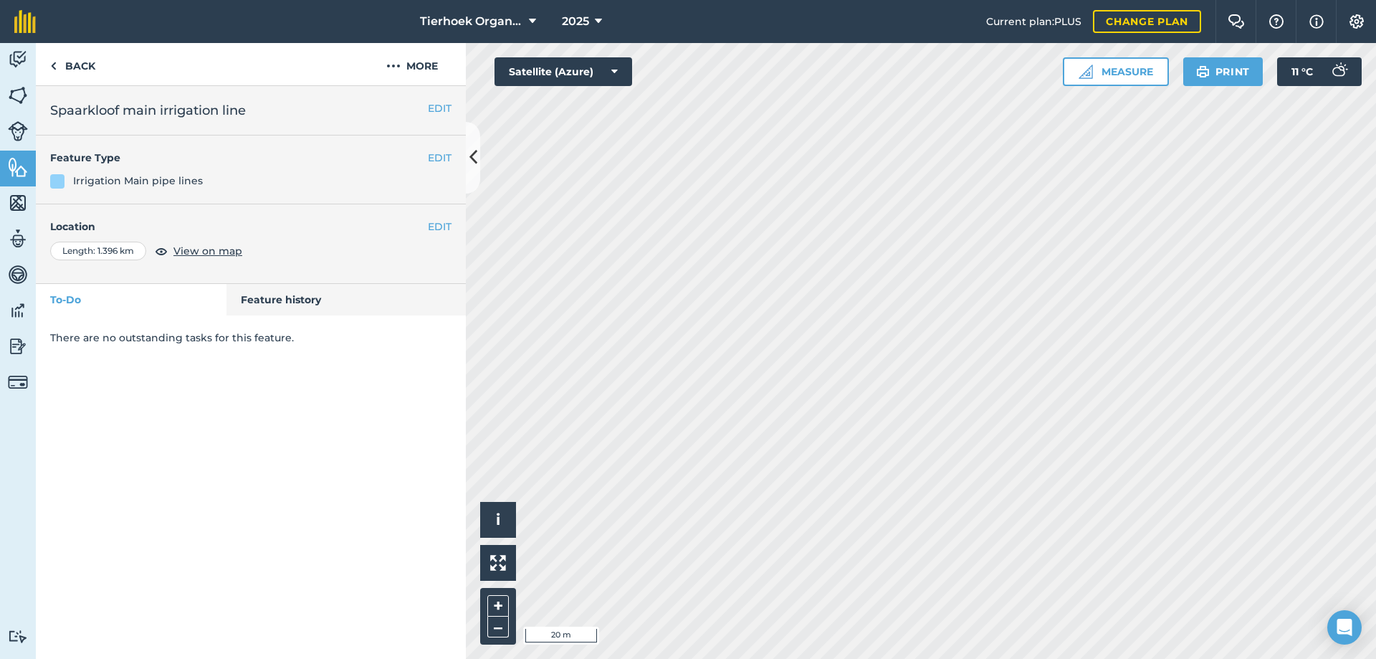
click at [168, 333] on p "There are no outstanding tasks for this feature." at bounding box center [250, 338] width 401 height 16
click at [20, 56] on img at bounding box center [18, 60] width 20 height 22
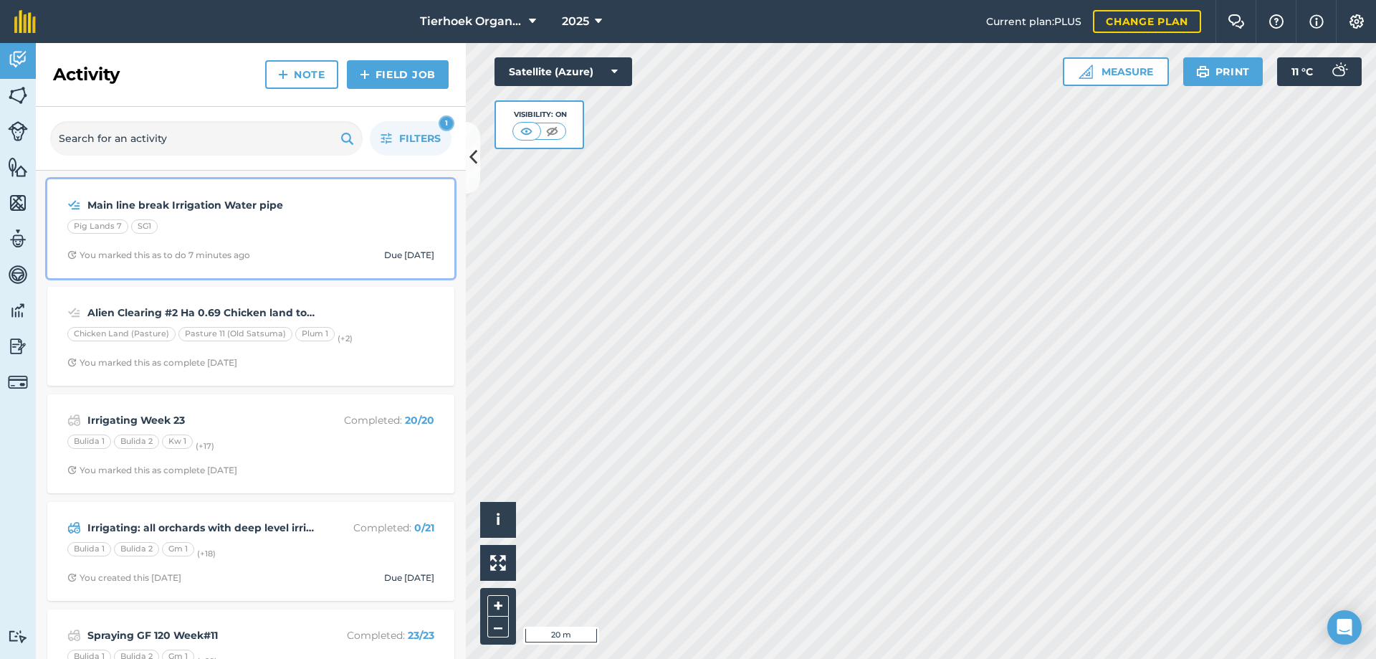
click at [247, 217] on div "Main line break Irrigation Water pipe Pig Lands 7 SG1 You marked this as to do …" at bounding box center [251, 229] width 390 height 82
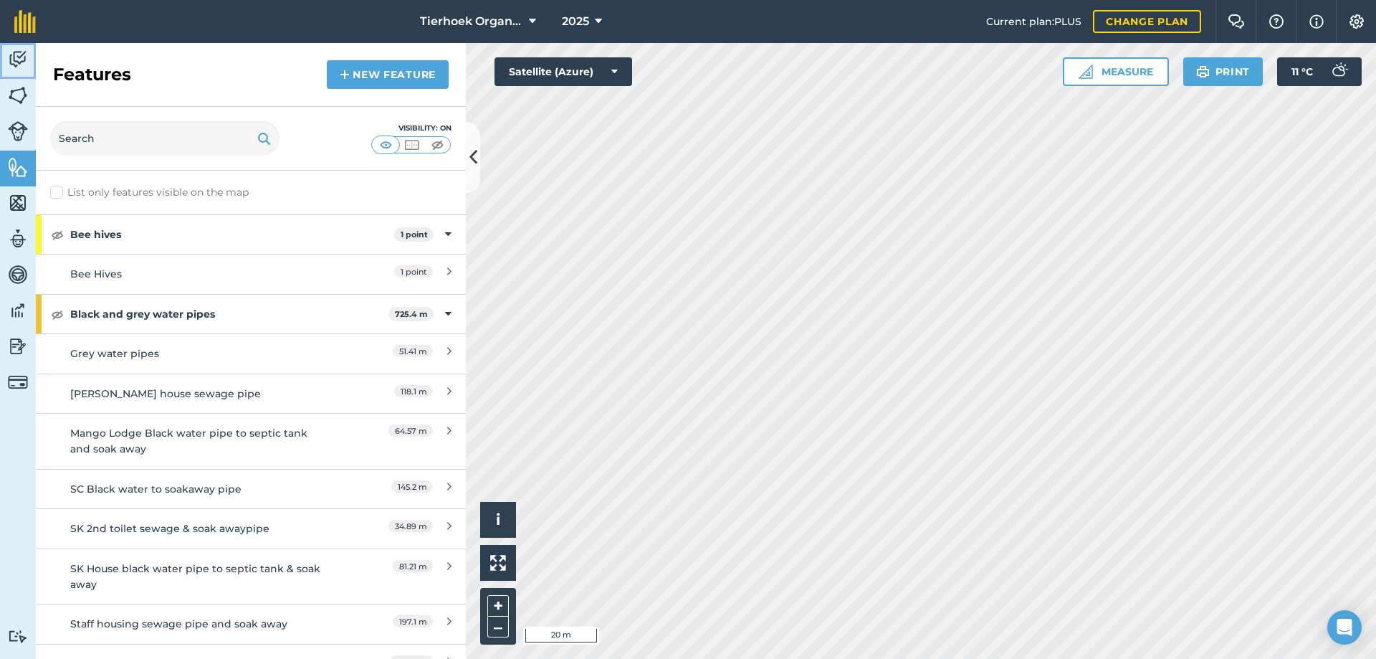
click at [14, 57] on img at bounding box center [18, 60] width 20 height 22
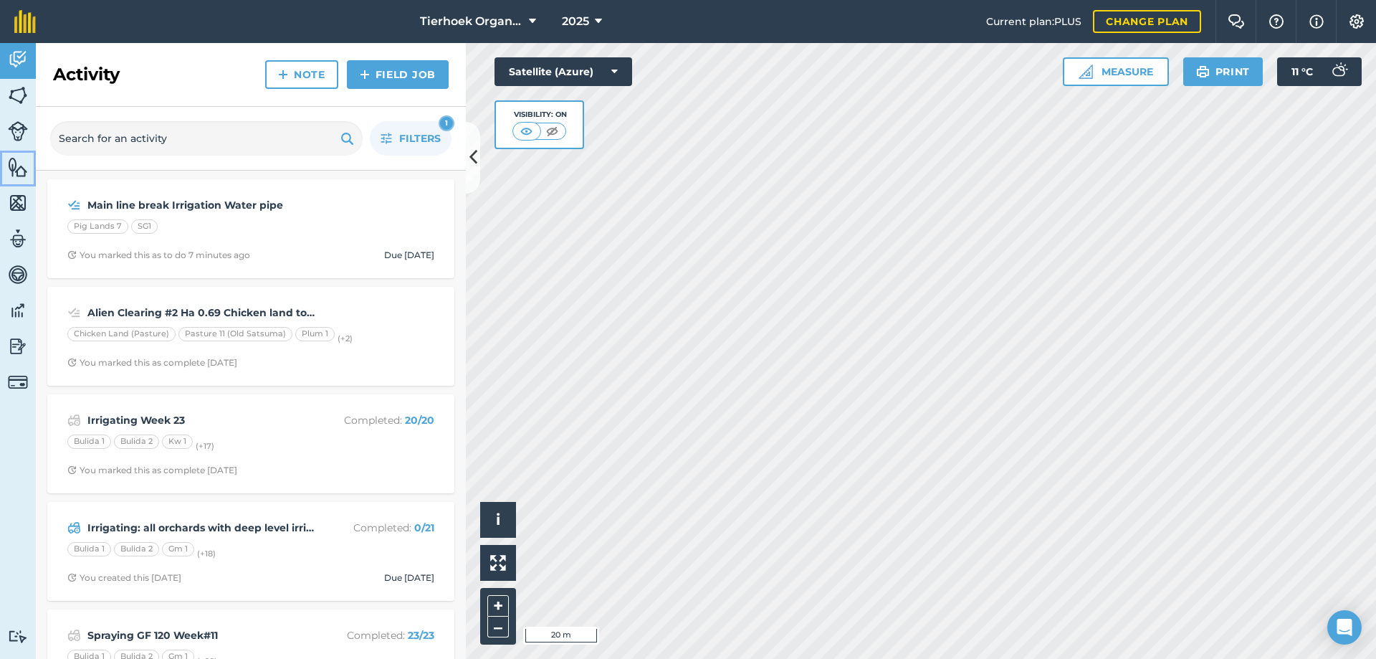
click at [17, 162] on img at bounding box center [18, 167] width 20 height 22
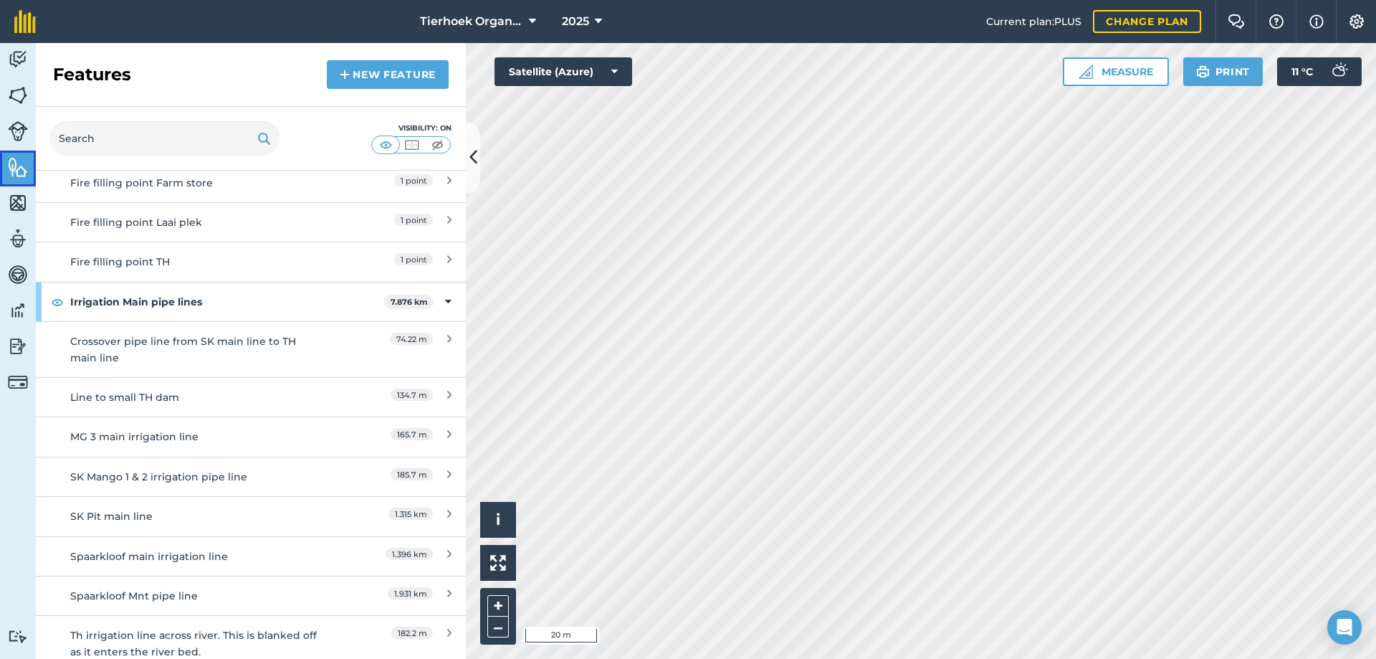
scroll to position [4517, 0]
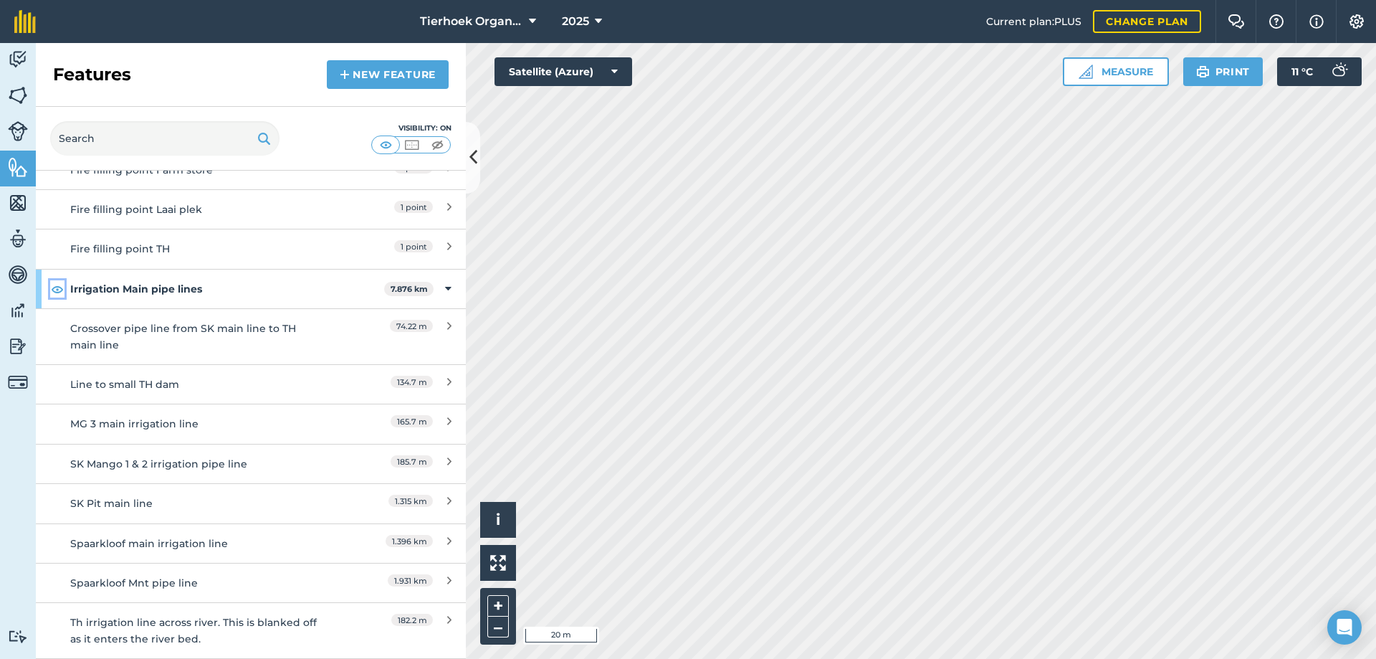
click at [56, 287] on img at bounding box center [57, 288] width 13 height 17
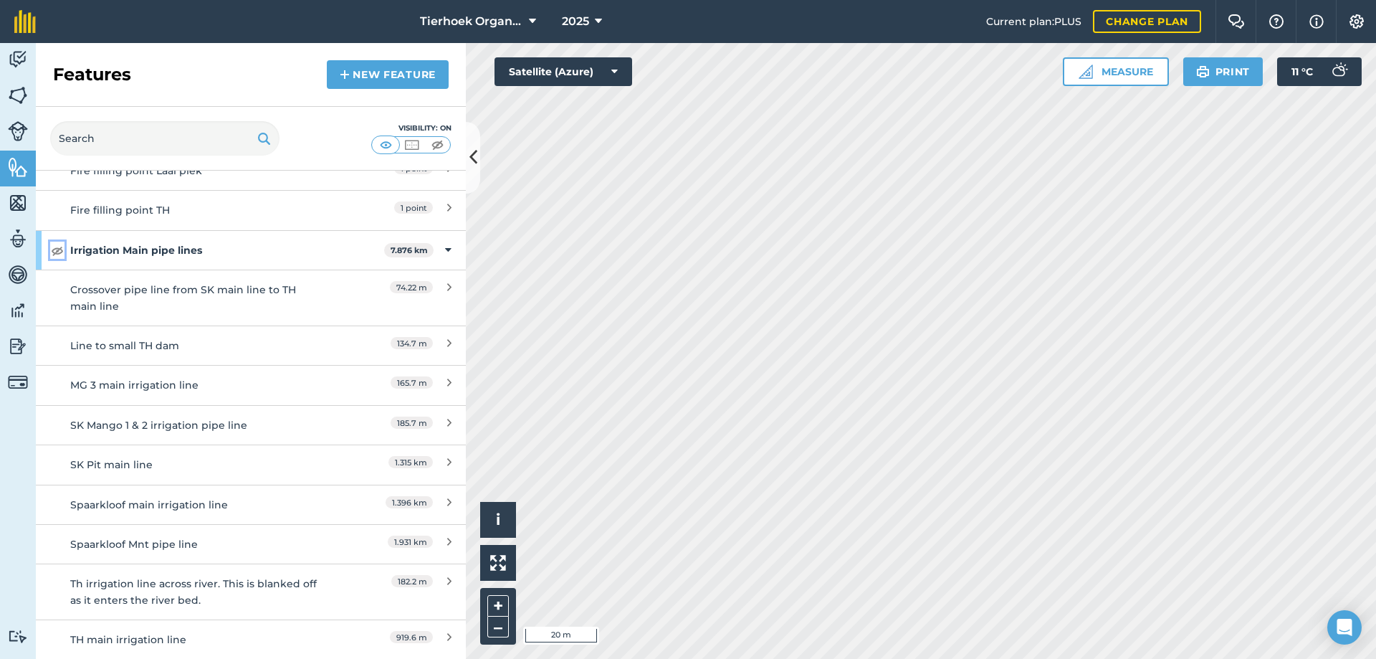
scroll to position [4588, 0]
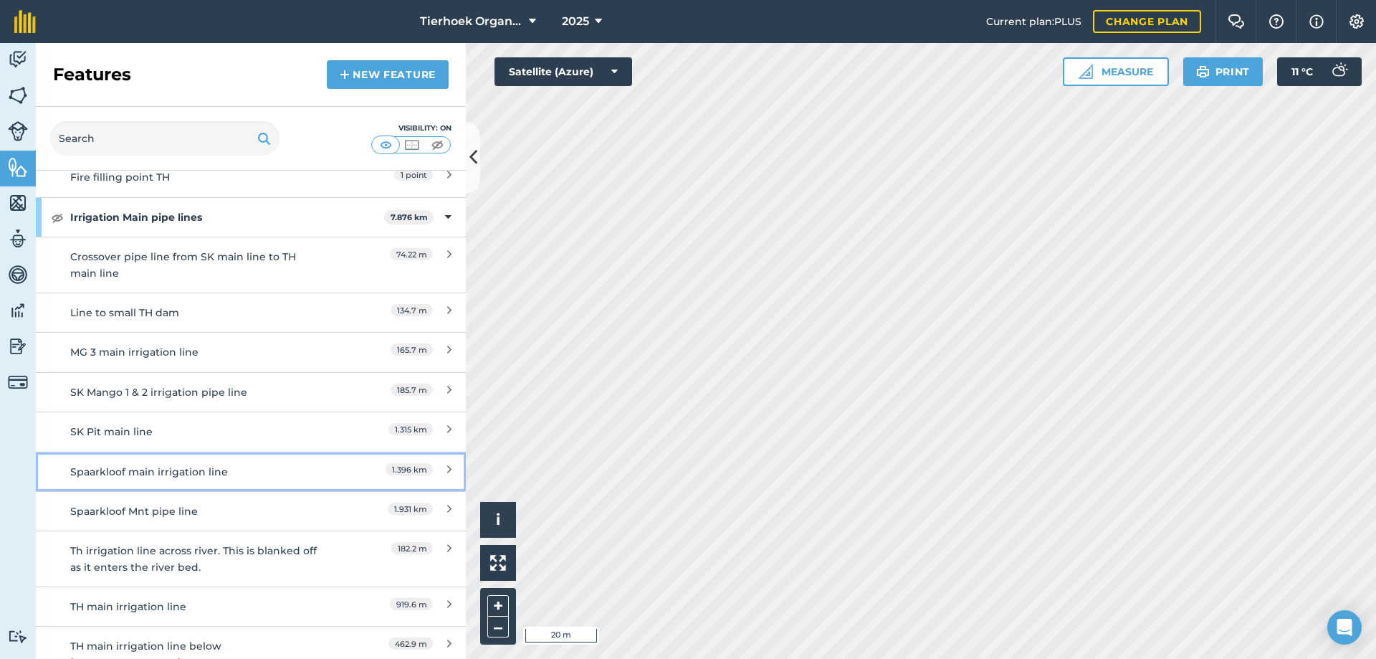
click at [244, 473] on div "Spaarkloof main irrigation line" at bounding box center [197, 472] width 255 height 16
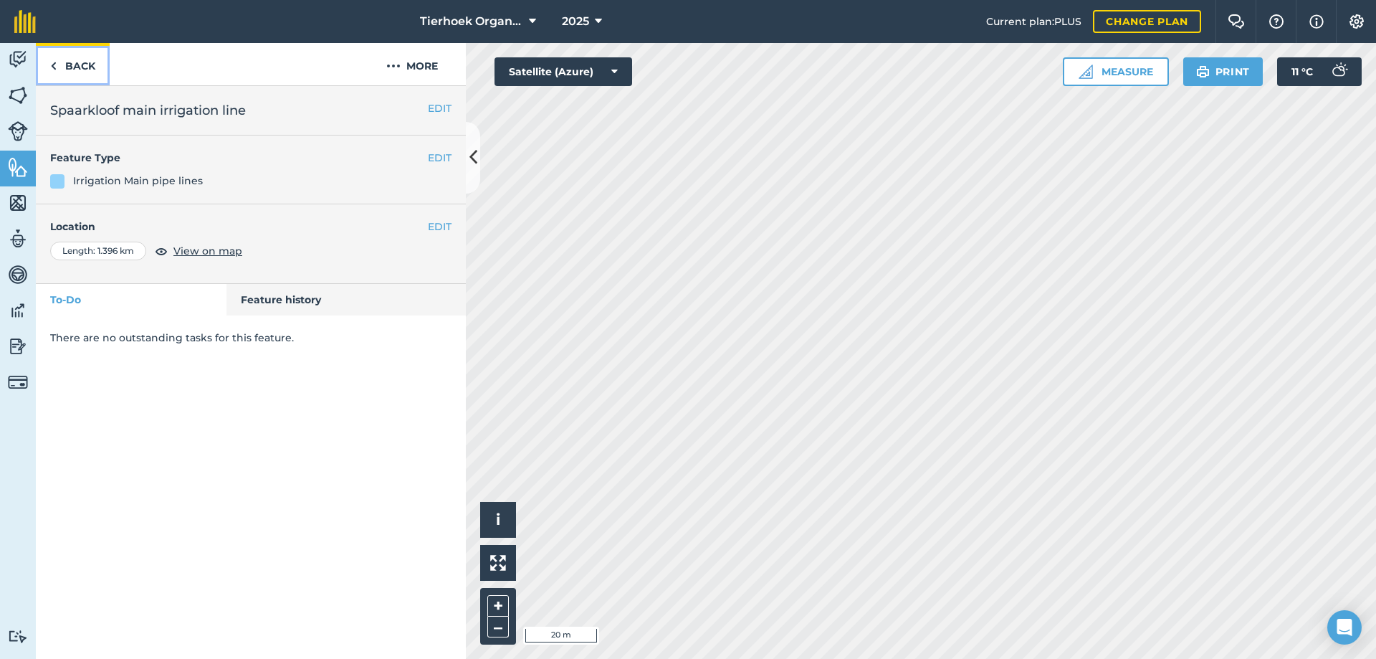
click at [62, 64] on link "Back" at bounding box center [73, 64] width 74 height 42
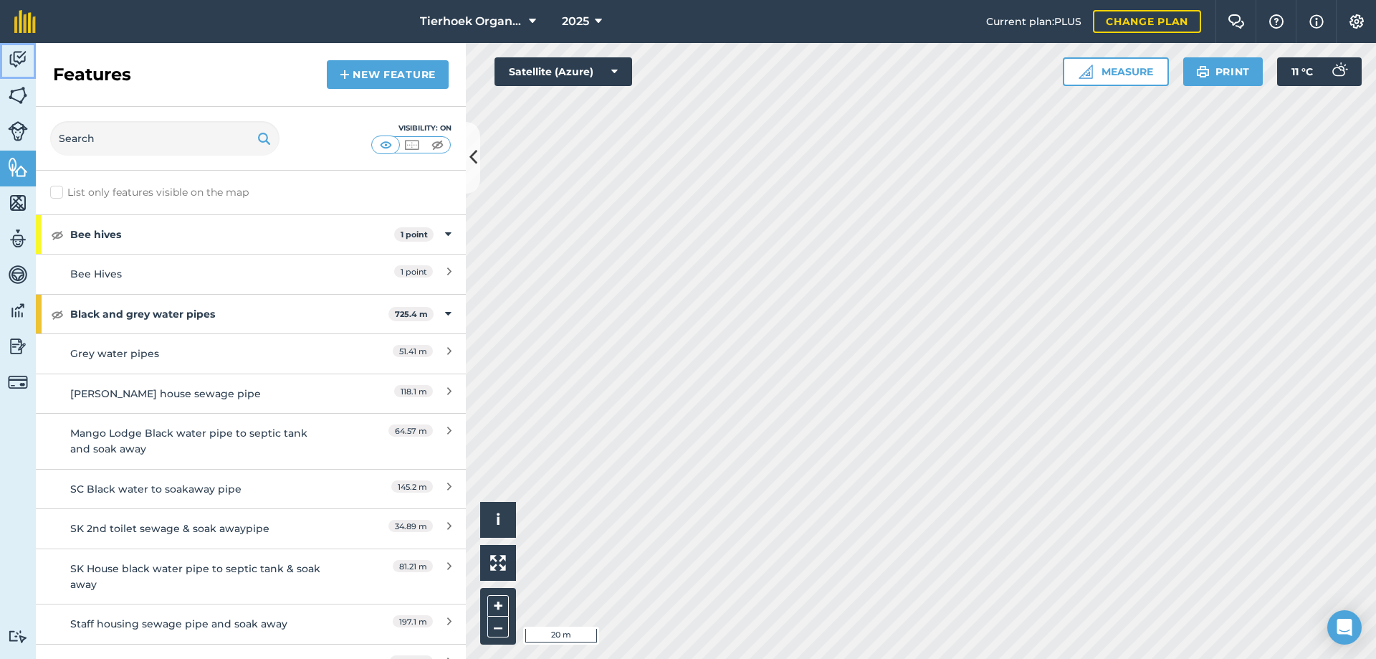
click at [16, 54] on img at bounding box center [18, 60] width 20 height 22
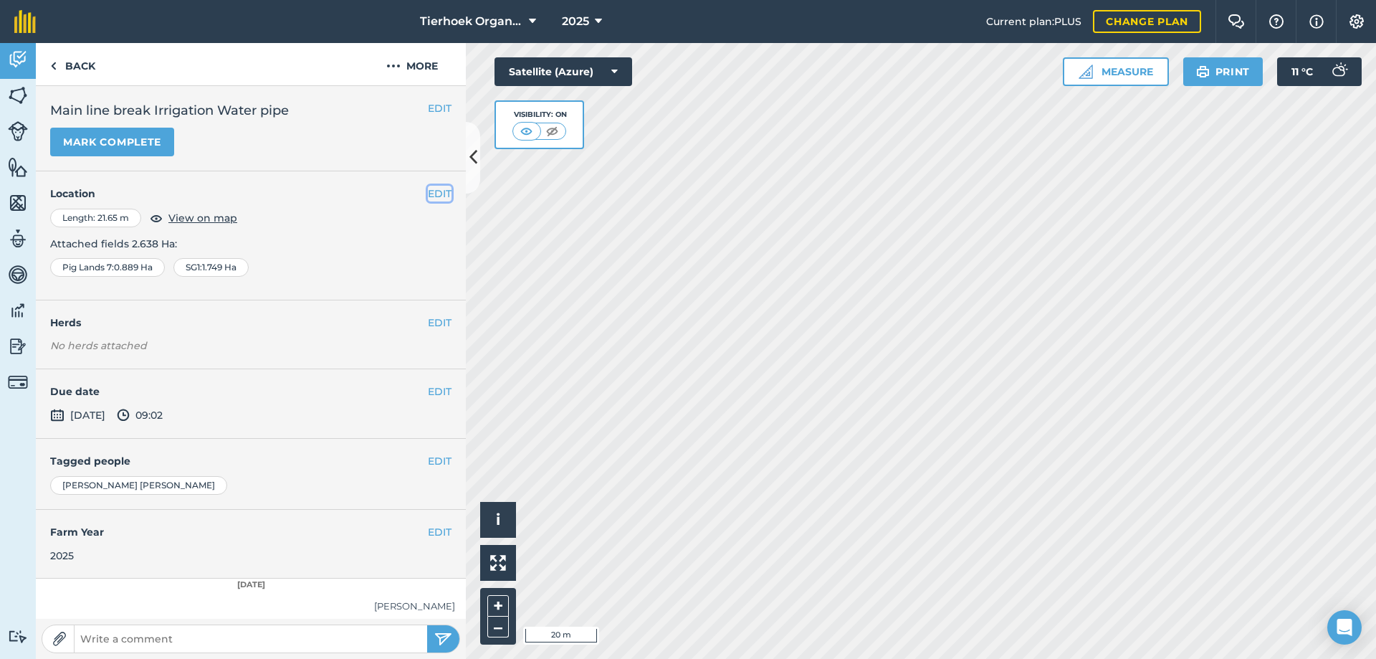
click at [428, 195] on button "EDIT" at bounding box center [440, 194] width 24 height 16
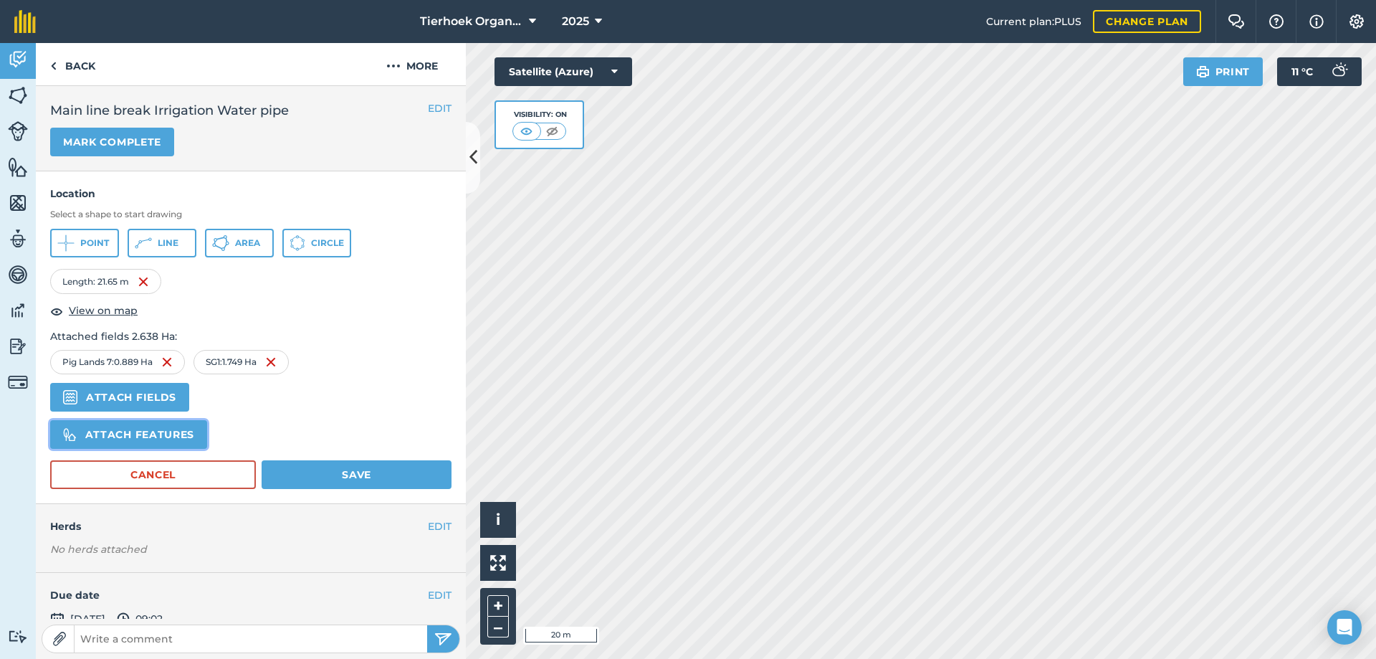
click at [130, 434] on button "Attach features" at bounding box center [128, 434] width 157 height 29
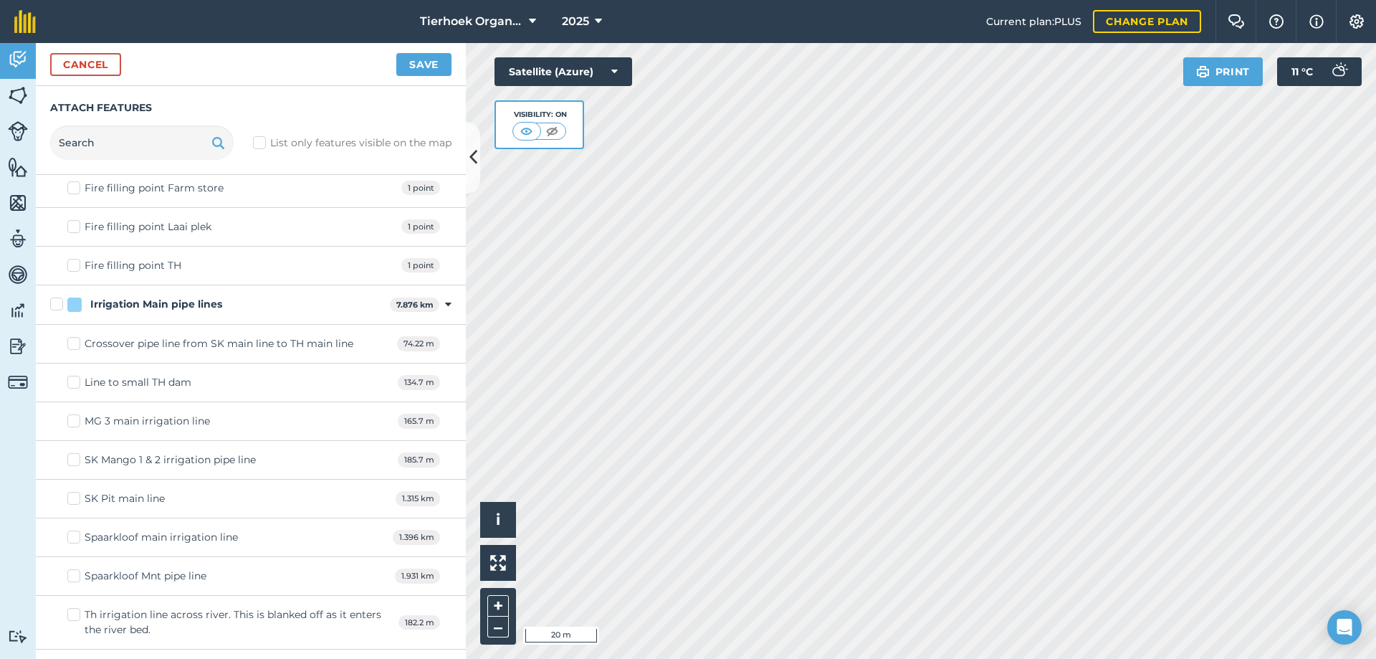
scroll to position [4015, 0]
click at [77, 531] on label "Spaarkloof main irrigation line" at bounding box center [152, 534] width 171 height 15
click at [77, 531] on input "Spaarkloof main irrigation line" at bounding box center [71, 531] width 9 height 9
checkbox input "true"
click at [424, 64] on button "Save" at bounding box center [423, 64] width 55 height 23
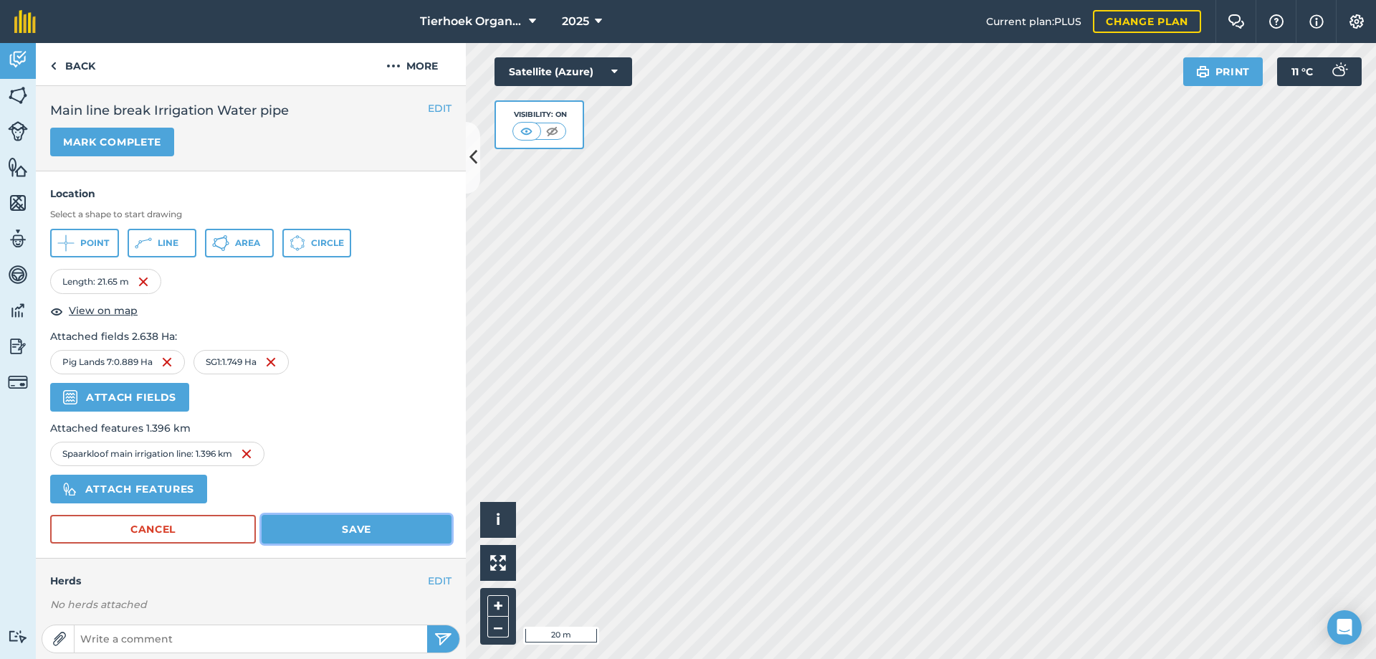
click at [341, 529] on button "Save" at bounding box center [357, 529] width 190 height 29
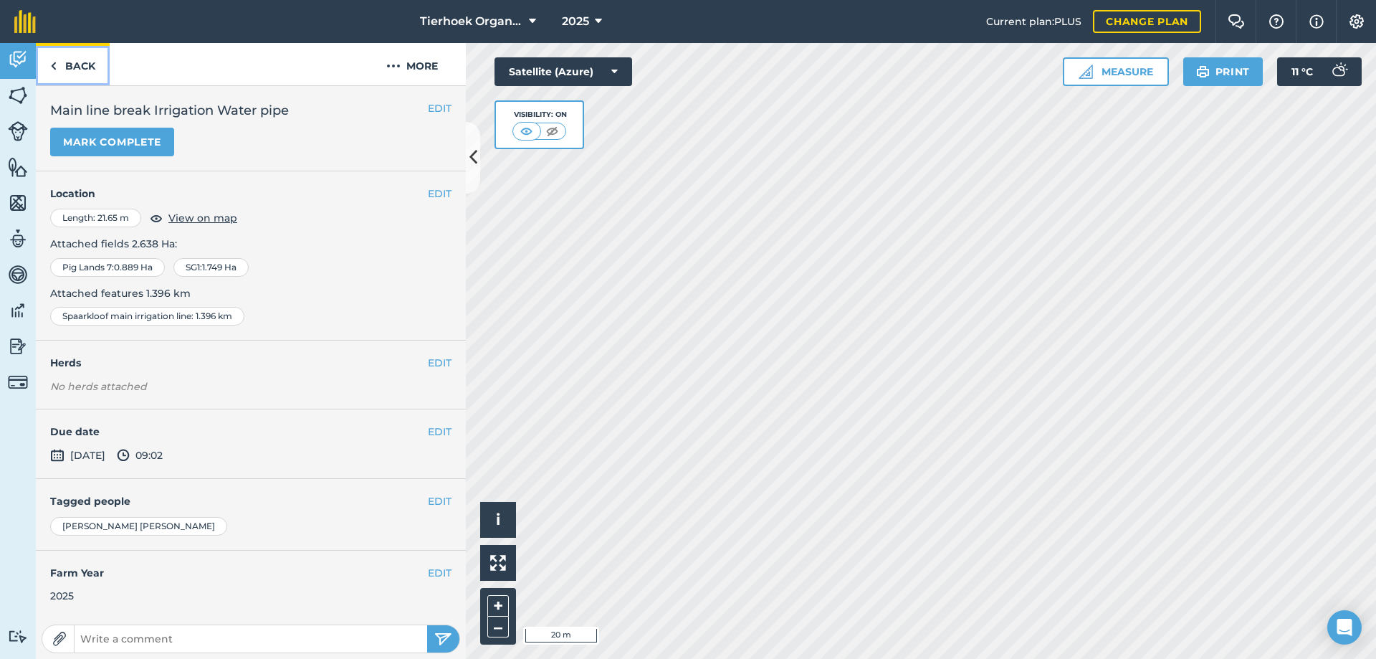
click at [82, 63] on link "Back" at bounding box center [73, 64] width 74 height 42
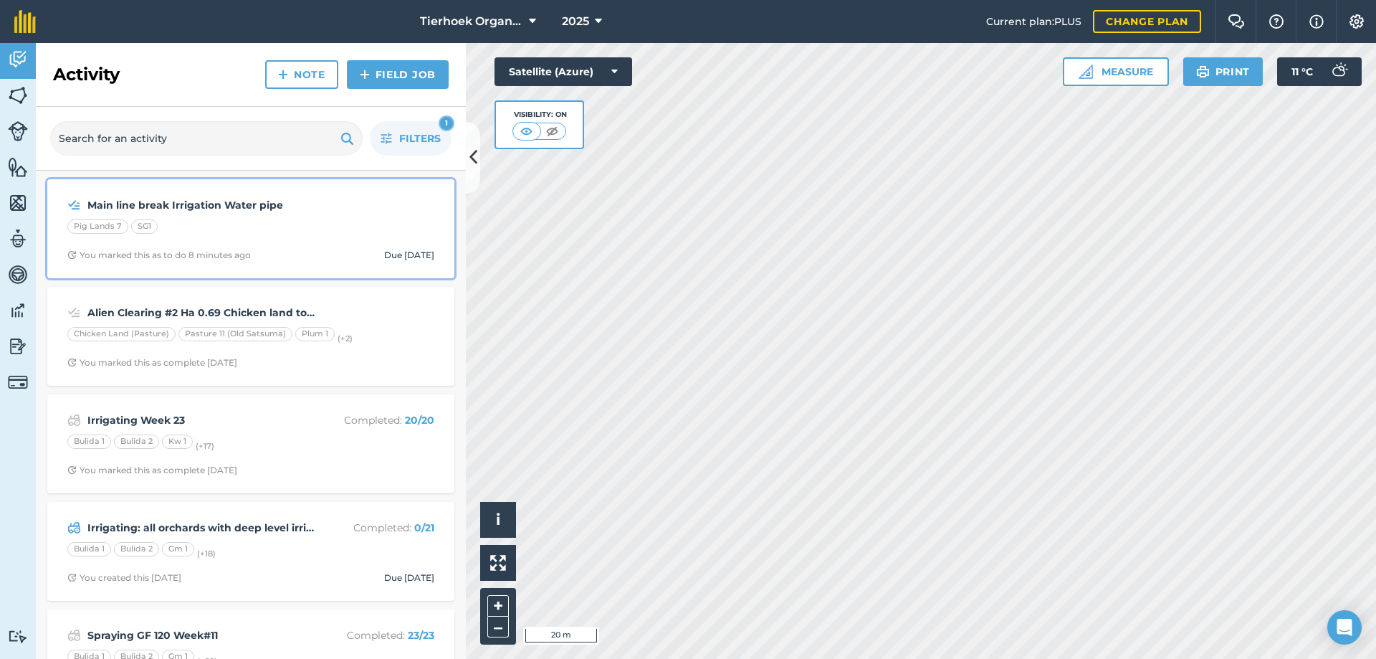
click at [328, 220] on div "Pig Lands 7 SG1" at bounding box center [250, 228] width 367 height 19
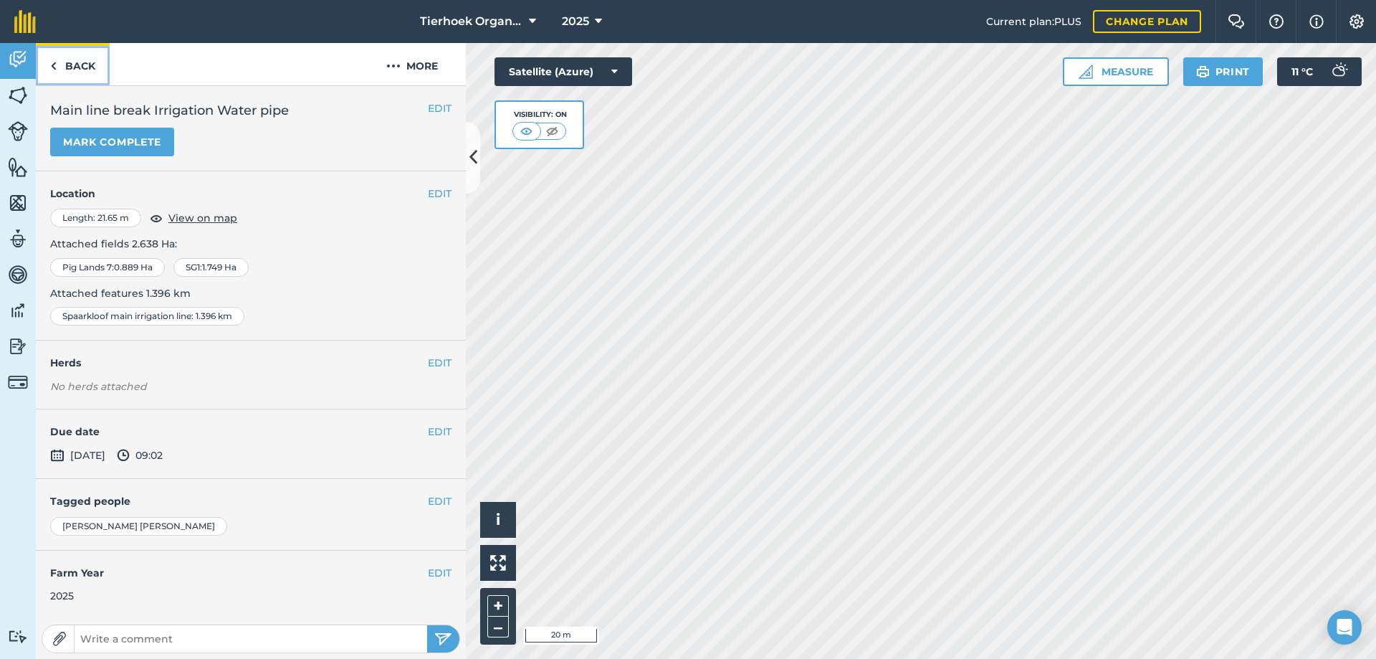
click at [75, 62] on link "Back" at bounding box center [73, 64] width 74 height 42
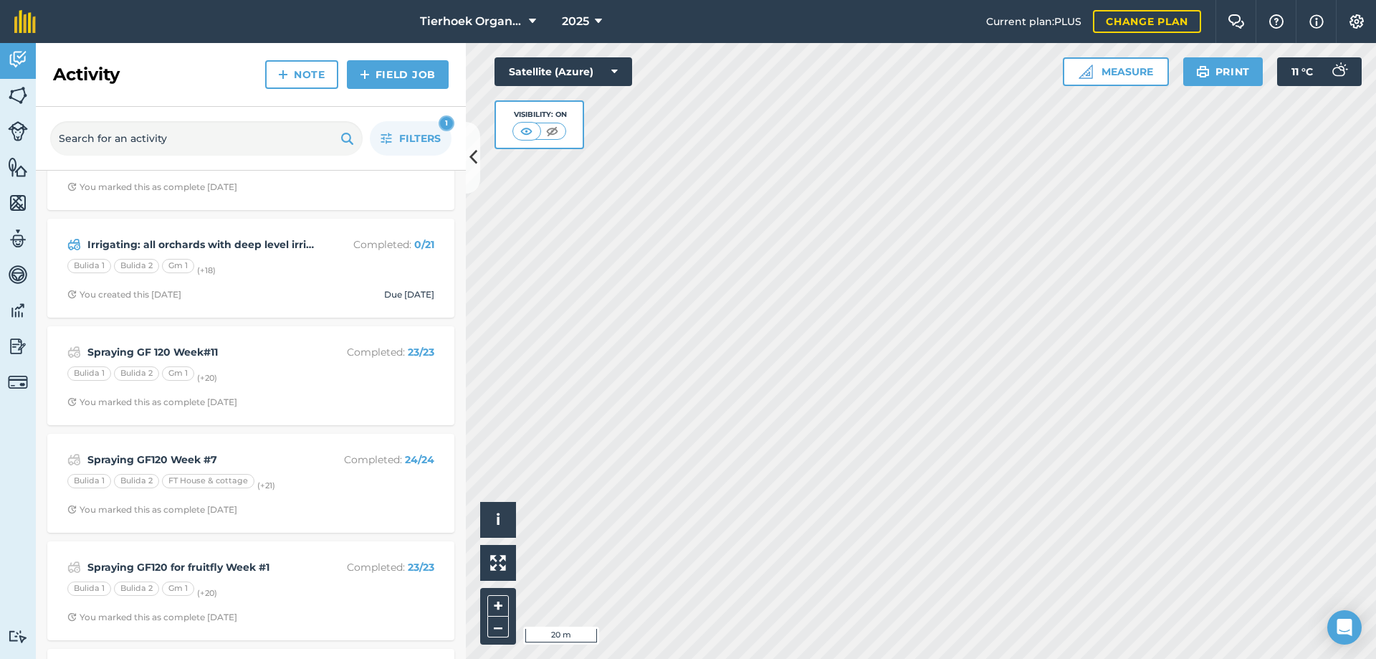
scroll to position [287, 0]
click at [414, 141] on span "Filters" at bounding box center [420, 138] width 42 height 16
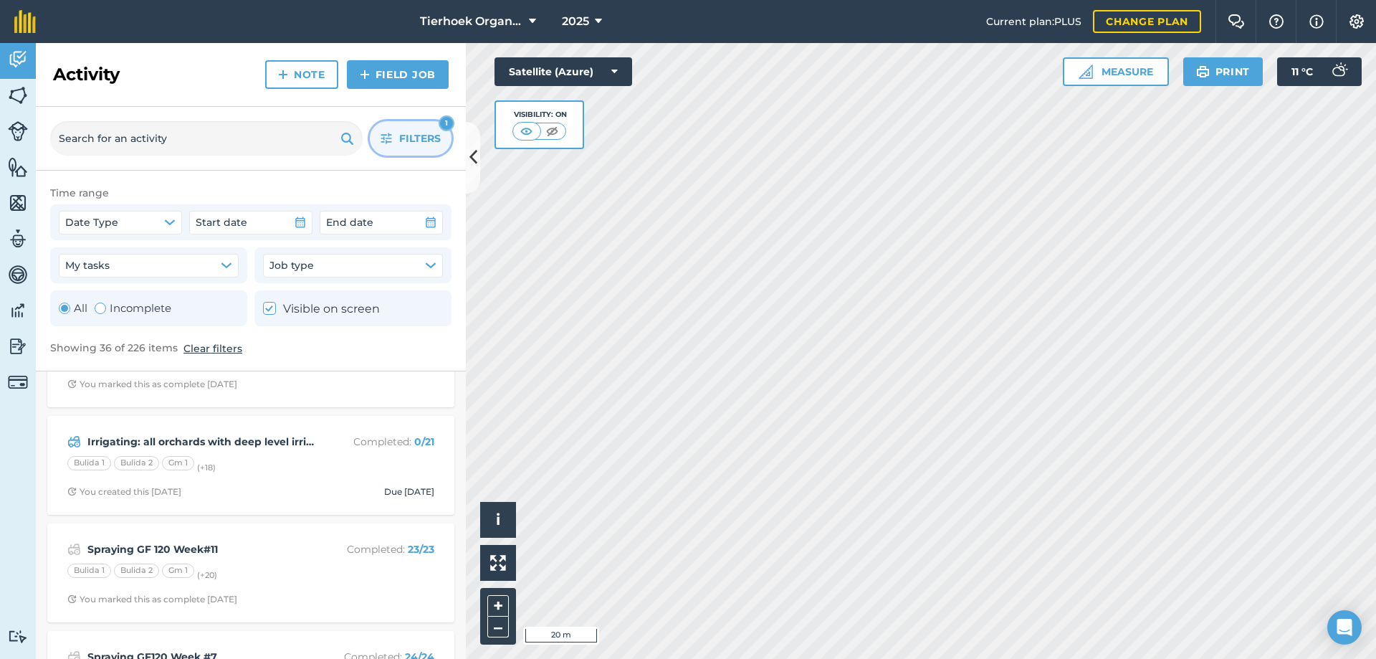
click at [271, 308] on polyline at bounding box center [268, 308] width 7 height 5
checkbox input "false"
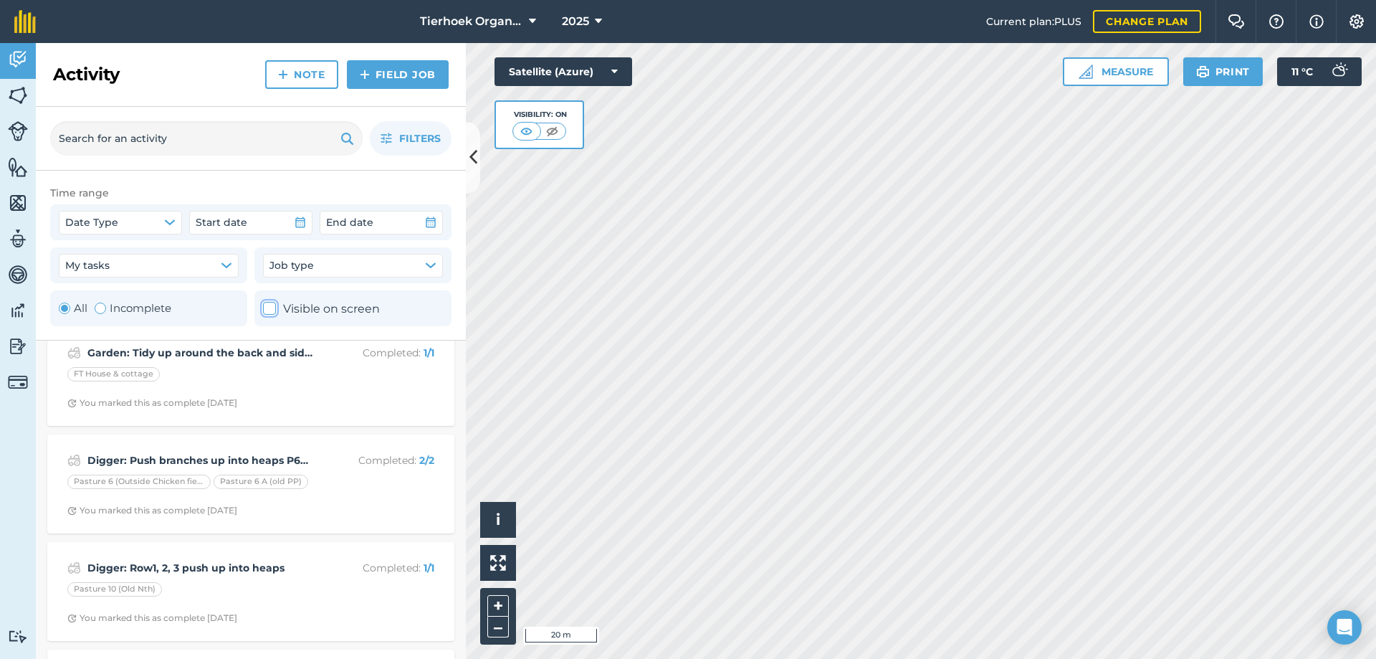
scroll to position [5346, 0]
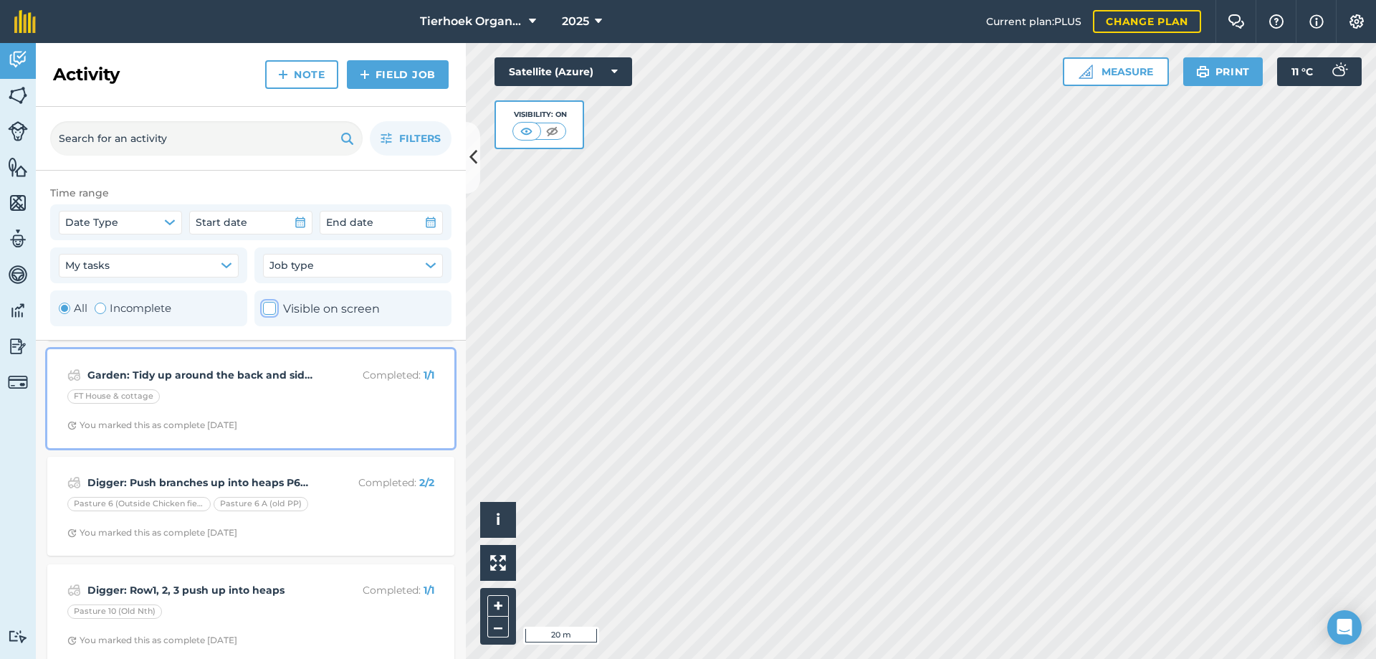
click at [258, 391] on div "FT House & cottage" at bounding box center [250, 398] width 367 height 19
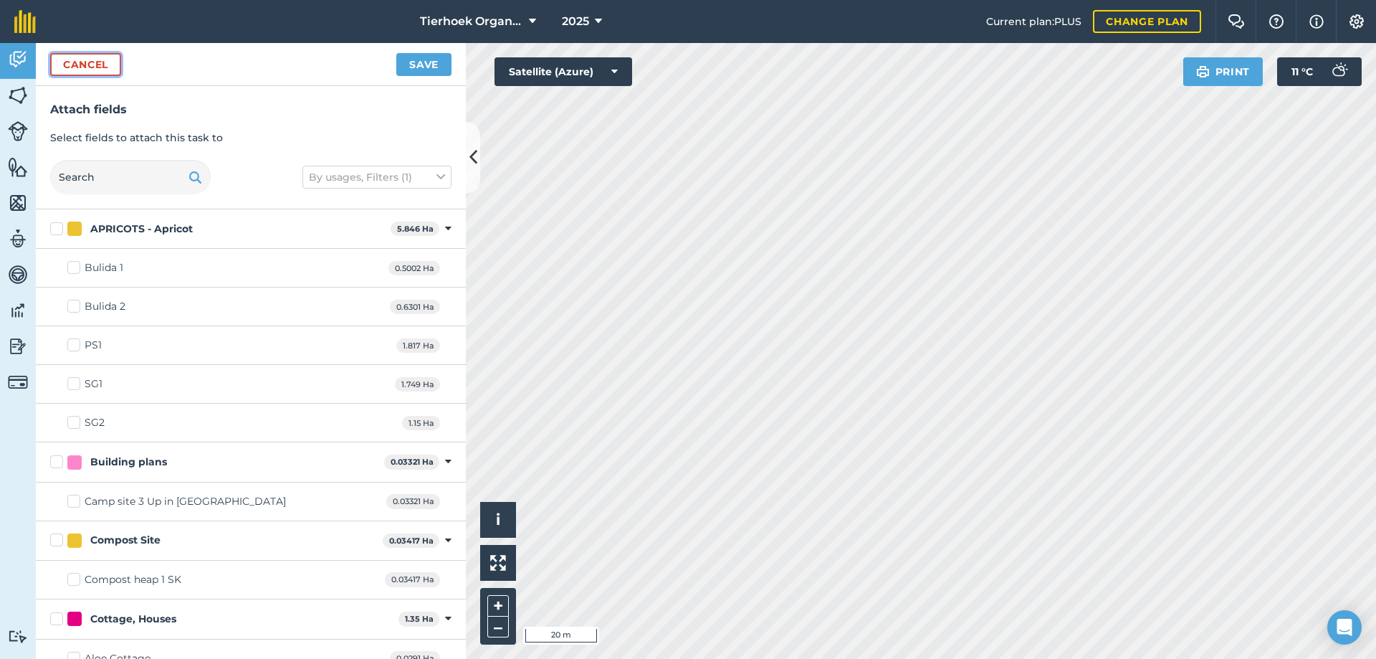
click at [93, 61] on button "Cancel" at bounding box center [85, 64] width 71 height 23
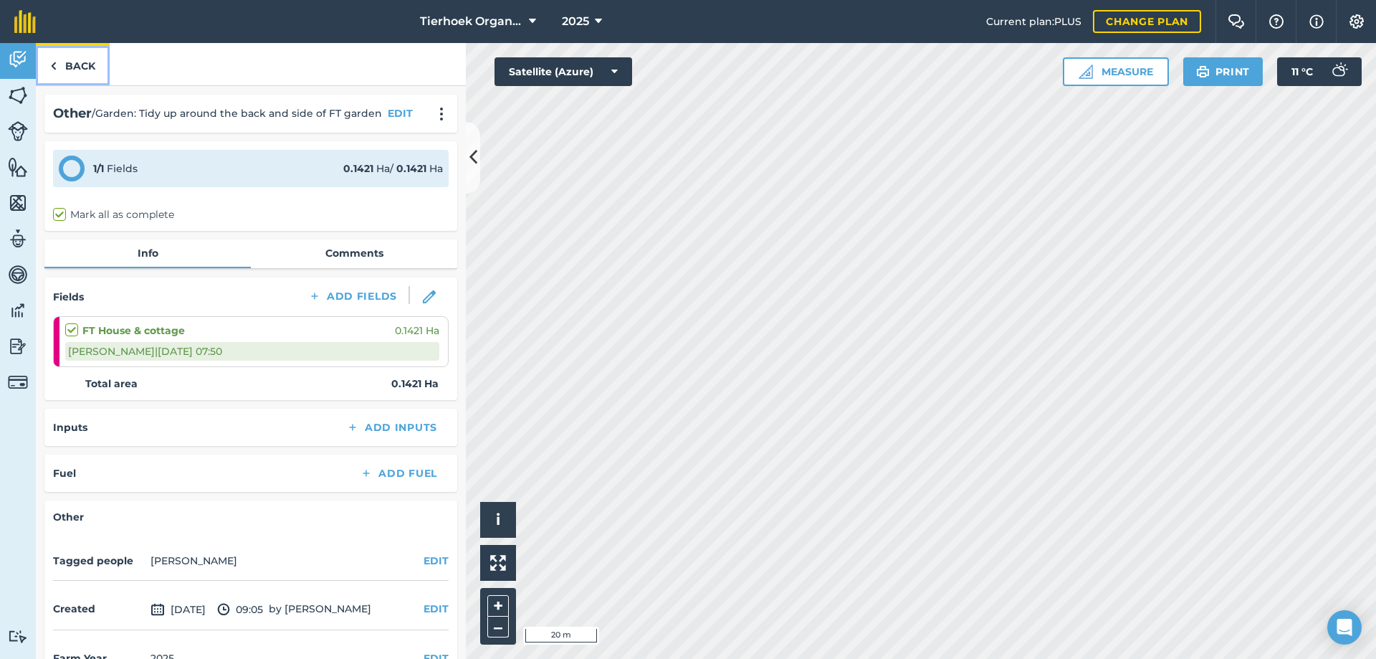
click at [84, 65] on link "Back" at bounding box center [73, 64] width 74 height 42
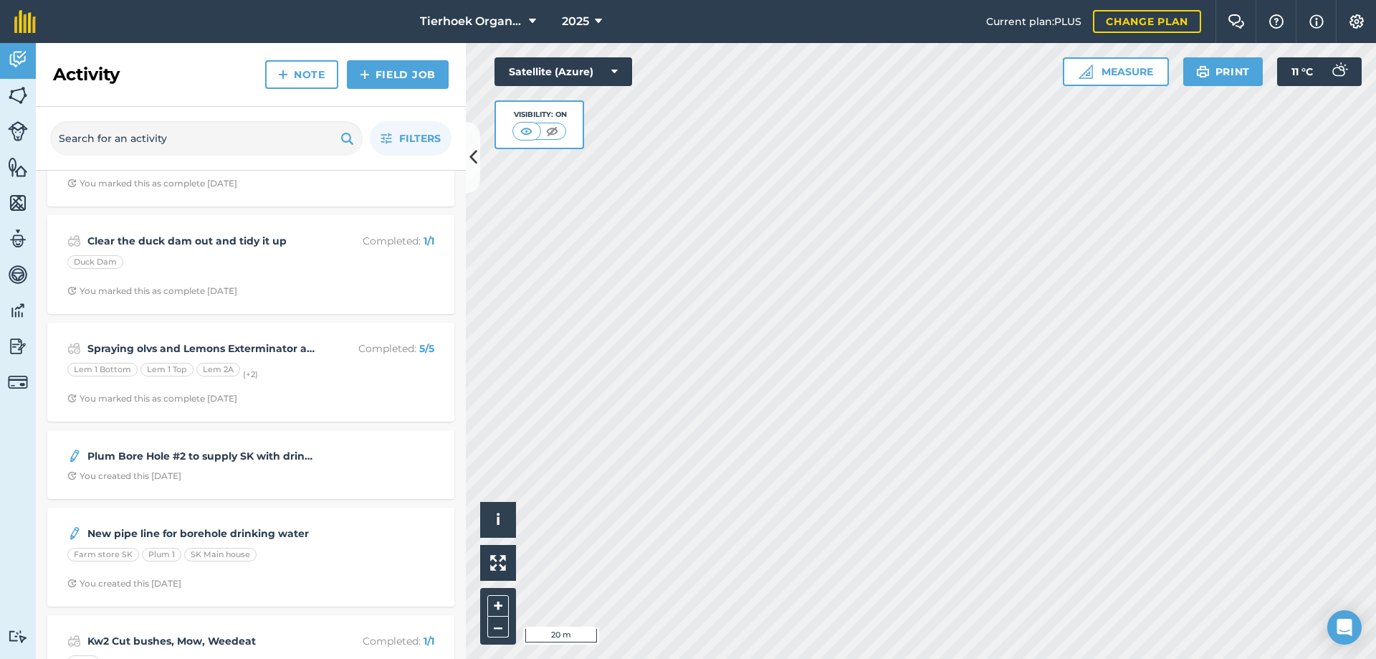
scroll to position [1649, 0]
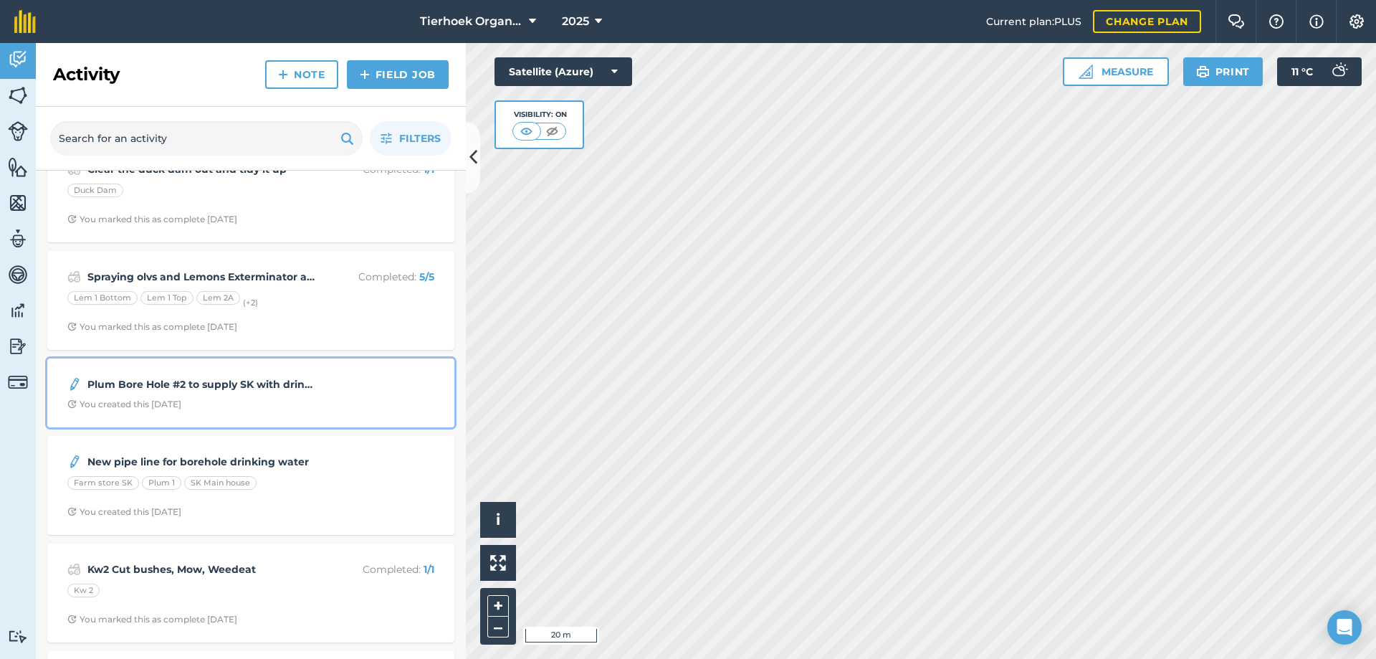
click at [288, 394] on div "Plum Bore Hole #2 to supply SK with drinking water You created this [DATE]" at bounding box center [251, 393] width 390 height 52
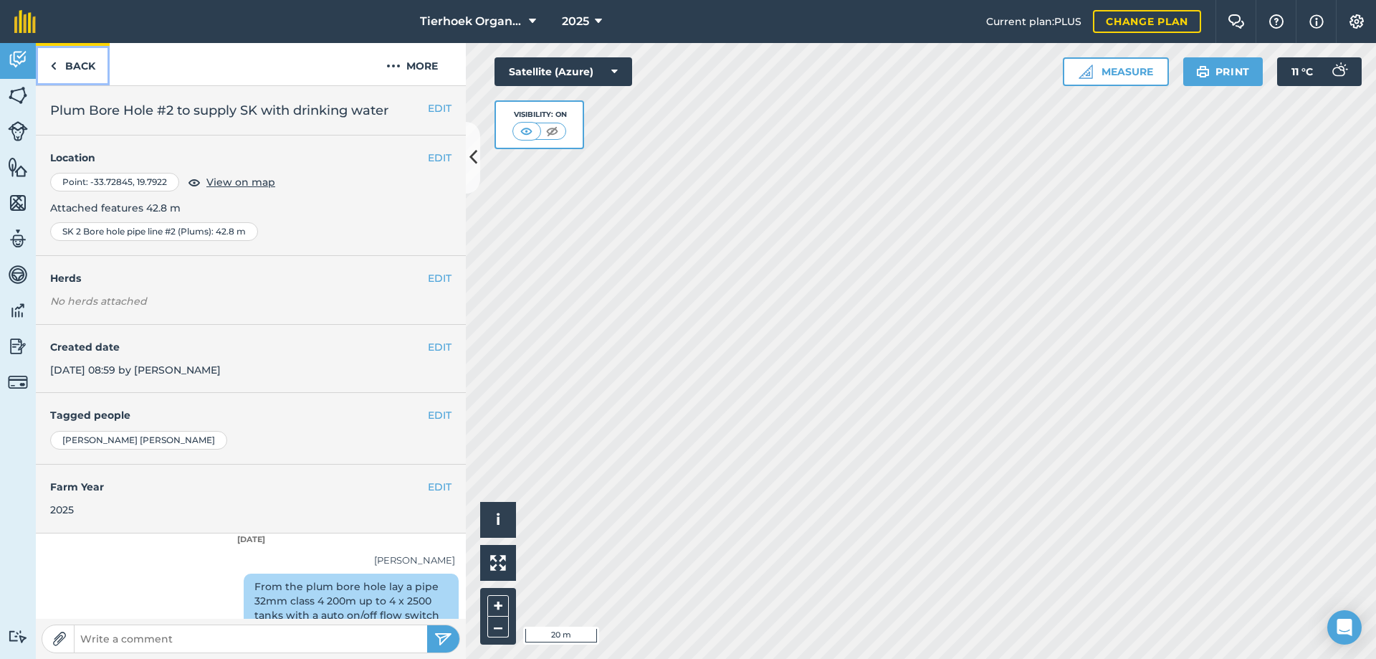
click at [60, 65] on link "Back" at bounding box center [73, 64] width 74 height 42
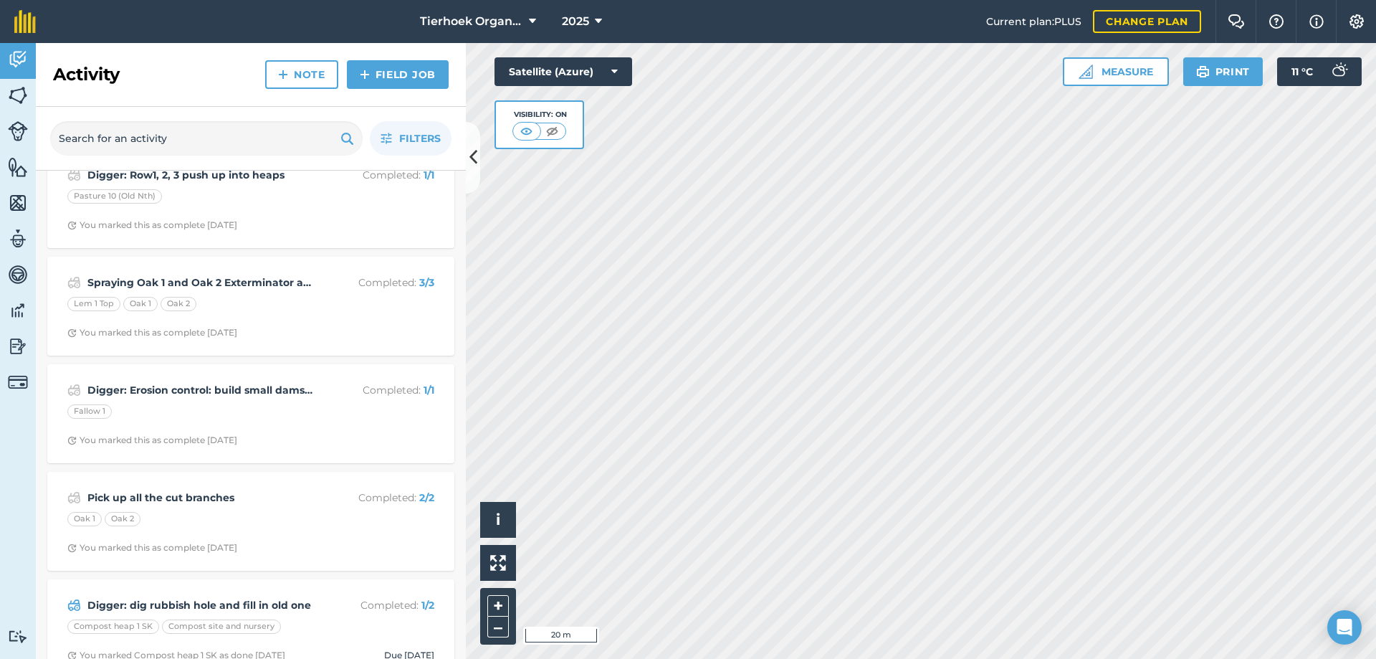
scroll to position [5520, 0]
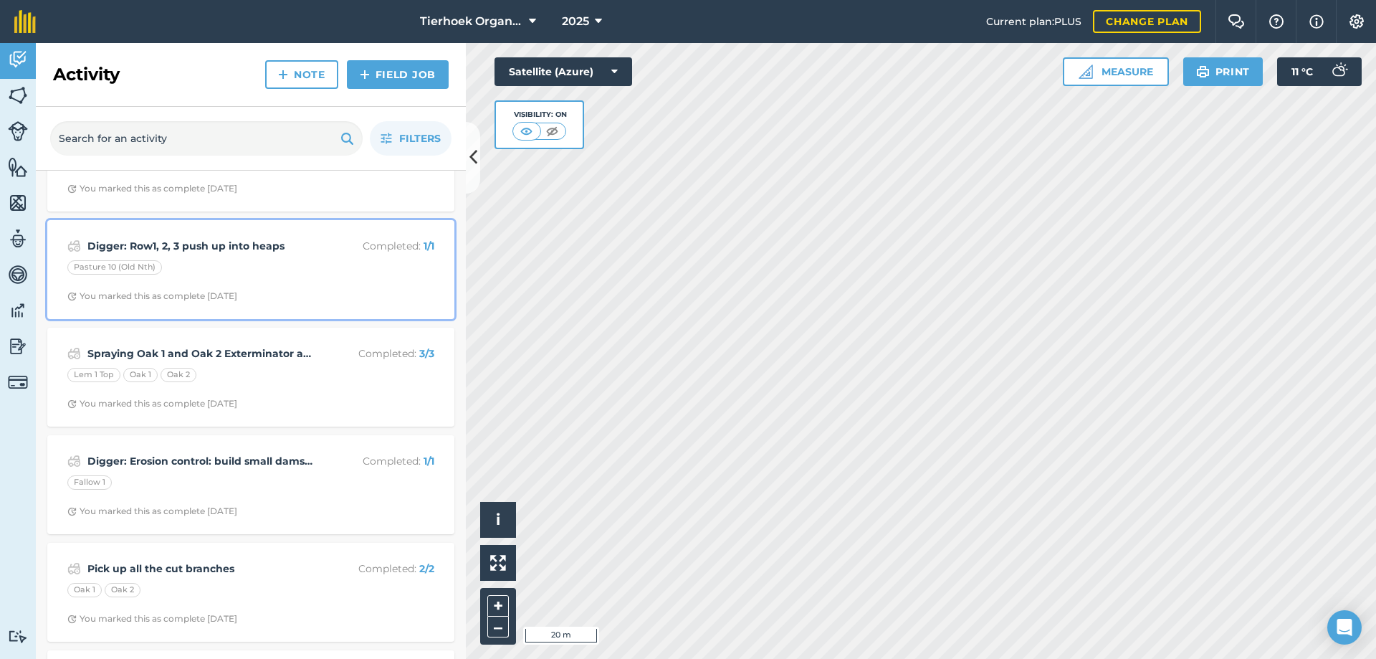
click at [244, 270] on div "Pasture 10 (Old Nth)" at bounding box center [250, 269] width 367 height 19
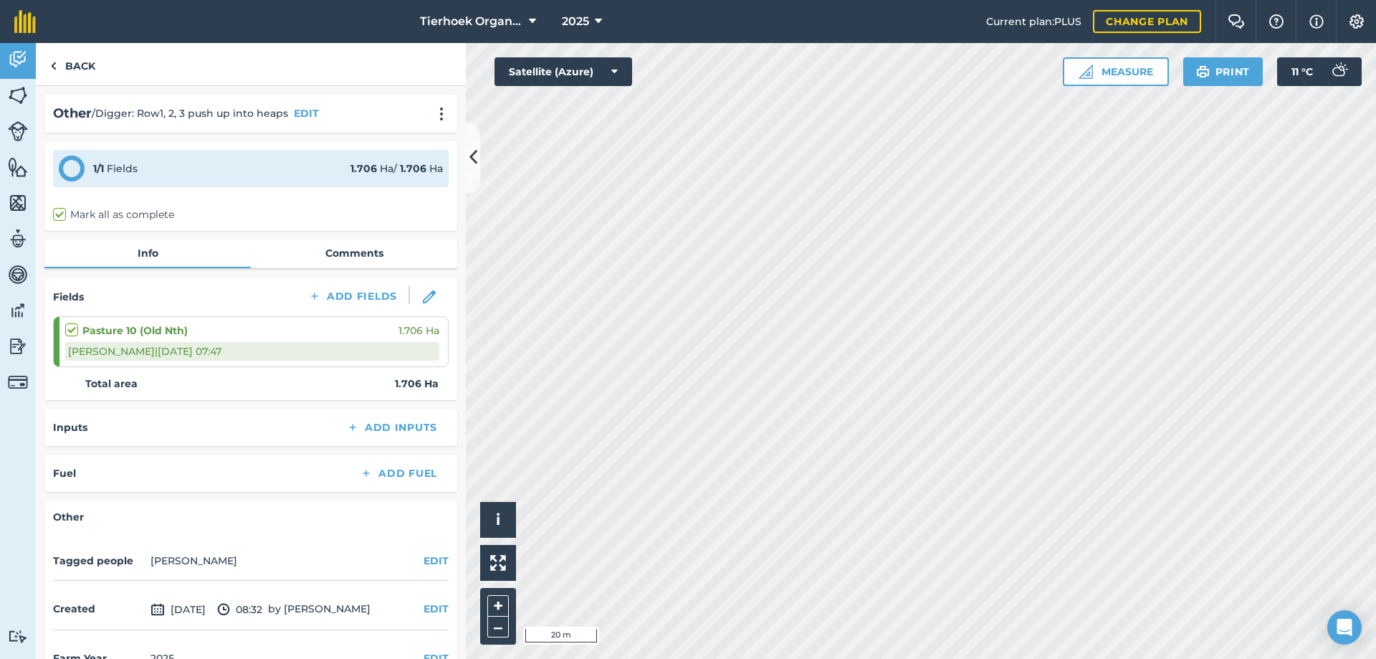
click at [63, 215] on label "Mark all as complete" at bounding box center [113, 214] width 121 height 15
click at [62, 215] on input "Mark all as complete" at bounding box center [57, 211] width 9 height 9
checkbox input "true"
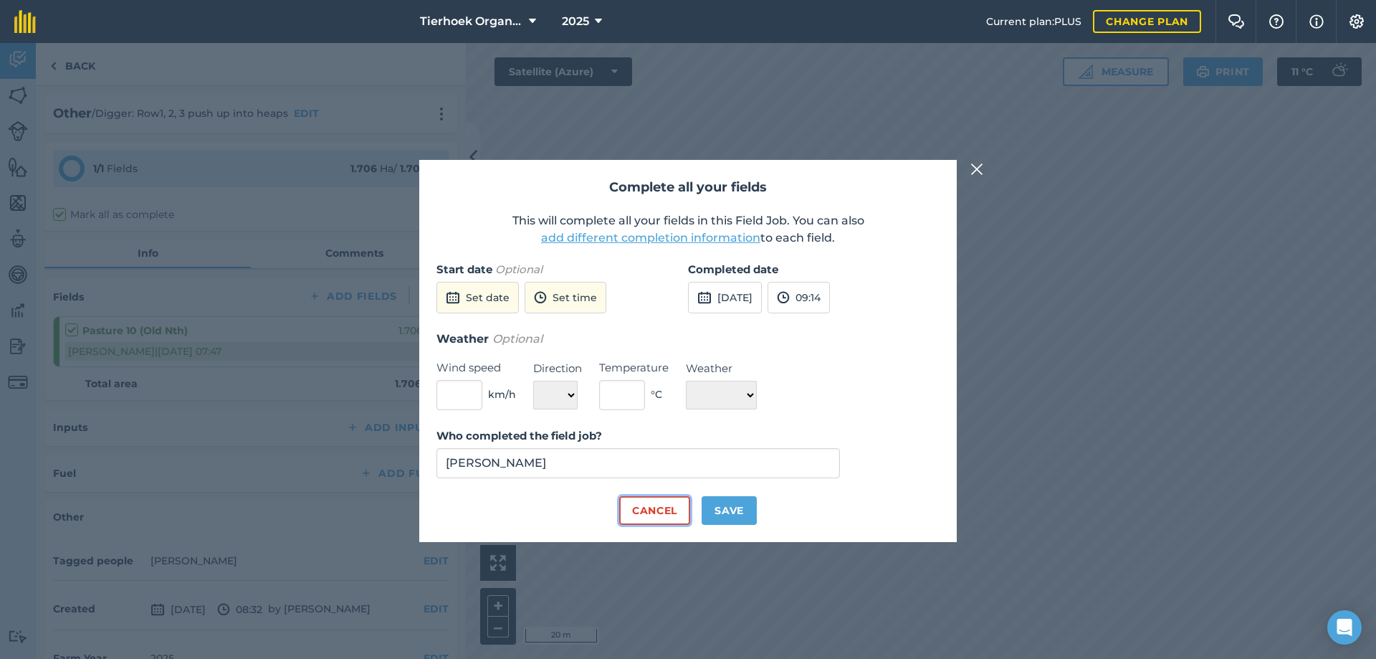
click at [664, 505] on button "Cancel" at bounding box center [654, 510] width 71 height 29
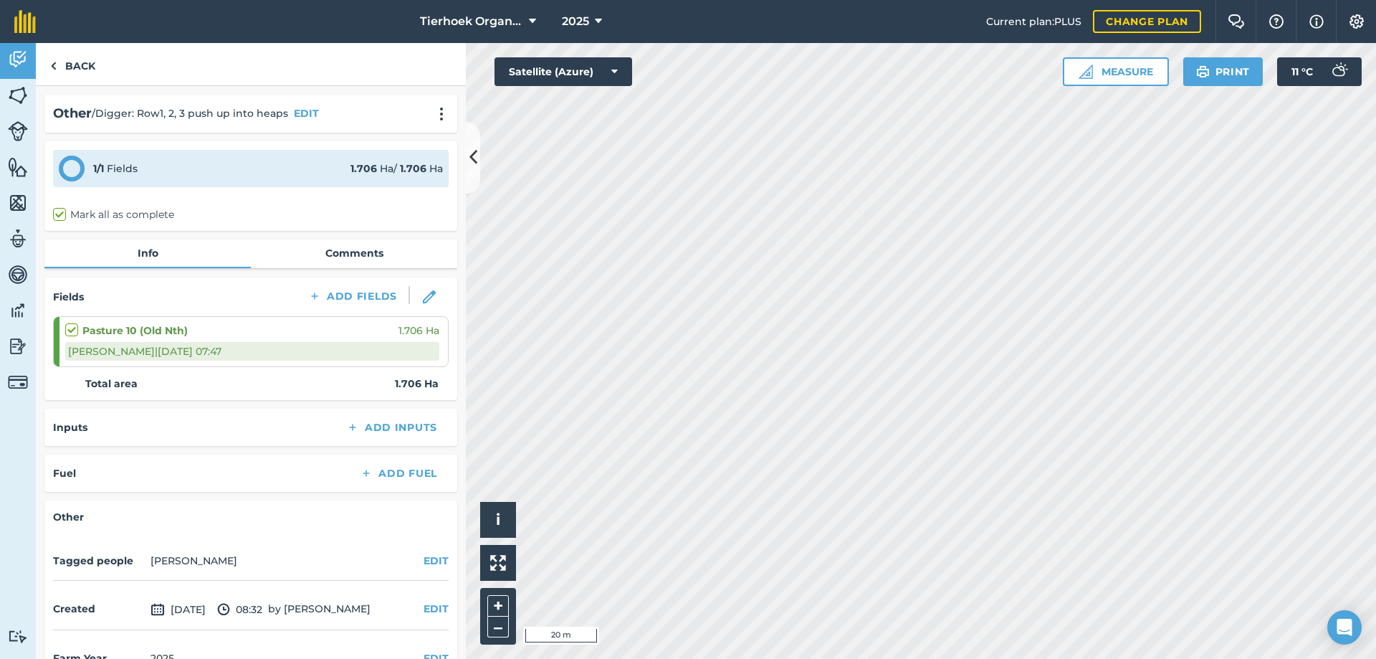
click at [68, 323] on label at bounding box center [73, 323] width 17 height 0
click at [68, 331] on input "checkbox" at bounding box center [69, 327] width 9 height 9
checkbox input "true"
checkbox input "false"
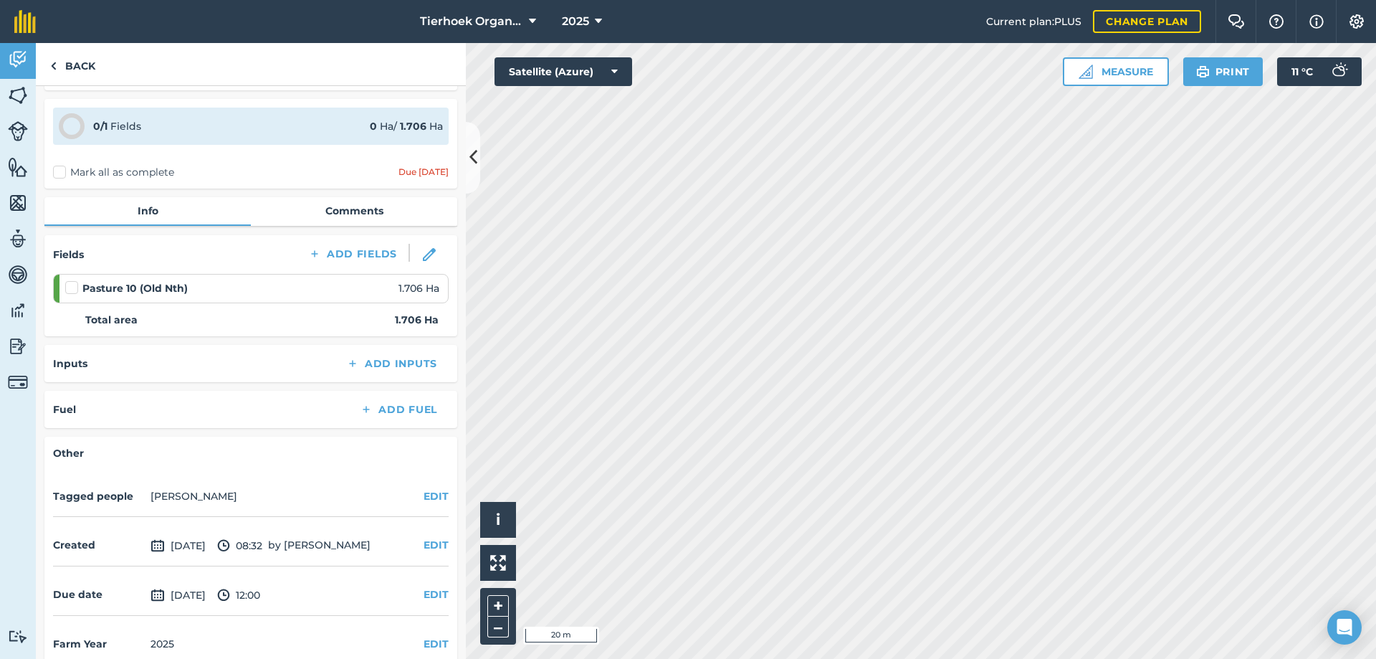
scroll to position [64, 0]
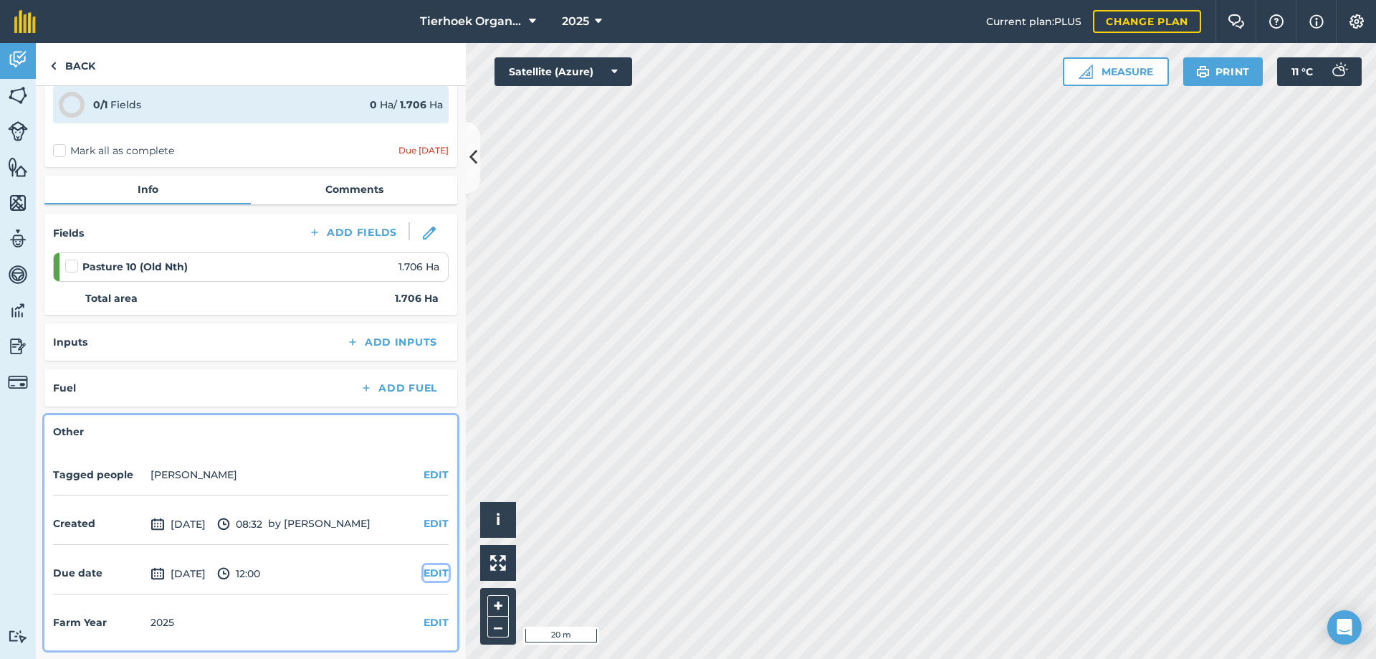
click at [424, 575] on button "EDIT" at bounding box center [436, 573] width 25 height 16
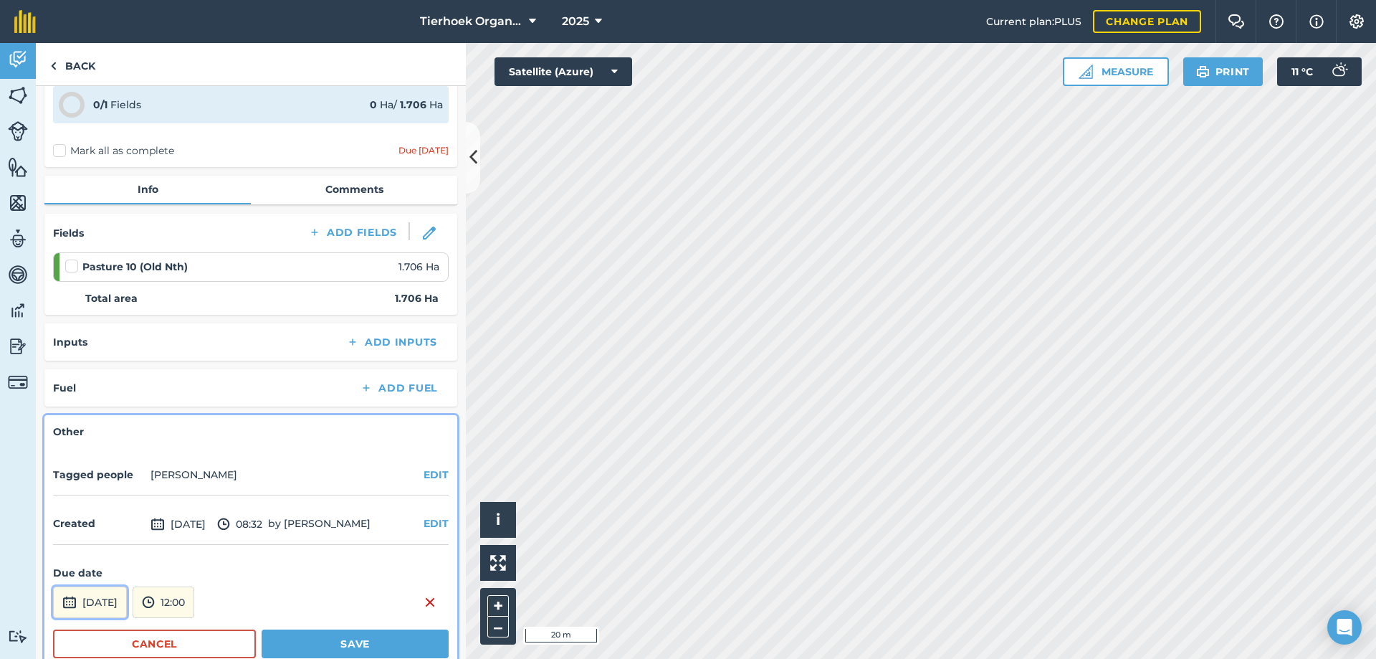
click at [110, 599] on button "[DATE]" at bounding box center [90, 602] width 74 height 32
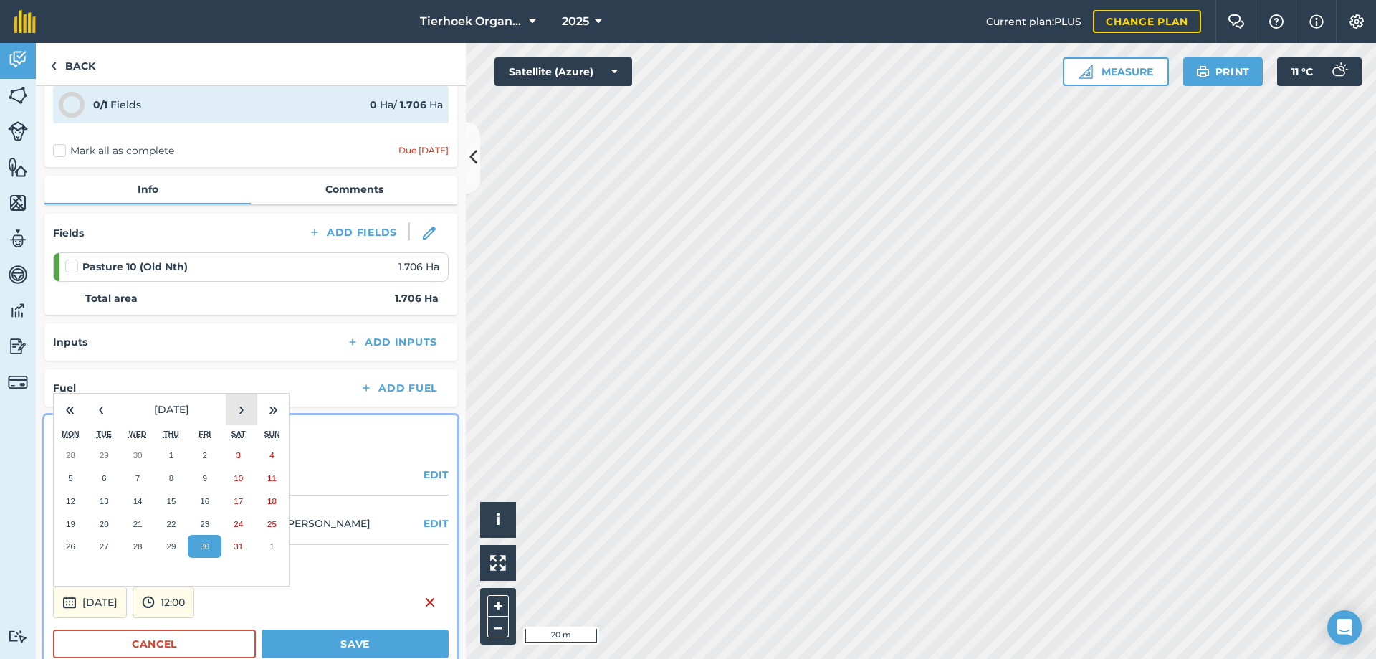
click at [236, 411] on button "›" at bounding box center [242, 410] width 32 height 32
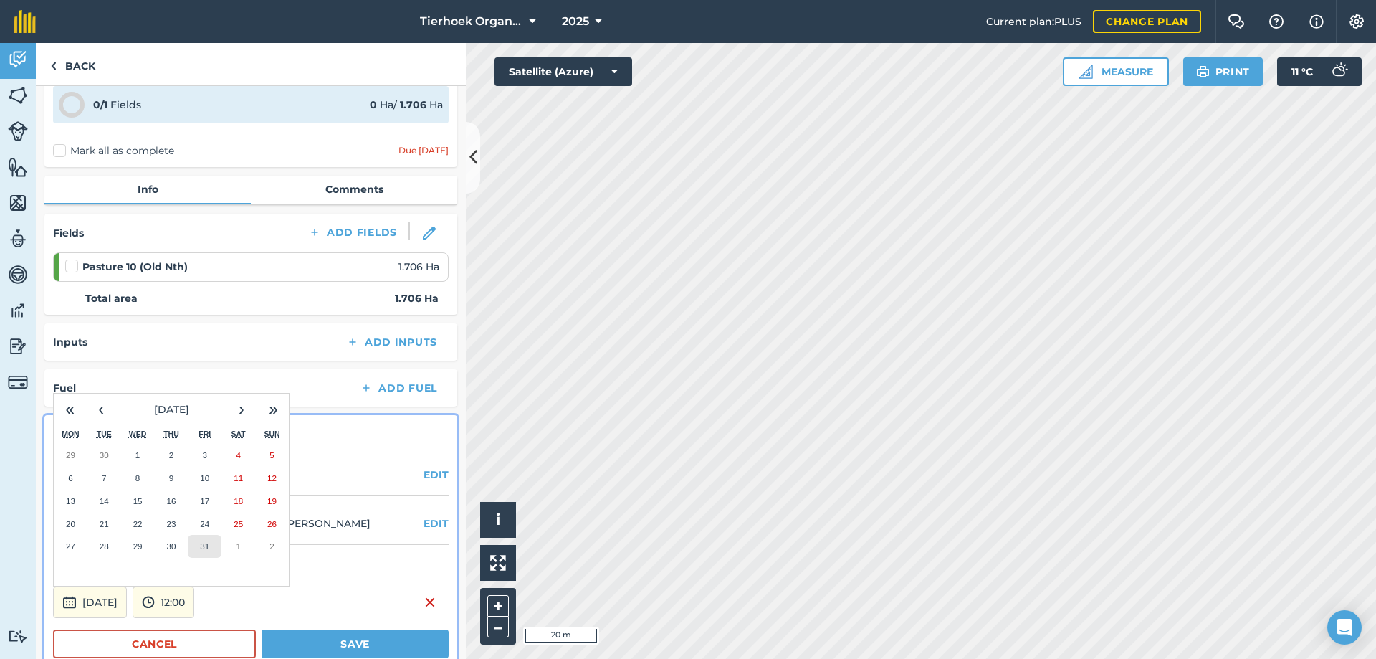
click at [201, 548] on abbr "31" at bounding box center [204, 545] width 9 height 9
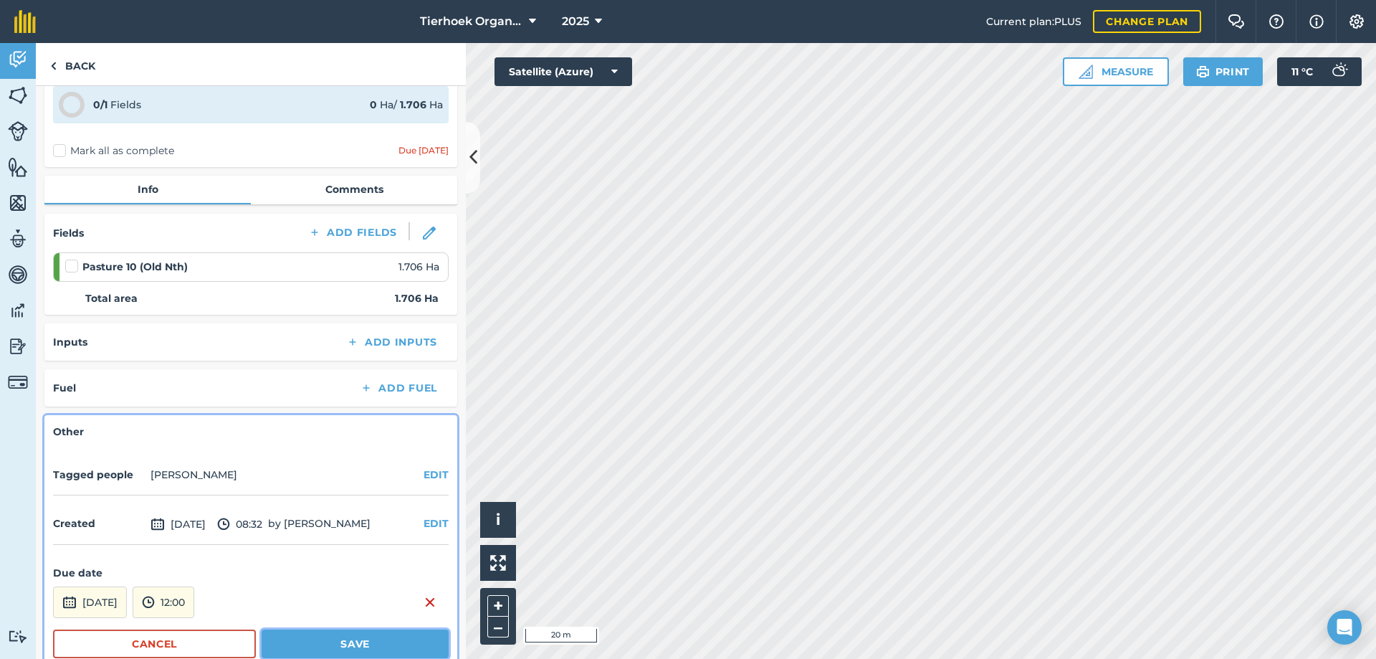
click at [293, 638] on button "Save" at bounding box center [355, 643] width 187 height 29
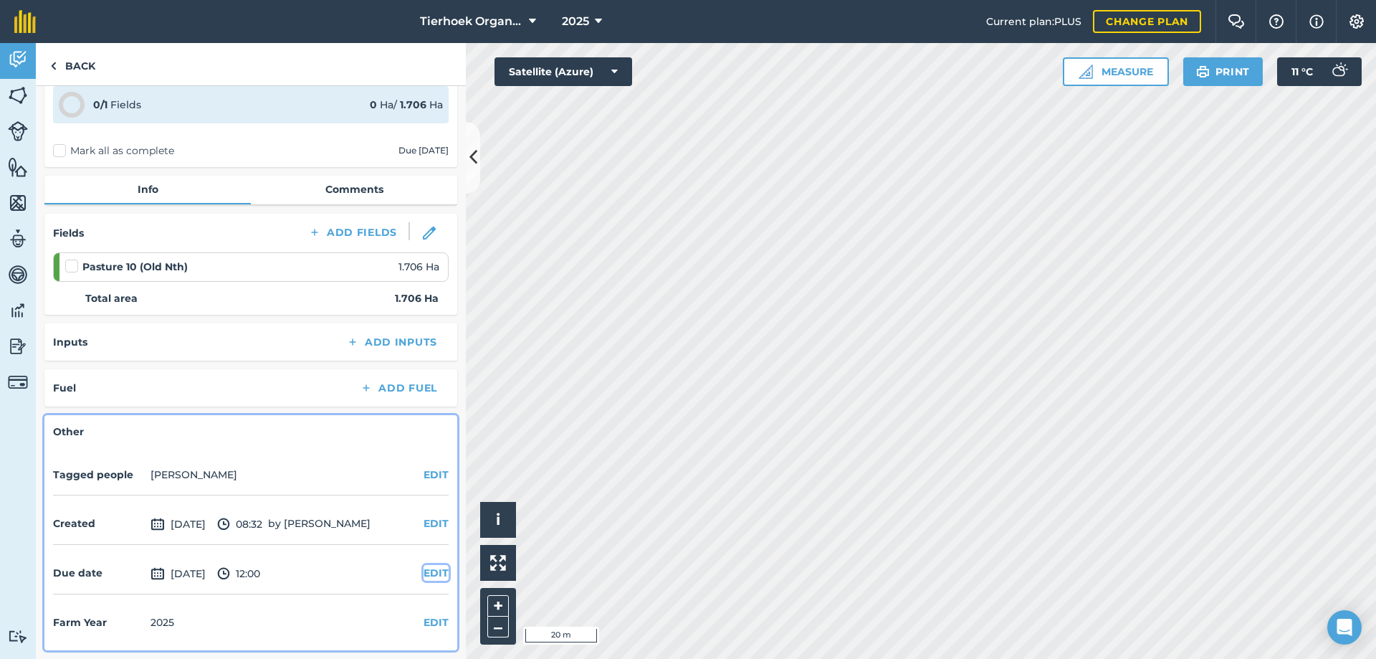
click at [424, 576] on button "EDIT" at bounding box center [436, 573] width 25 height 16
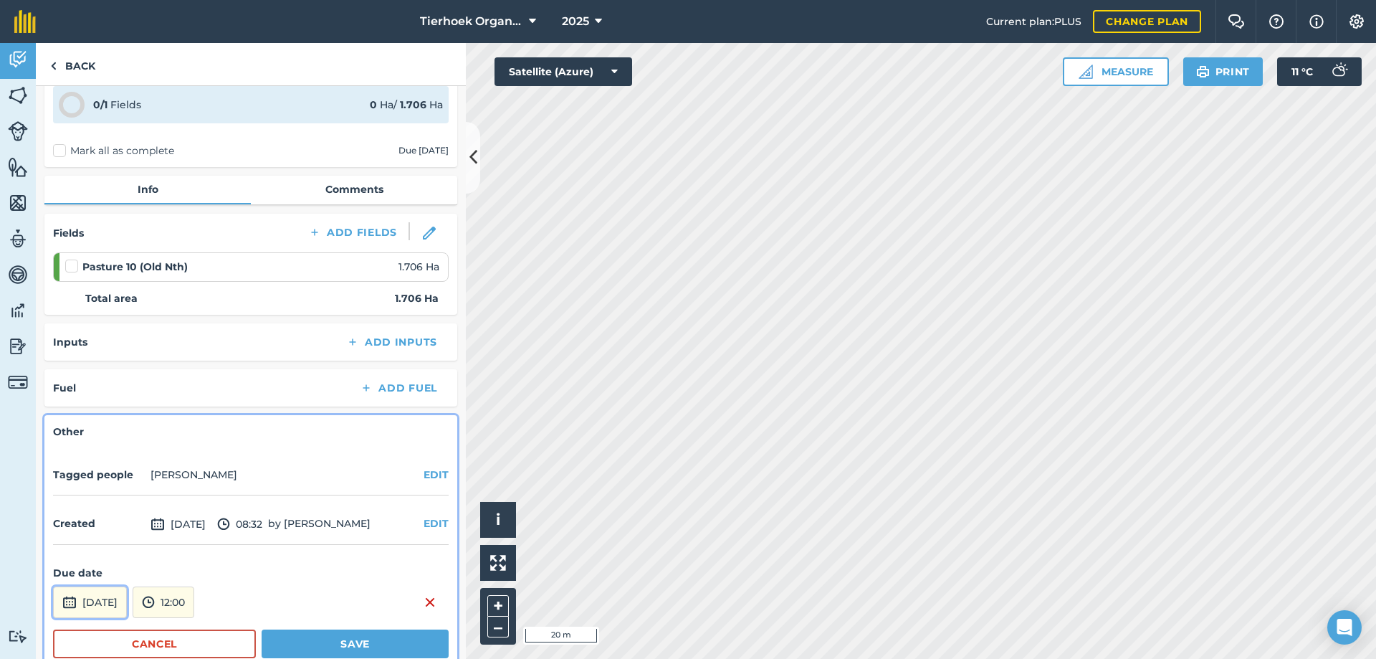
click at [127, 607] on button "[DATE]" at bounding box center [90, 602] width 74 height 32
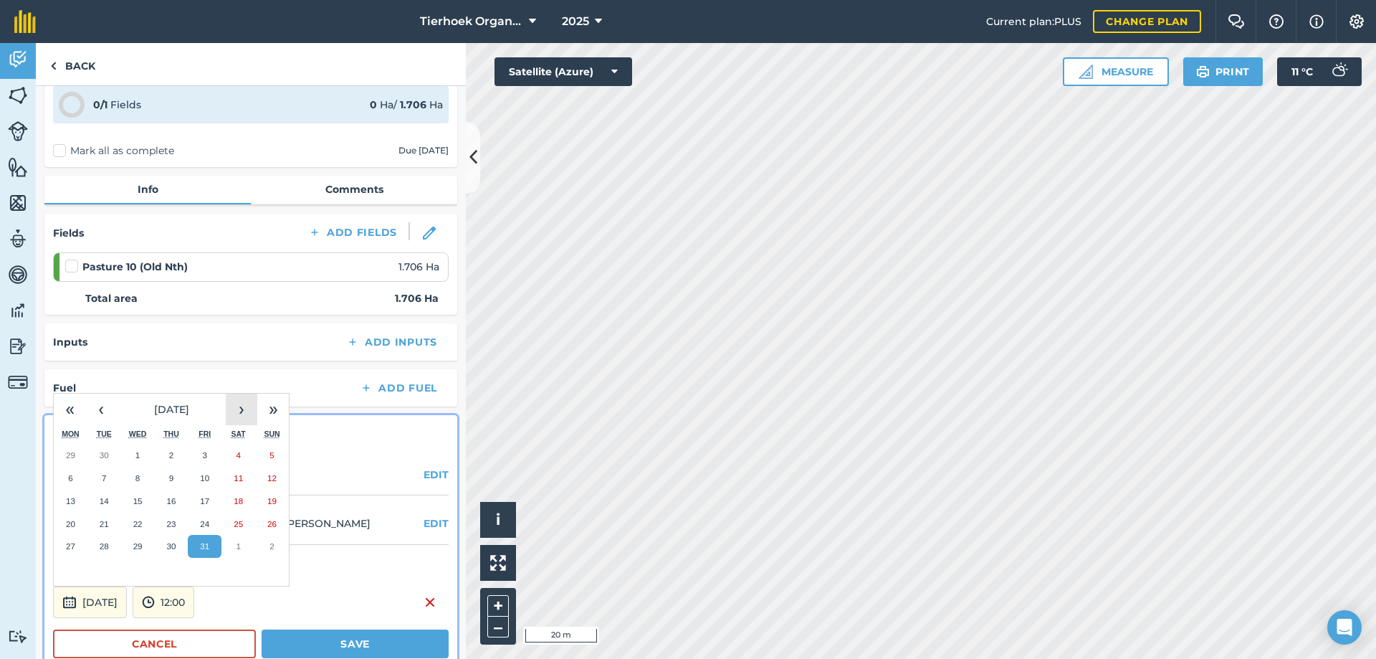
click at [245, 404] on button "›" at bounding box center [242, 410] width 32 height 32
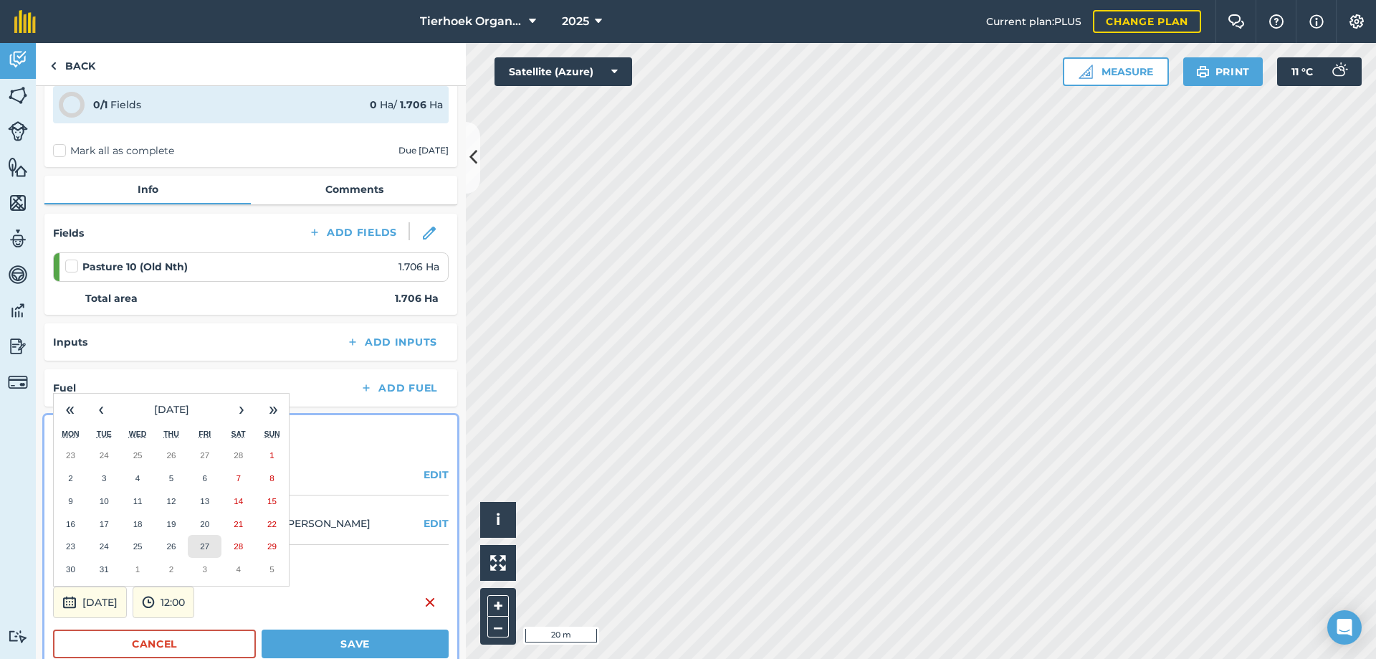
click at [209, 542] on abbr "27" at bounding box center [204, 545] width 9 height 9
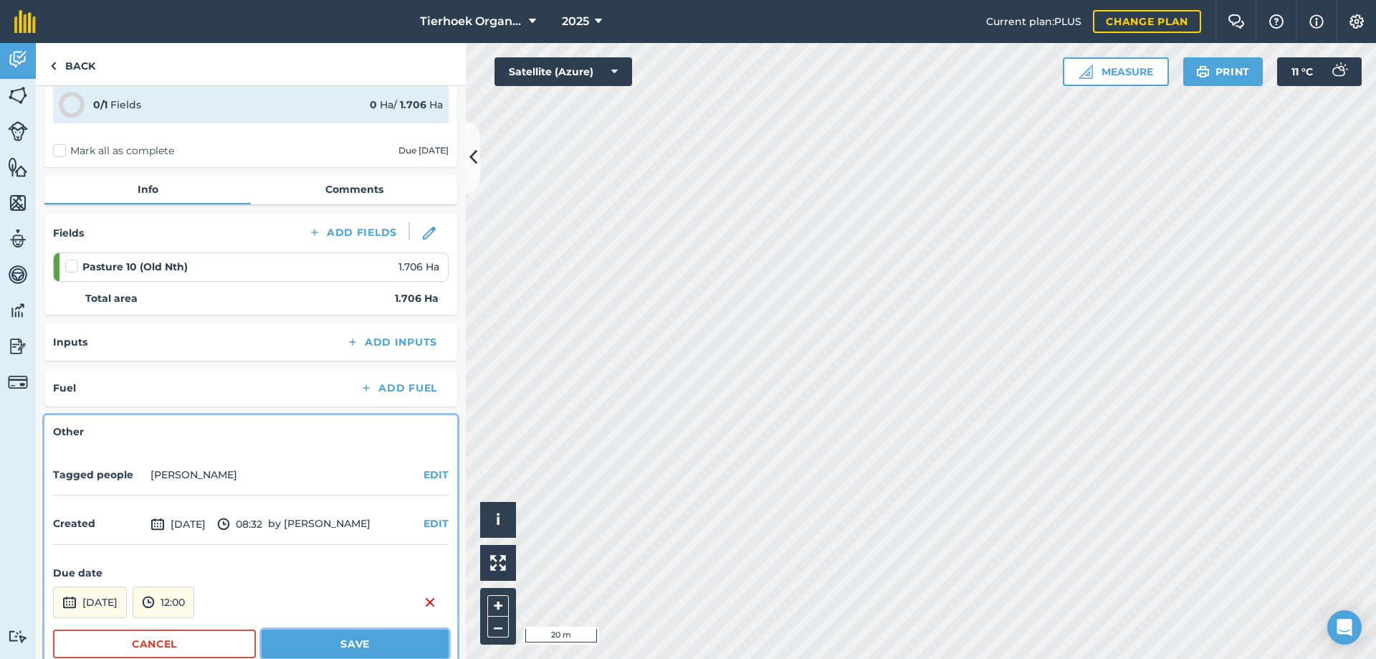
click at [329, 647] on button "Save" at bounding box center [355, 643] width 187 height 29
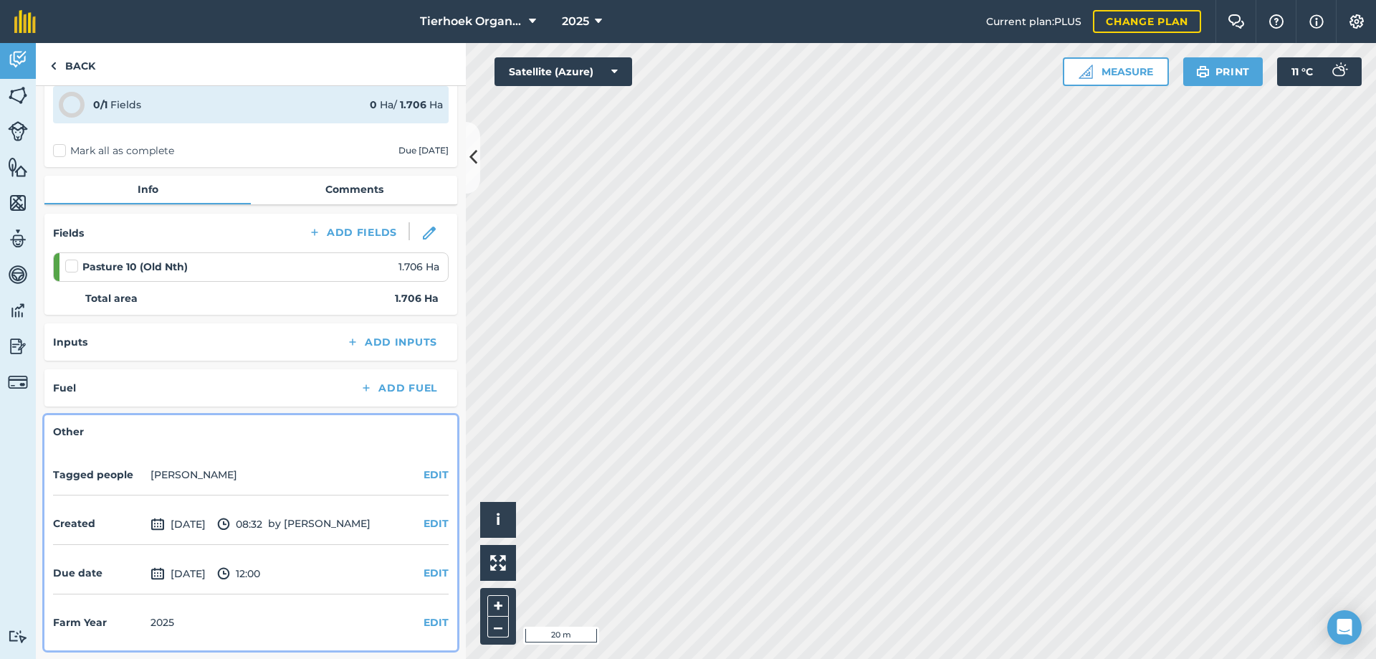
scroll to position [0, 0]
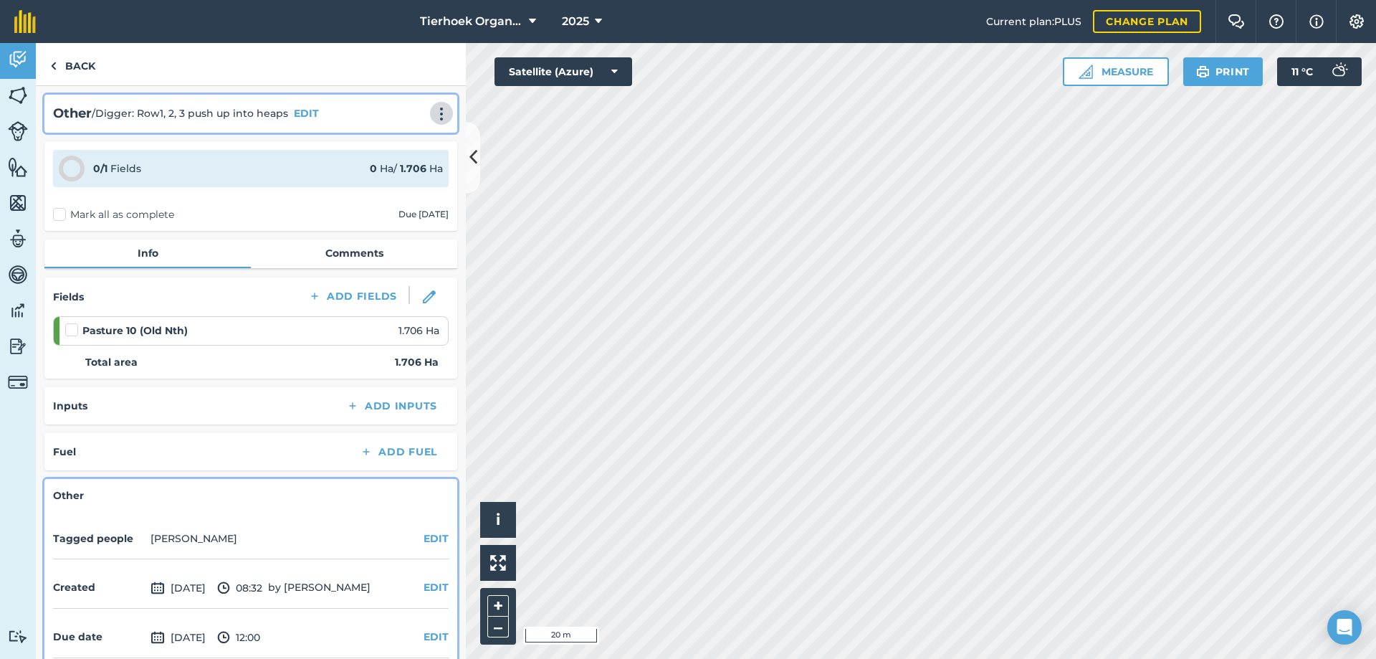
click at [433, 113] on img at bounding box center [441, 114] width 17 height 14
click at [300, 115] on button "EDIT" at bounding box center [306, 113] width 25 height 16
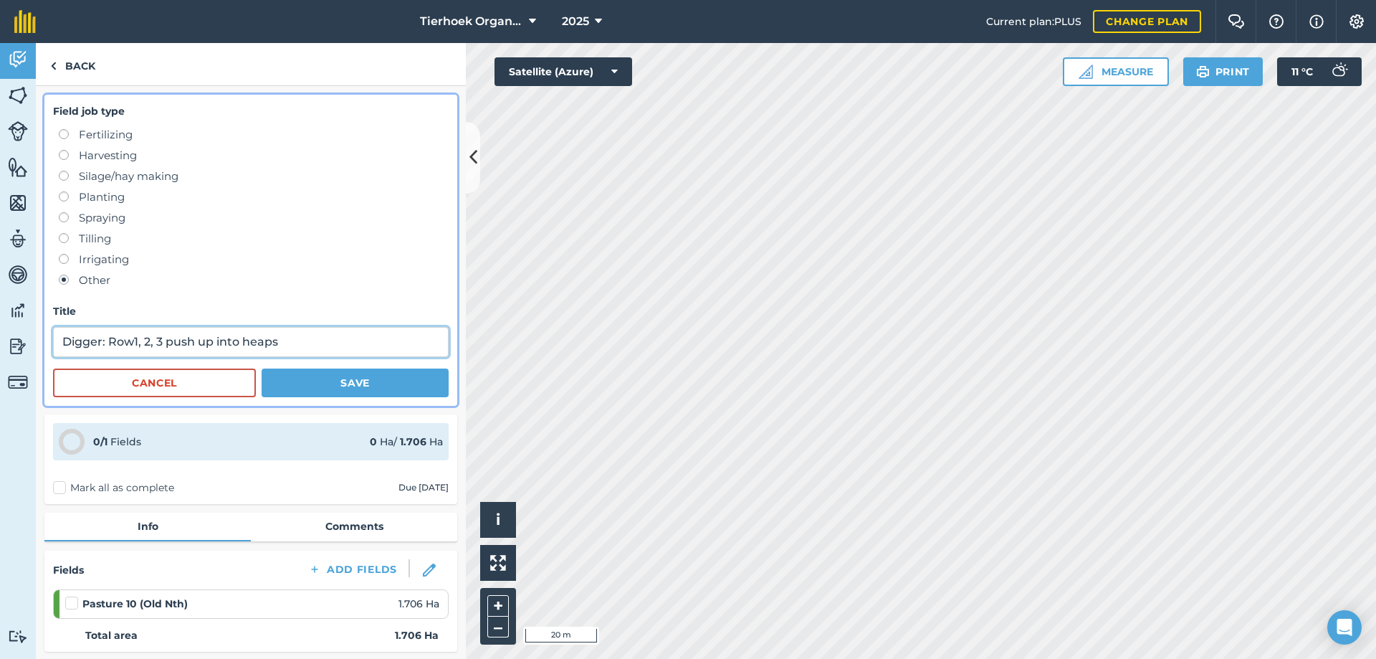
click at [136, 339] on input "Digger: Row1, 2, 3 push up into heaps" at bounding box center [251, 342] width 396 height 30
click at [285, 337] on input "Digger: Row 1, 2, 3 push up into heaps" at bounding box center [251, 342] width 396 height 30
type input "Digger: Row 1, 2, 3 push up into heaps Old Nth land P10"
click at [338, 382] on button "Save" at bounding box center [355, 382] width 187 height 29
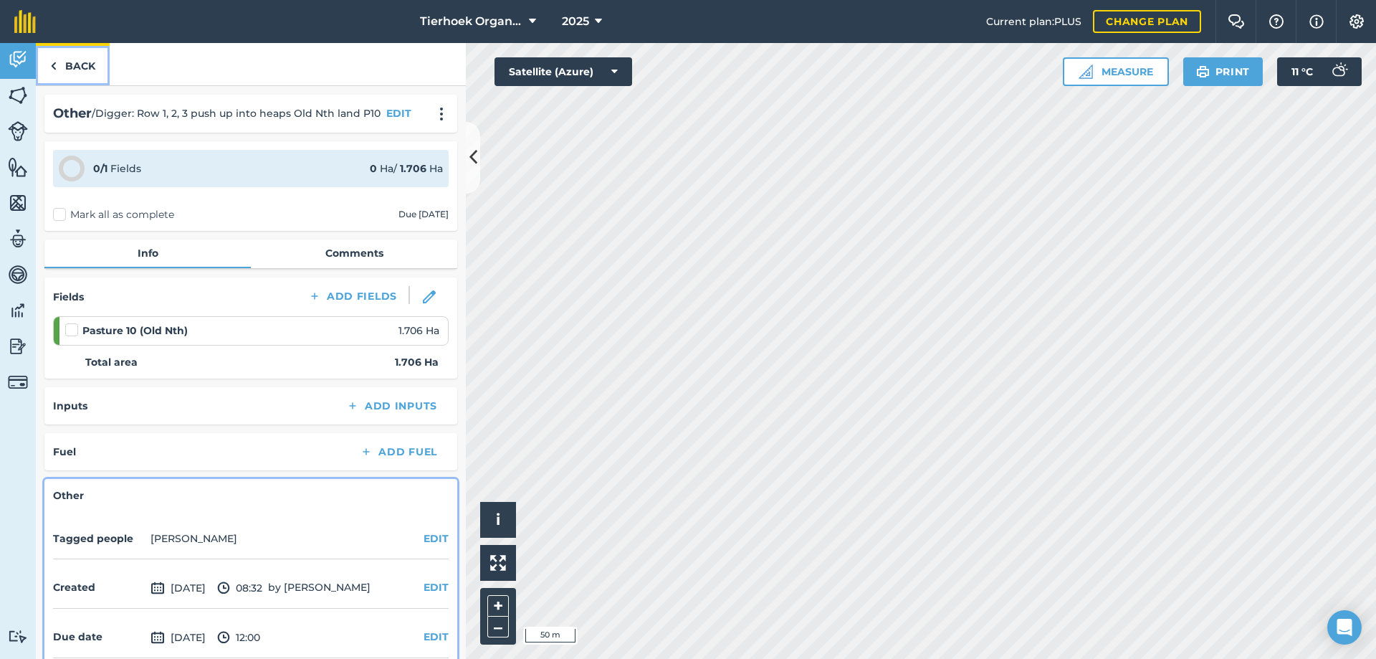
click at [81, 67] on link "Back" at bounding box center [73, 64] width 74 height 42
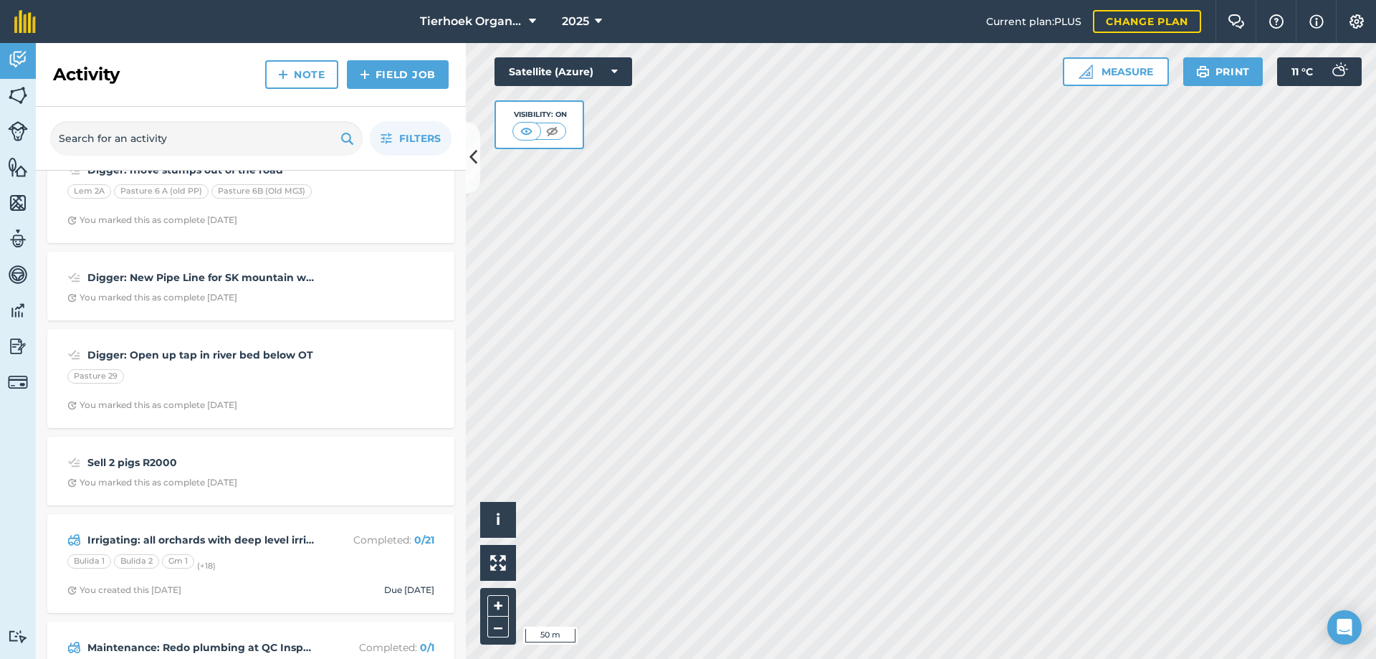
scroll to position [6165, 0]
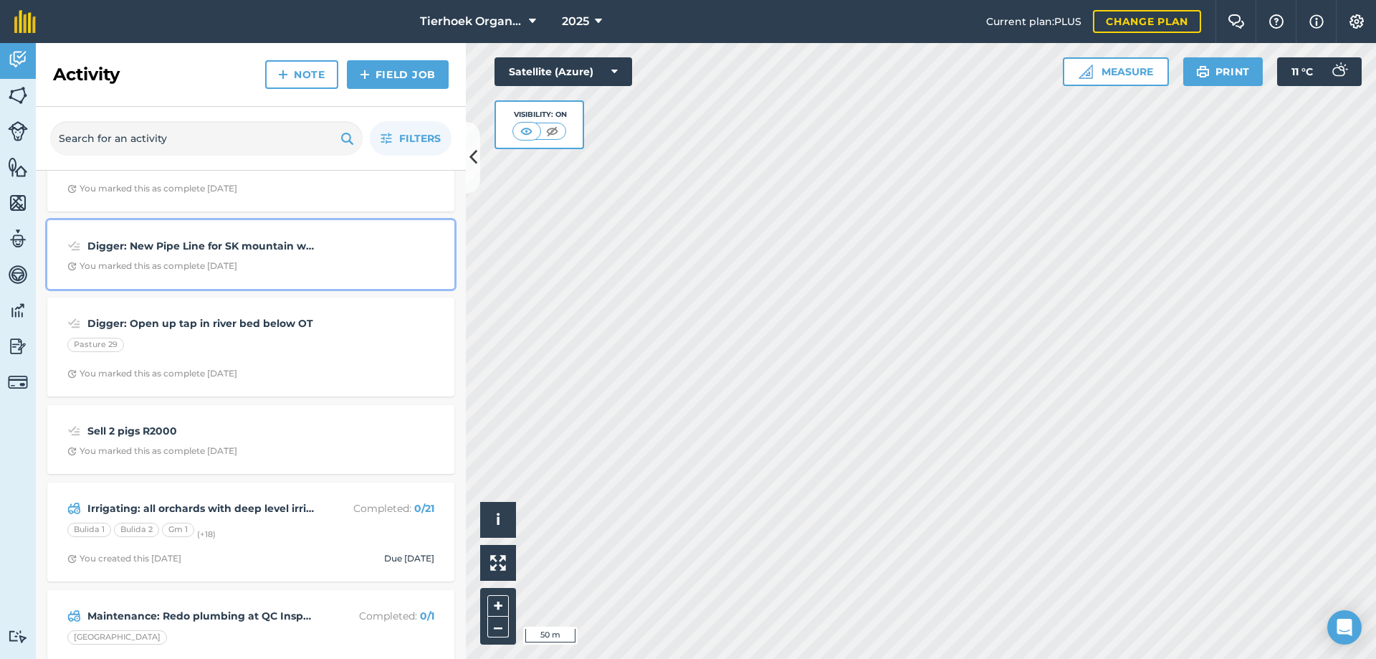
click at [276, 249] on strong "Digger: New Pipe Line for SK mountain water" at bounding box center [200, 246] width 227 height 16
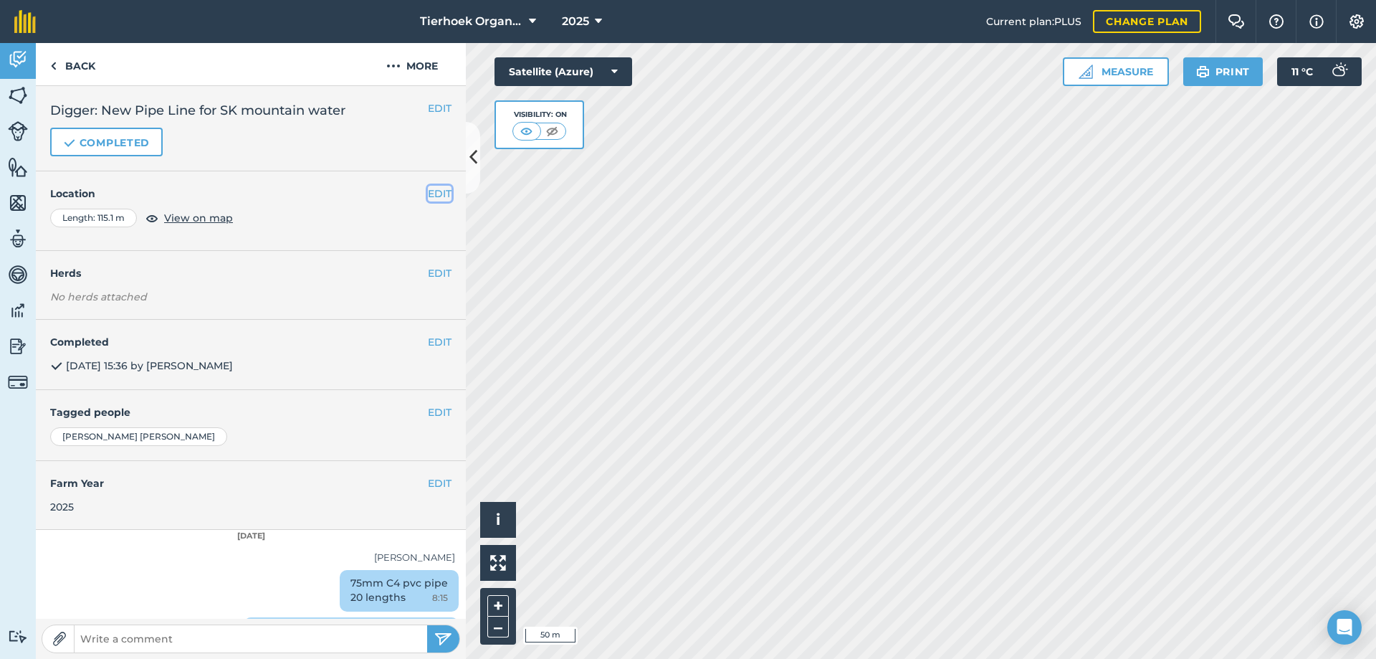
click at [428, 192] on button "EDIT" at bounding box center [440, 194] width 24 height 16
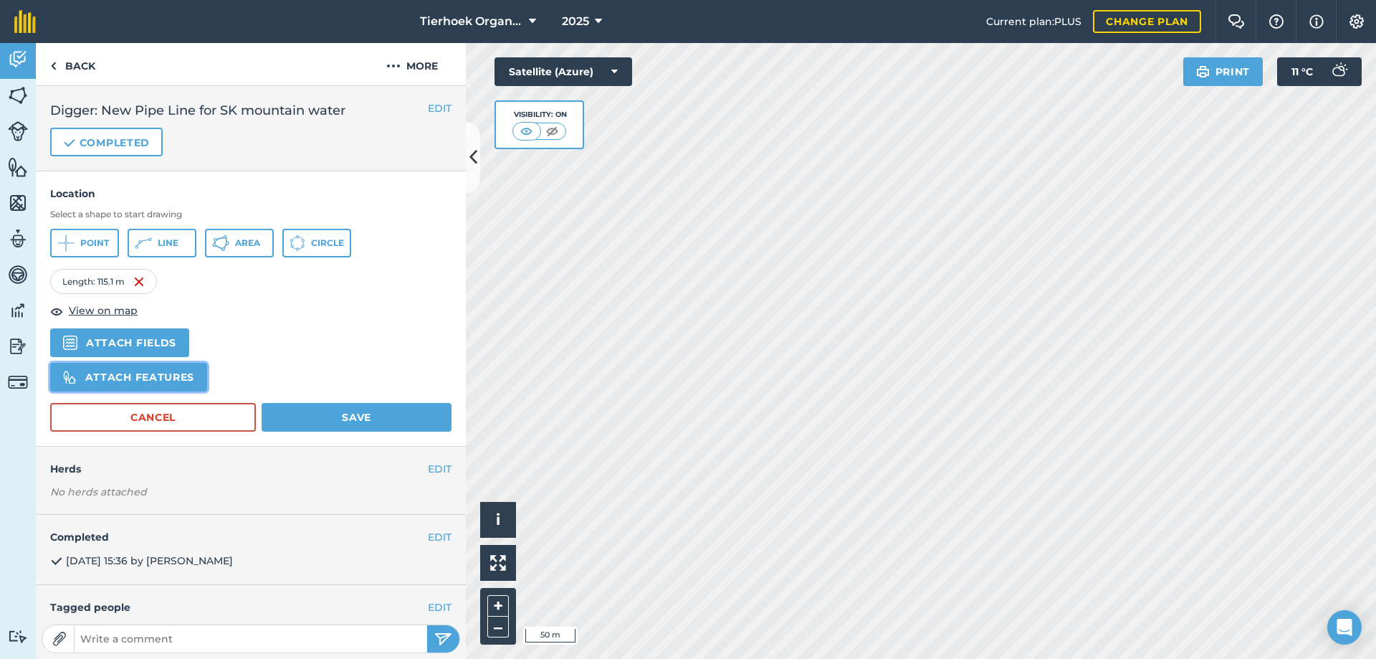
click at [169, 377] on button "Attach features" at bounding box center [128, 377] width 157 height 29
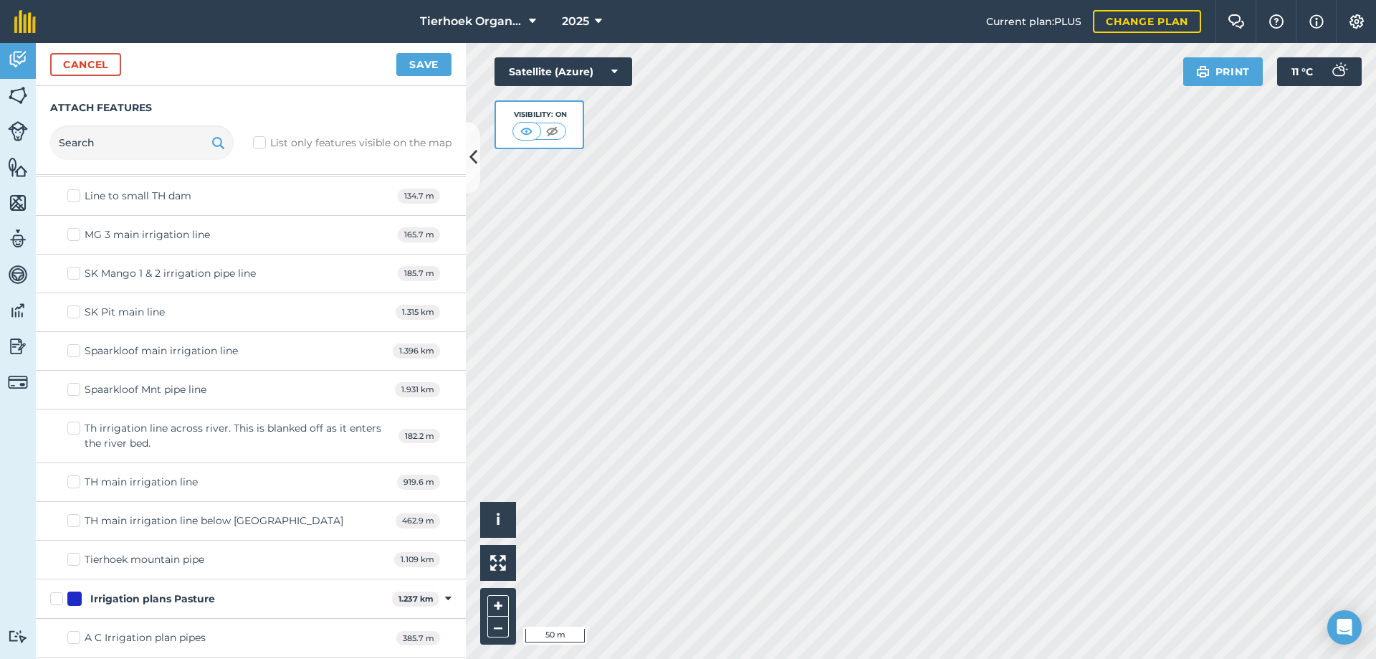
scroll to position [4230, 0]
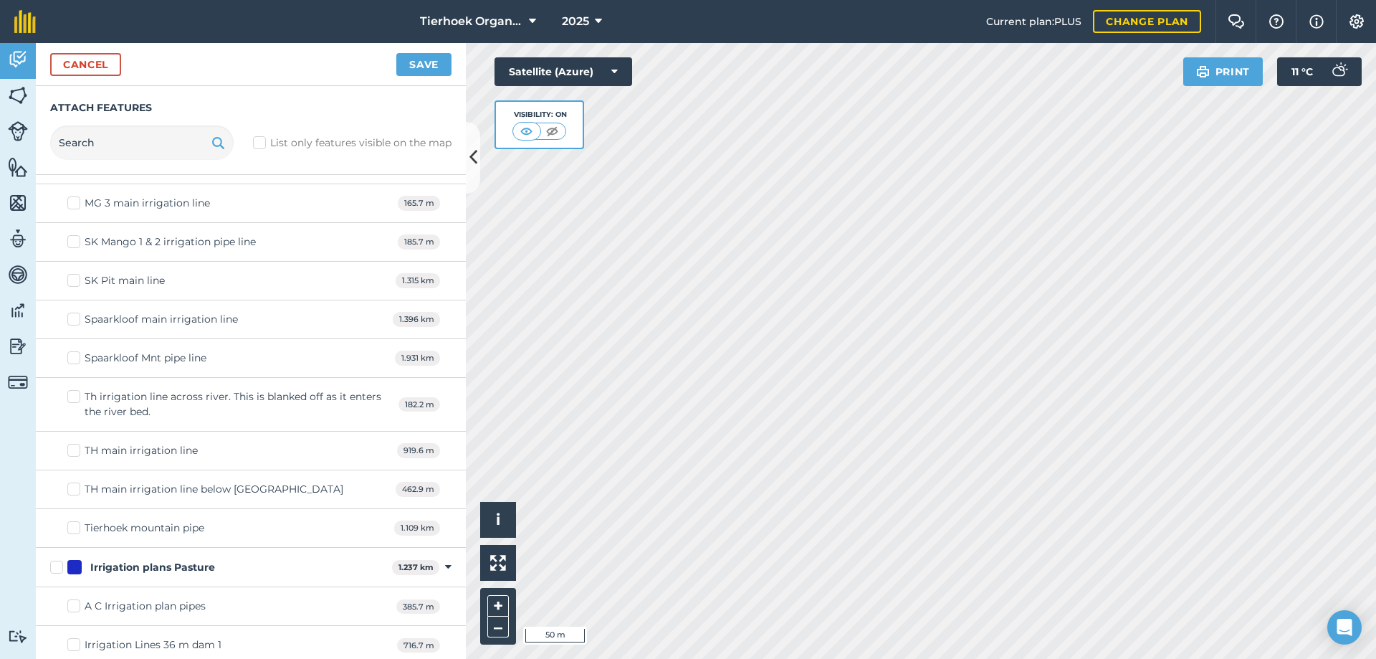
click at [75, 359] on label "Spaarkloof Mnt pipe line" at bounding box center [136, 358] width 139 height 15
click at [75, 359] on input "Spaarkloof Mnt pipe line" at bounding box center [71, 355] width 9 height 9
checkbox input "true"
click at [423, 63] on button "Save" at bounding box center [423, 64] width 55 height 23
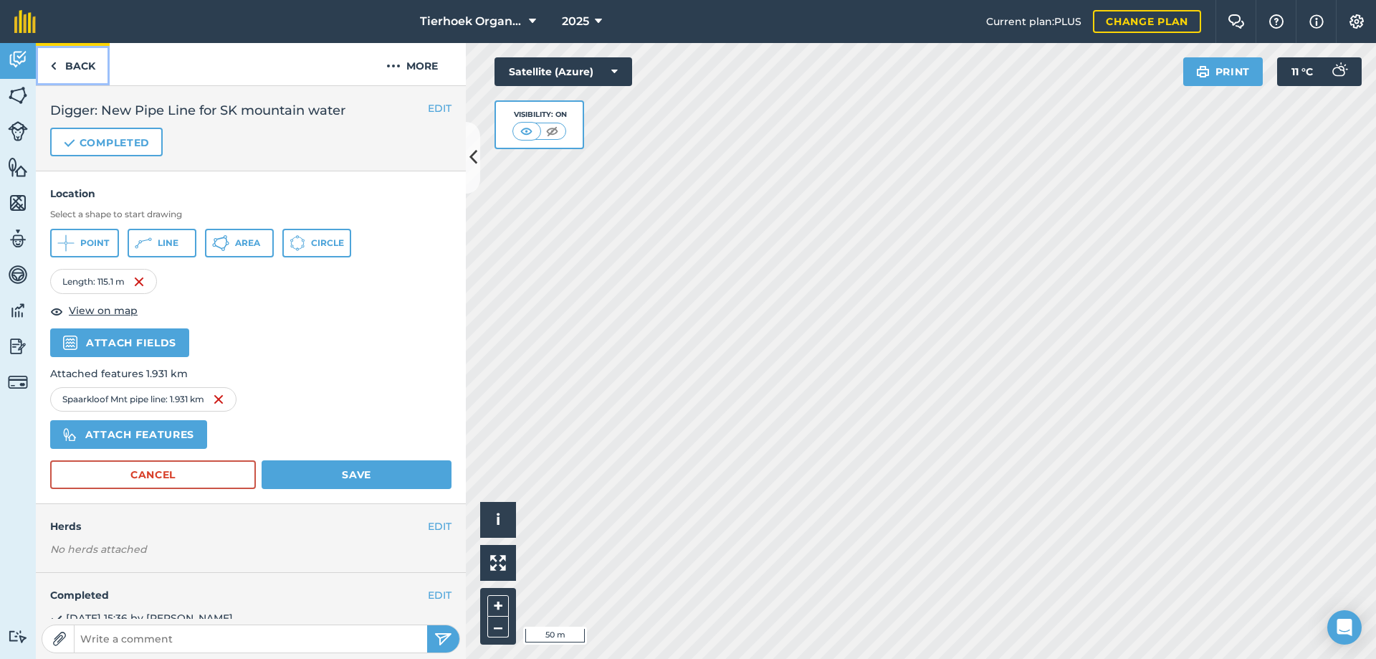
click at [84, 65] on link "Back" at bounding box center [73, 64] width 74 height 42
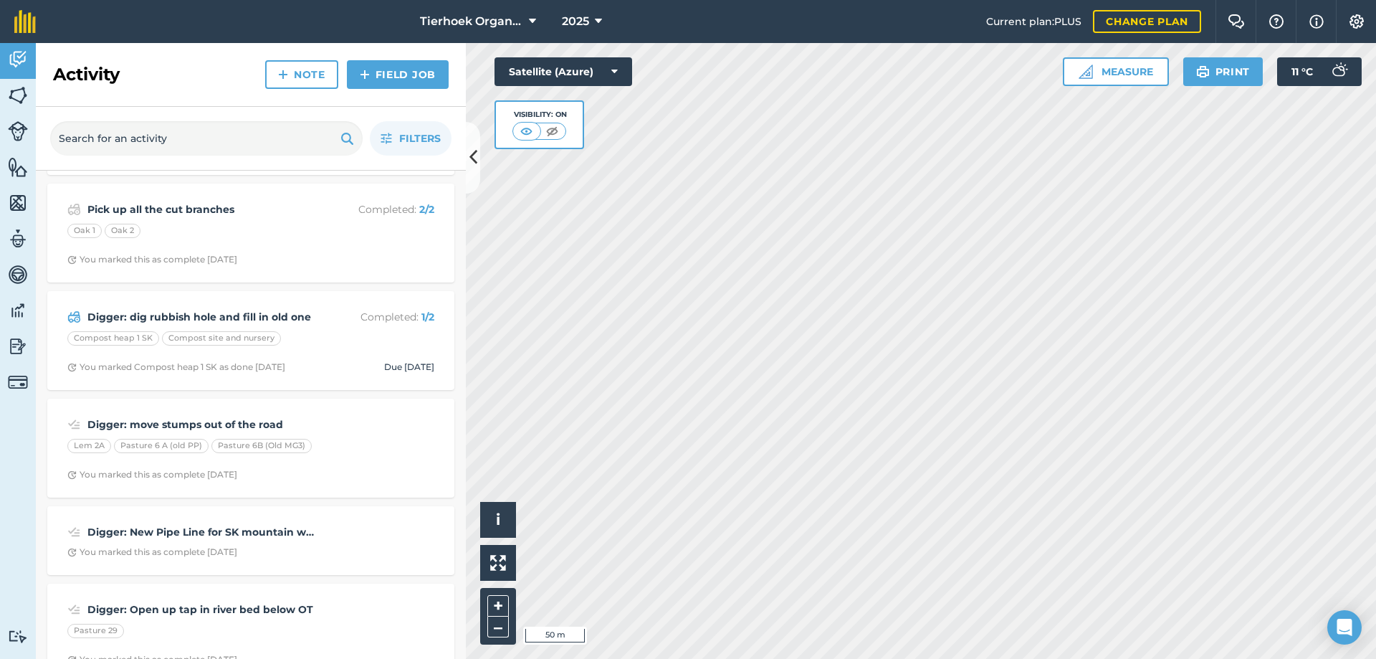
scroll to position [5879, 0]
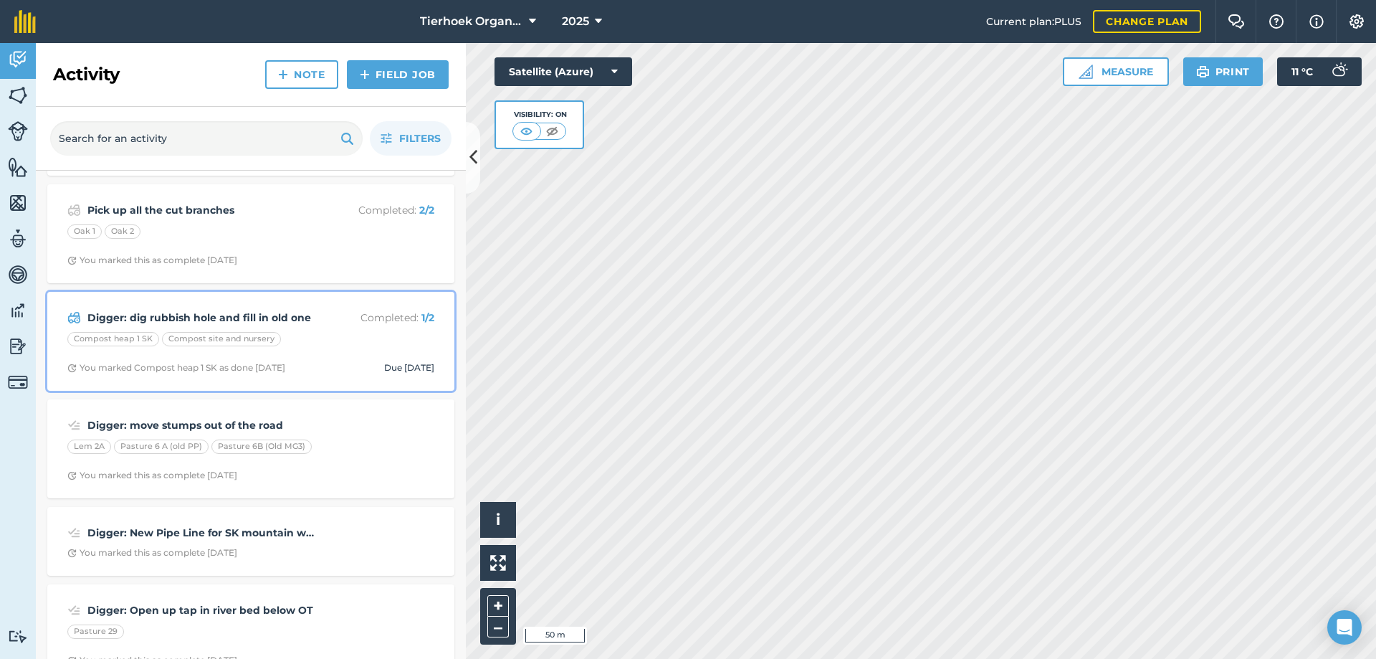
click at [336, 346] on div "Compost heap 1 SK Compost site and nursery" at bounding box center [250, 341] width 367 height 19
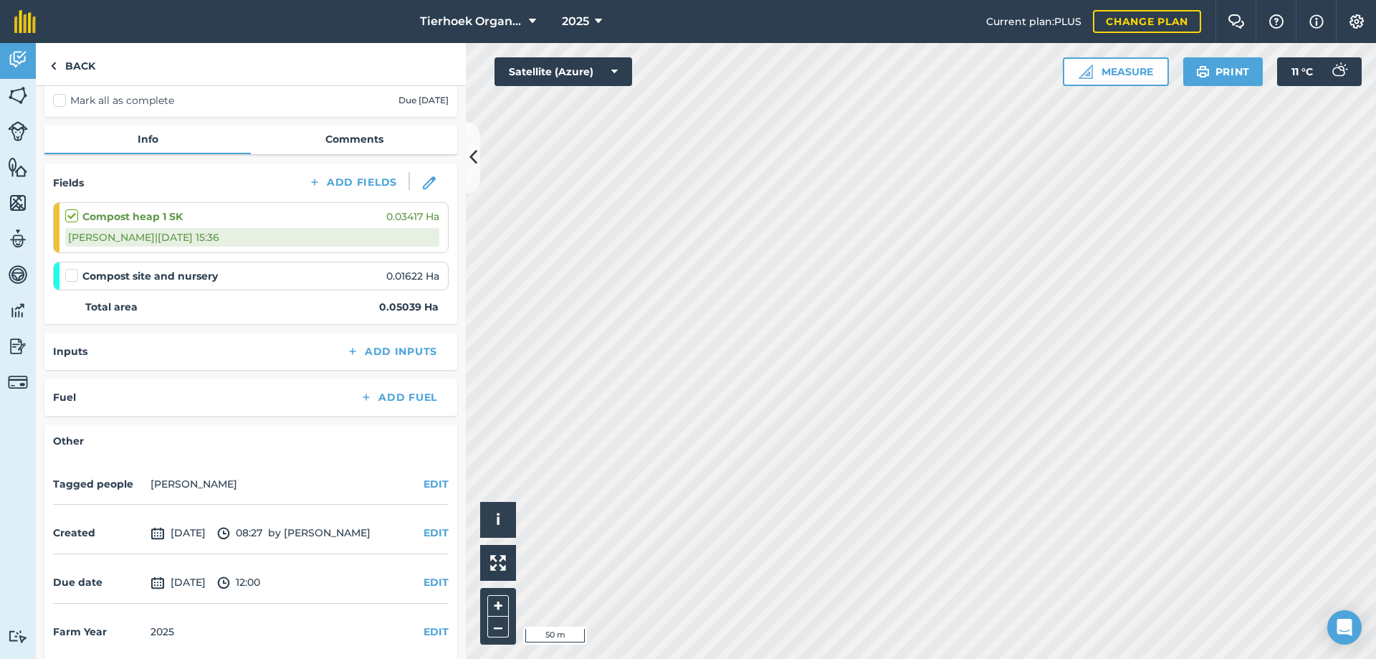
scroll to position [123, 0]
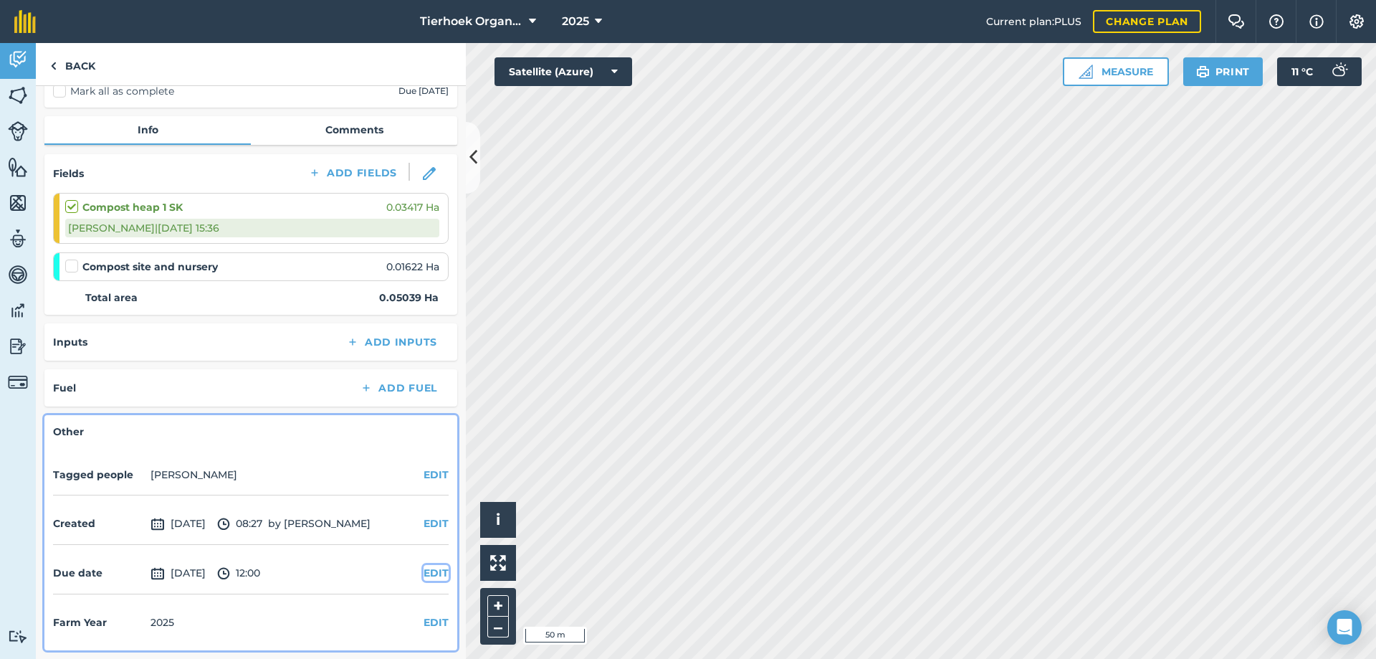
click at [427, 574] on button "EDIT" at bounding box center [436, 573] width 25 height 16
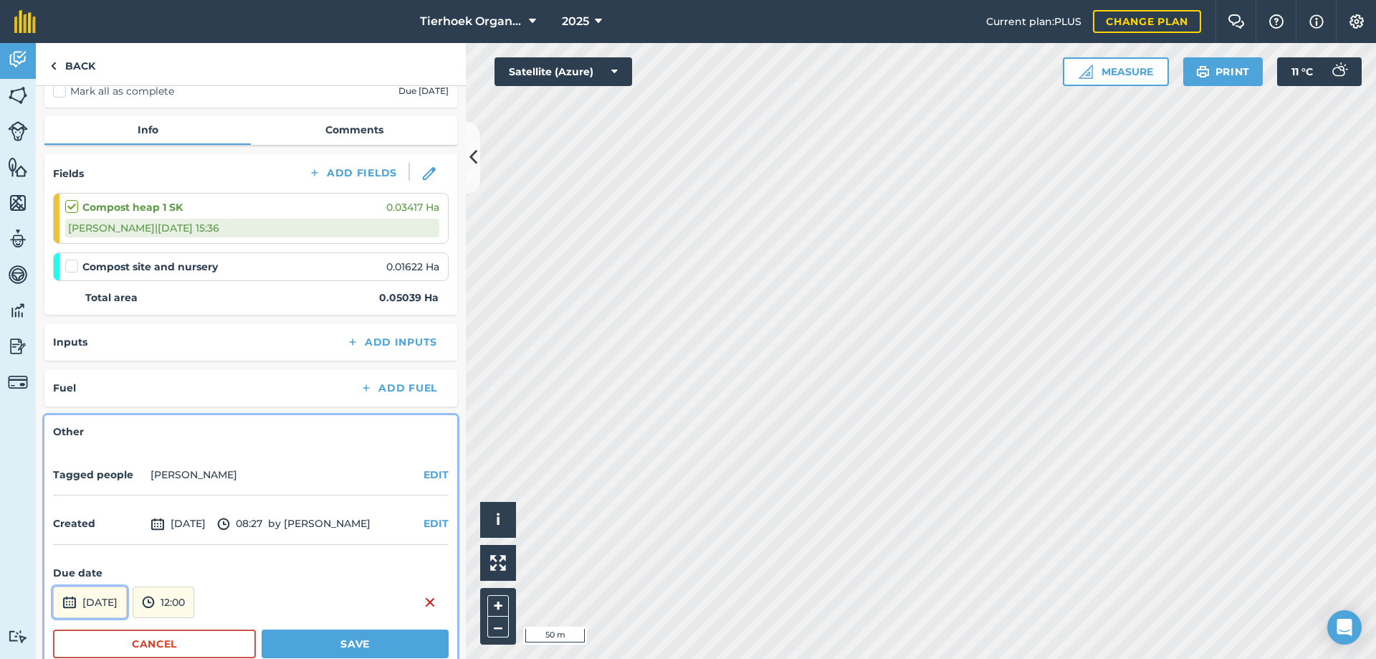
click at [101, 604] on button "[DATE]" at bounding box center [90, 602] width 74 height 32
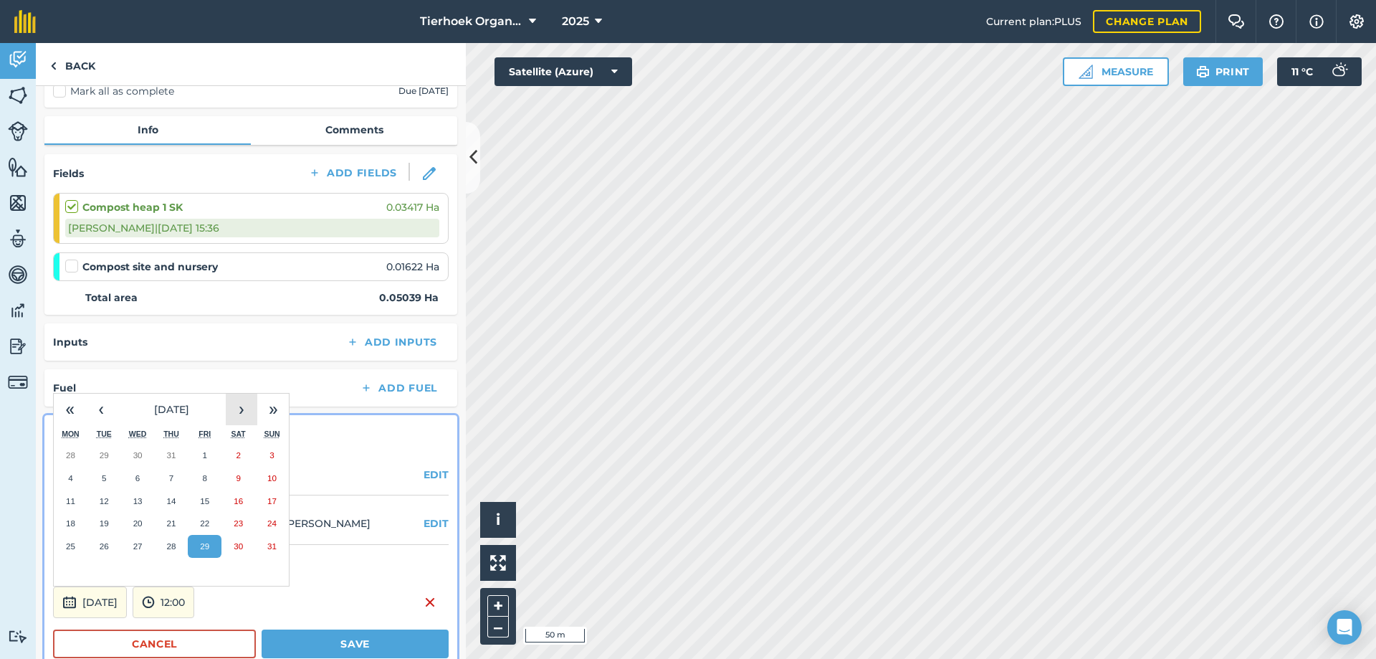
click at [242, 405] on button "›" at bounding box center [242, 410] width 32 height 32
click at [96, 413] on button "‹" at bounding box center [101, 410] width 32 height 32
click at [204, 498] on abbr "17" at bounding box center [204, 500] width 9 height 9
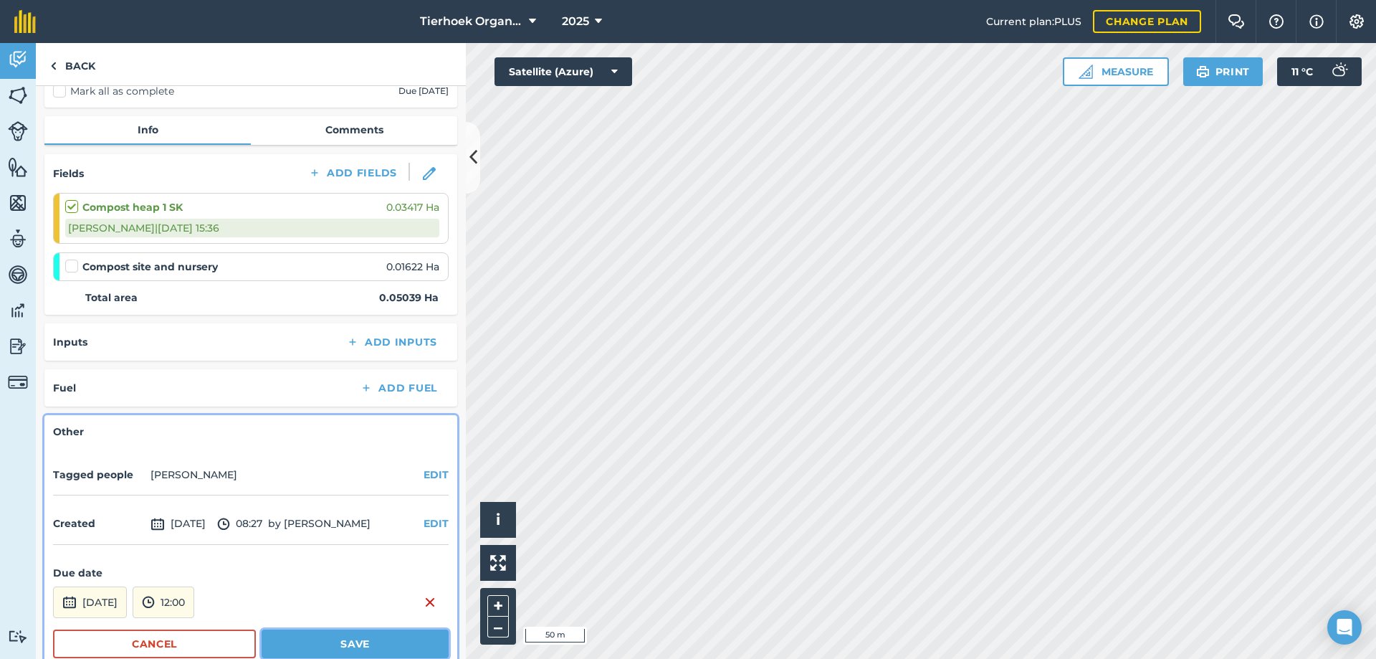
click at [296, 634] on button "Save" at bounding box center [355, 643] width 187 height 29
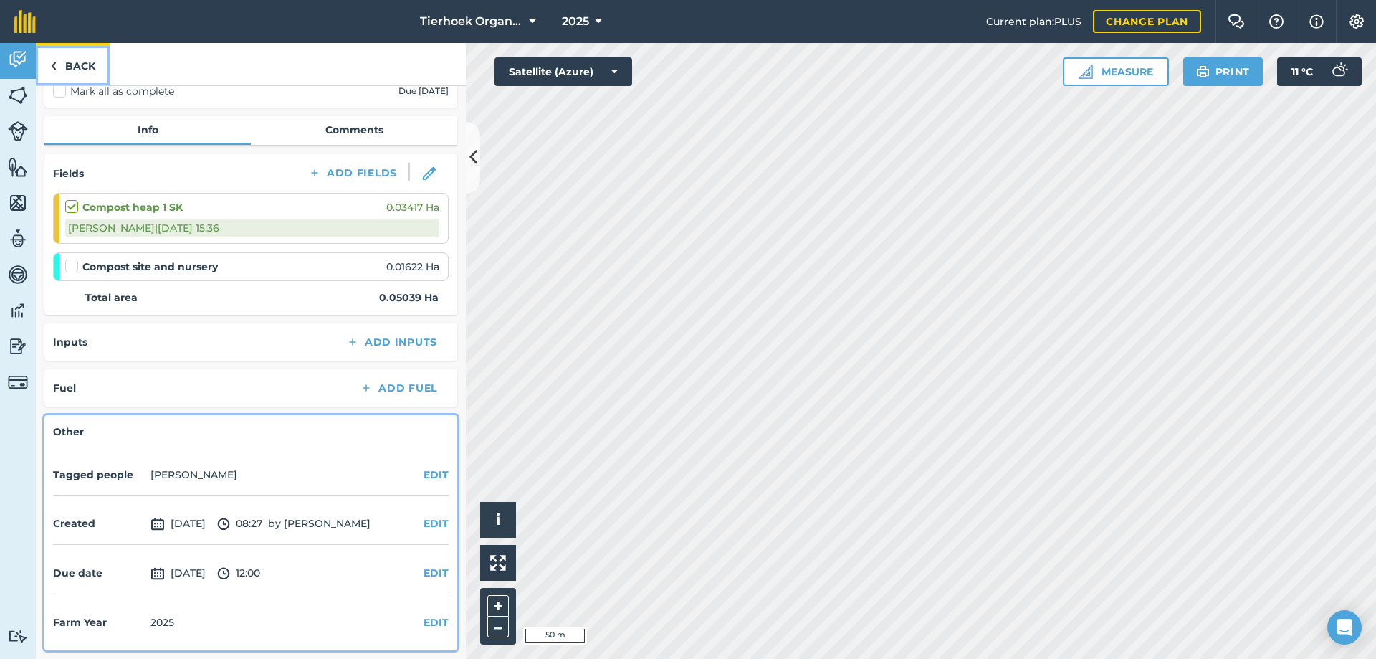
click at [75, 66] on link "Back" at bounding box center [73, 64] width 74 height 42
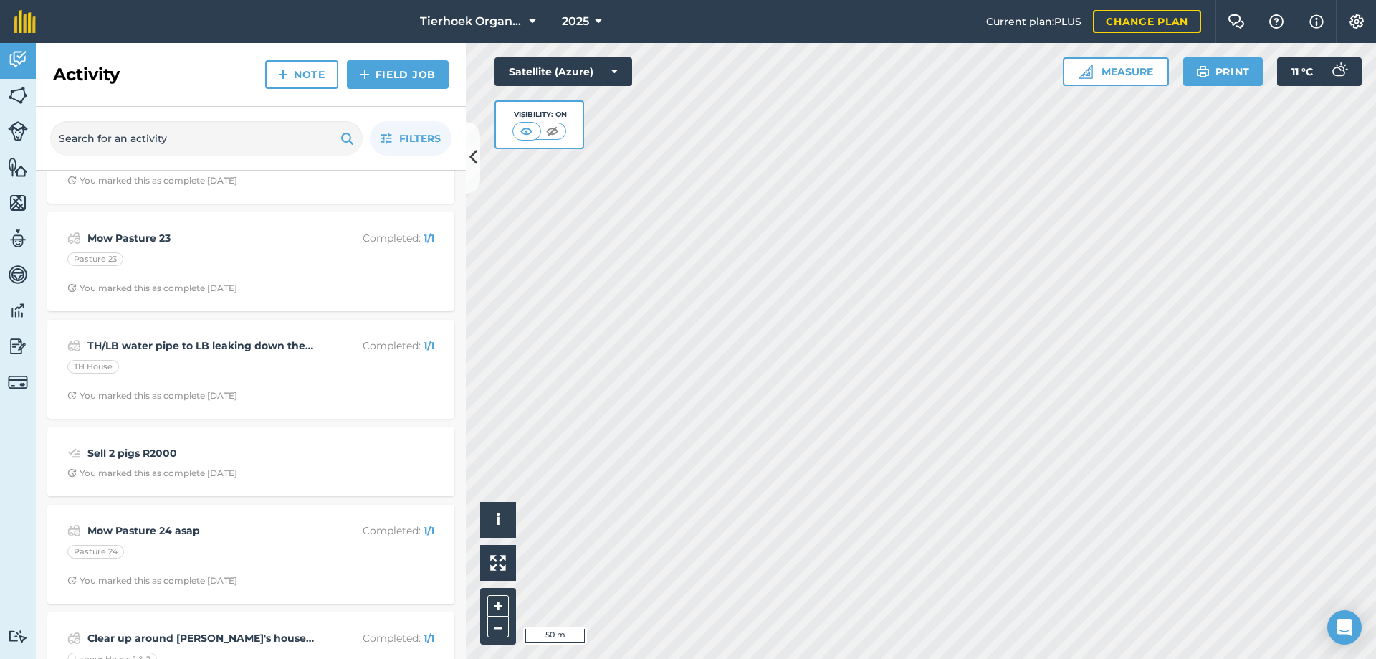
scroll to position [8245, 0]
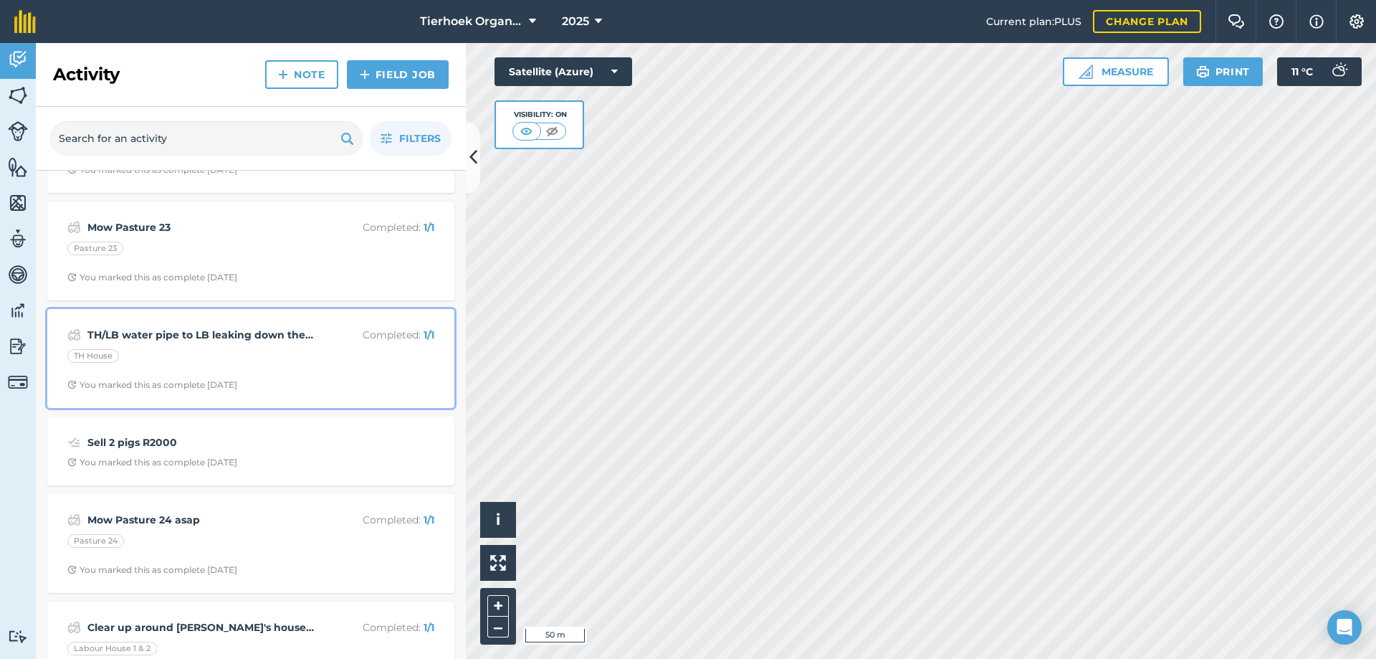
click at [240, 333] on strong "TH/LB water pipe to LB leaking down the wall in back bedroom. Davin put a lengt…" at bounding box center [200, 335] width 227 height 16
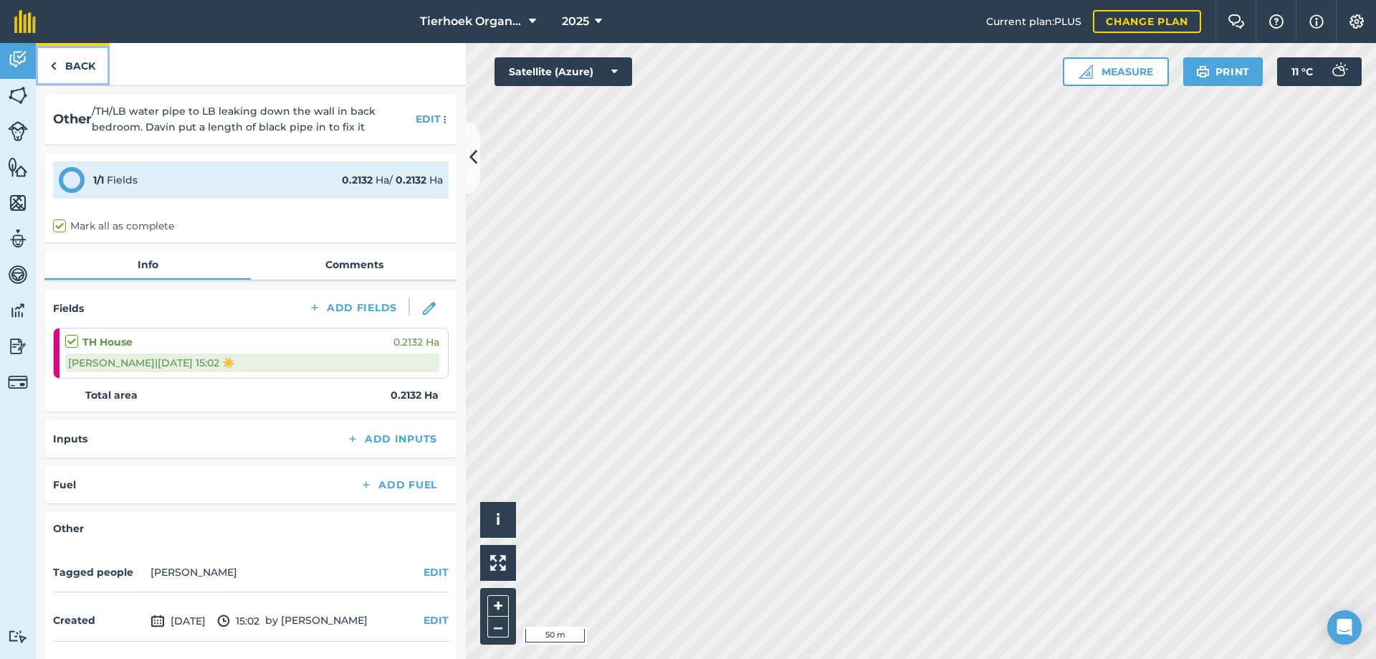
click at [68, 66] on link "Back" at bounding box center [73, 64] width 74 height 42
